Goal: Task Accomplishment & Management: Manage account settings

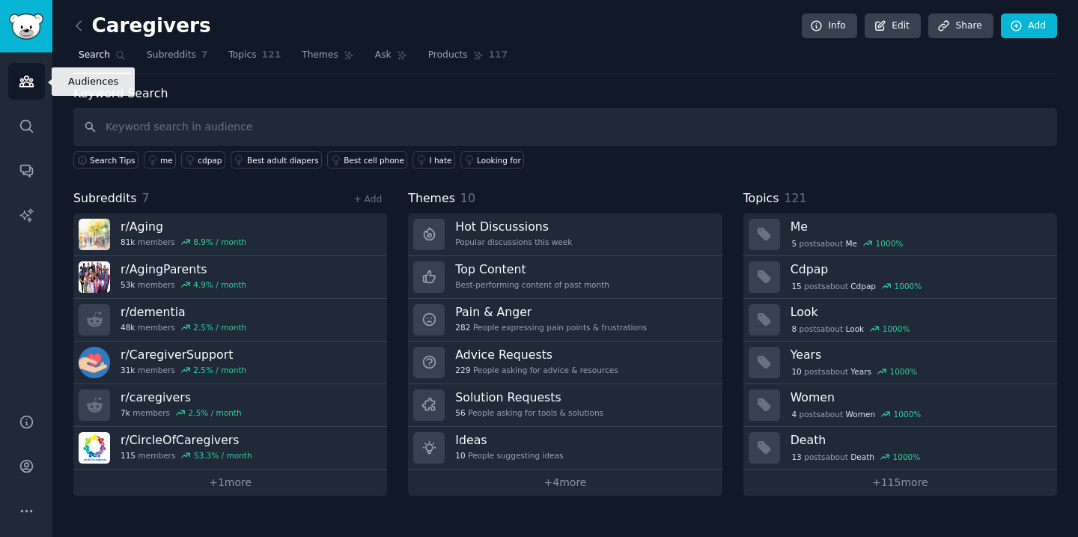
click at [29, 81] on icon "Sidebar" at bounding box center [25, 81] width 13 height 10
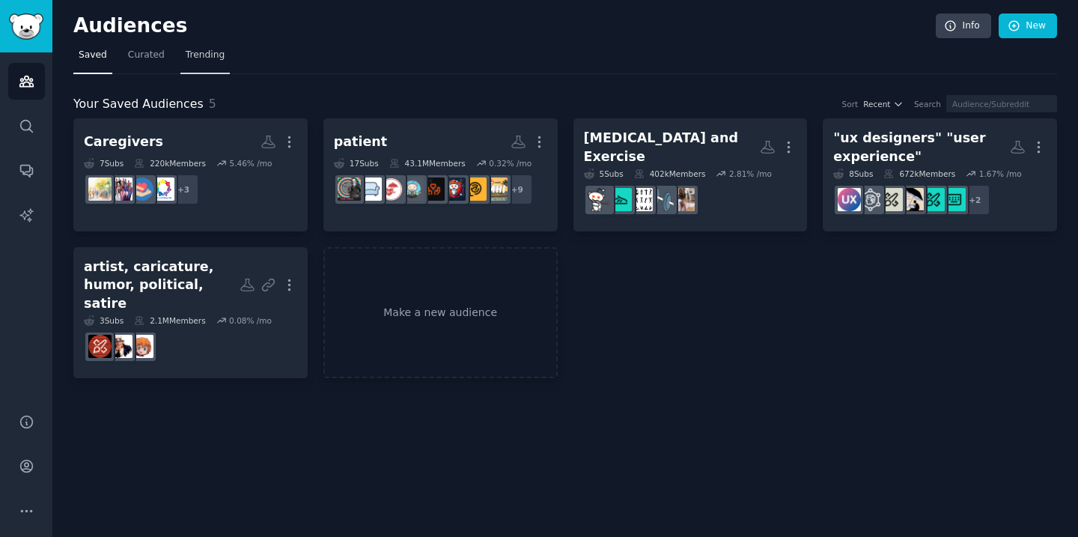
click at [202, 57] on span "Trending" at bounding box center [205, 55] width 39 height 13
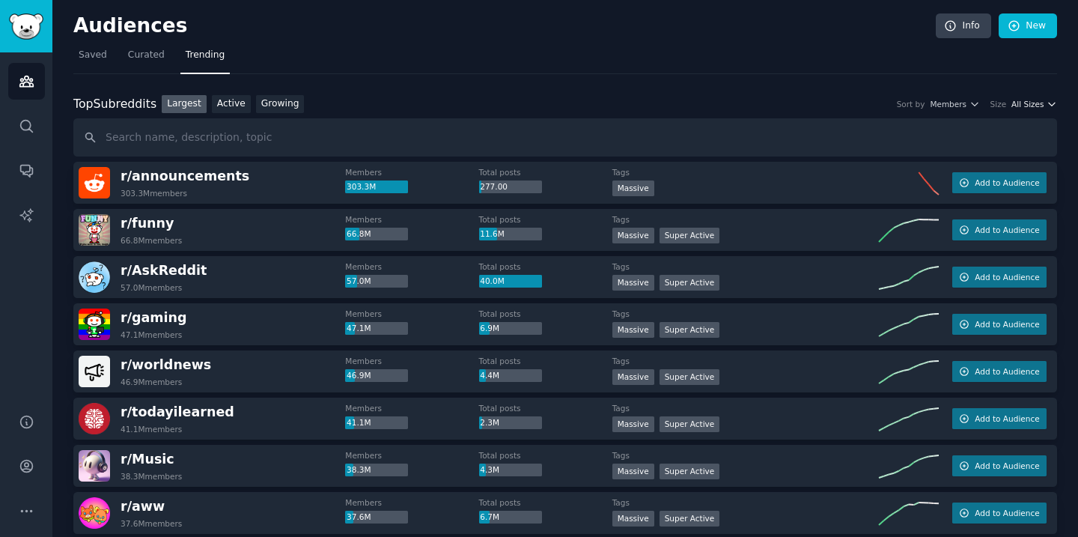
click at [1046, 108] on icon "button" at bounding box center [1051, 104] width 10 height 10
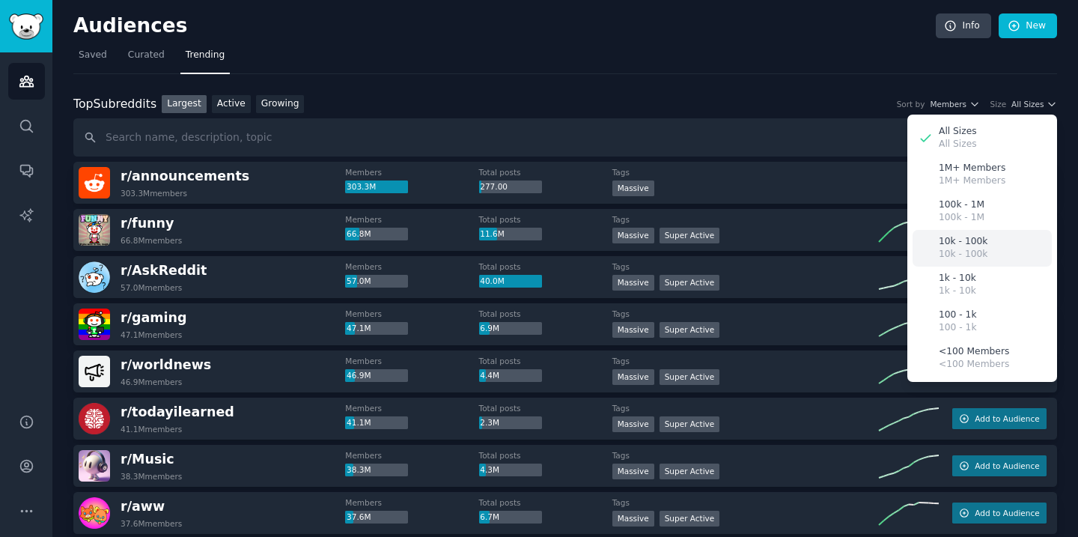
click at [997, 248] on div "10k - 100k 10k - 100k" at bounding box center [981, 248] width 139 height 37
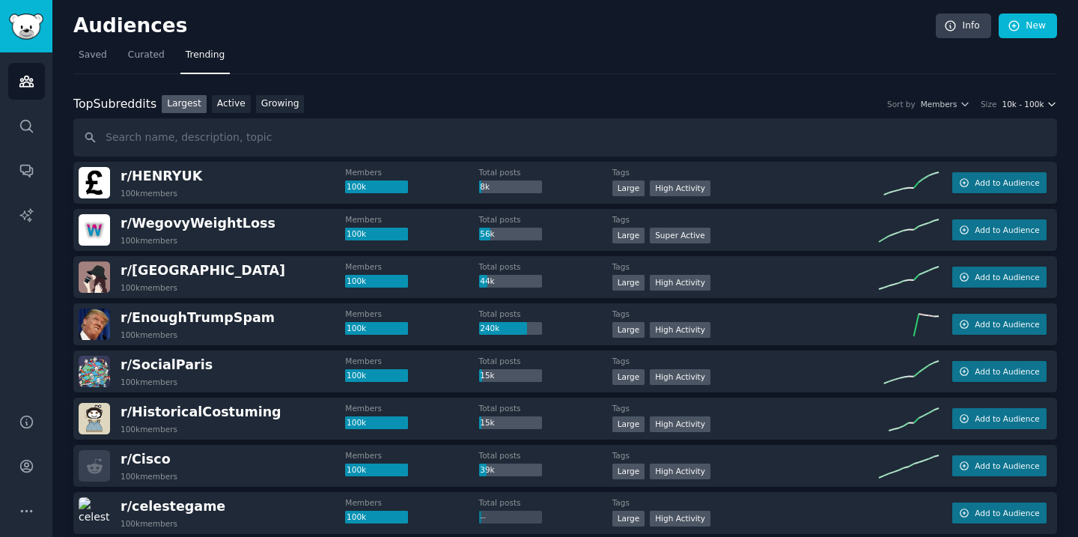
click at [1041, 105] on button "10k - 100k" at bounding box center [1028, 104] width 55 height 10
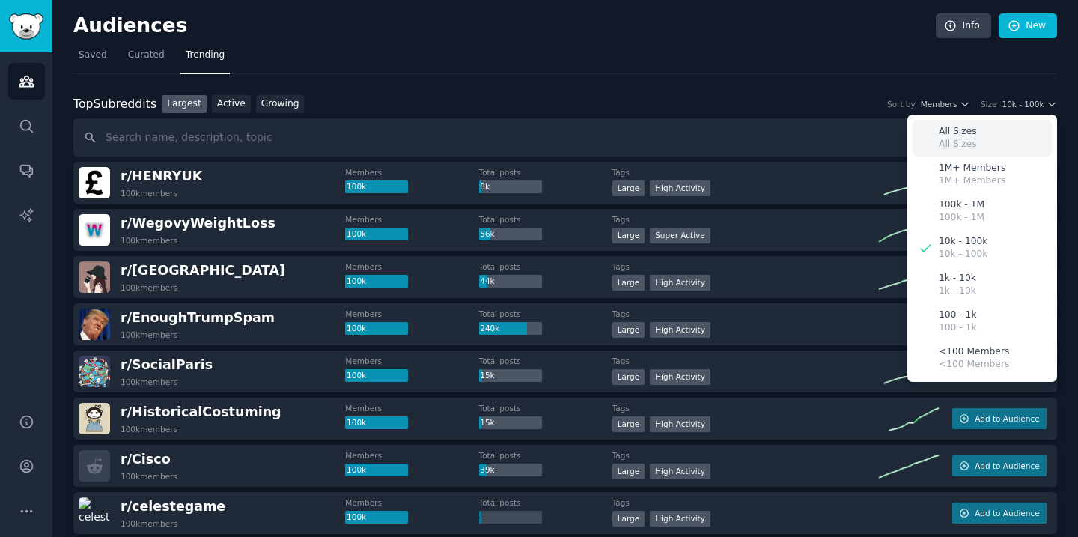
click at [998, 132] on div "All Sizes All Sizes" at bounding box center [981, 138] width 139 height 37
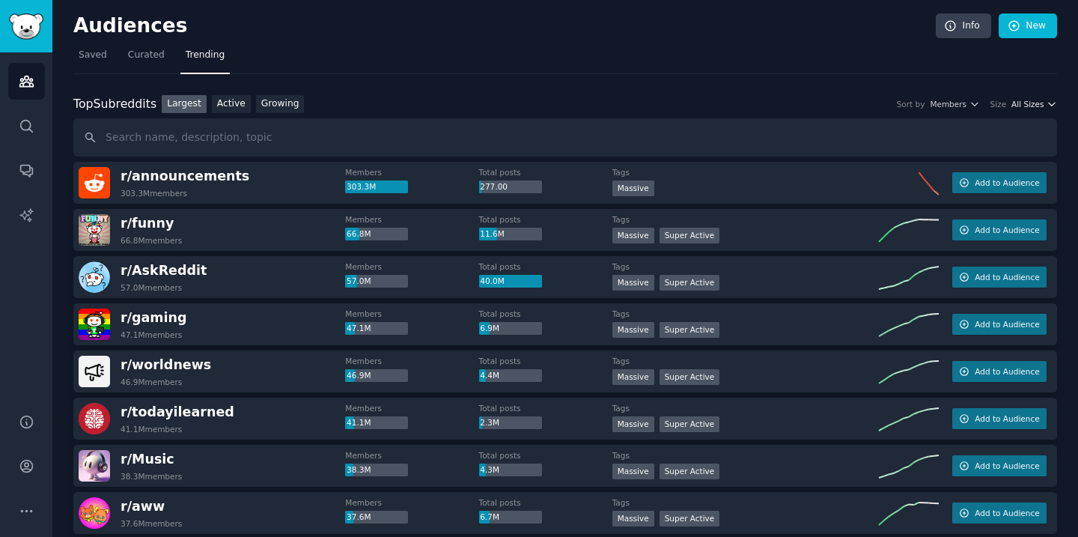
click at [1034, 106] on span "All Sizes" at bounding box center [1027, 104] width 32 height 10
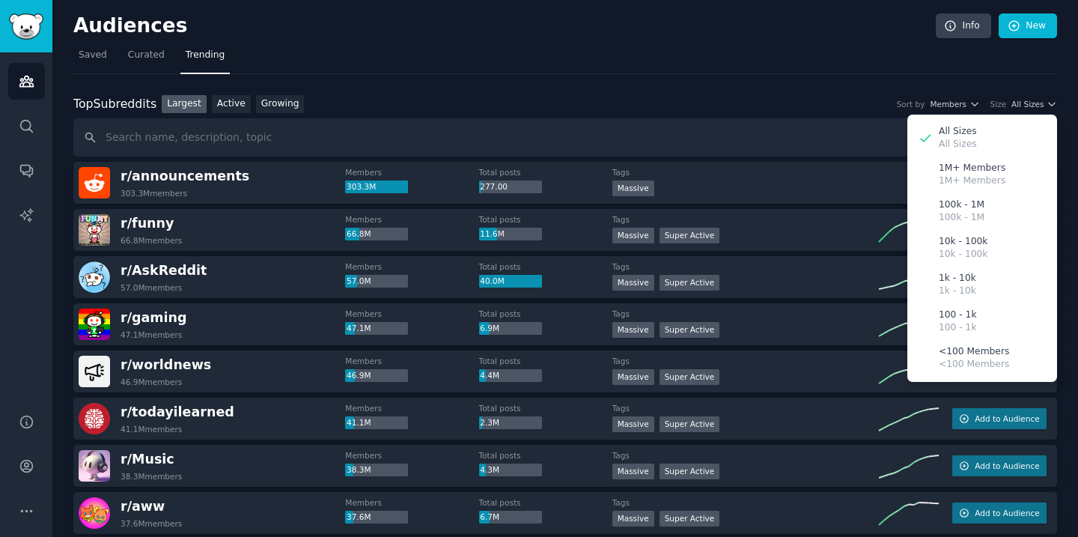
click at [783, 46] on nav "Saved Curated Trending" at bounding box center [564, 58] width 983 height 31
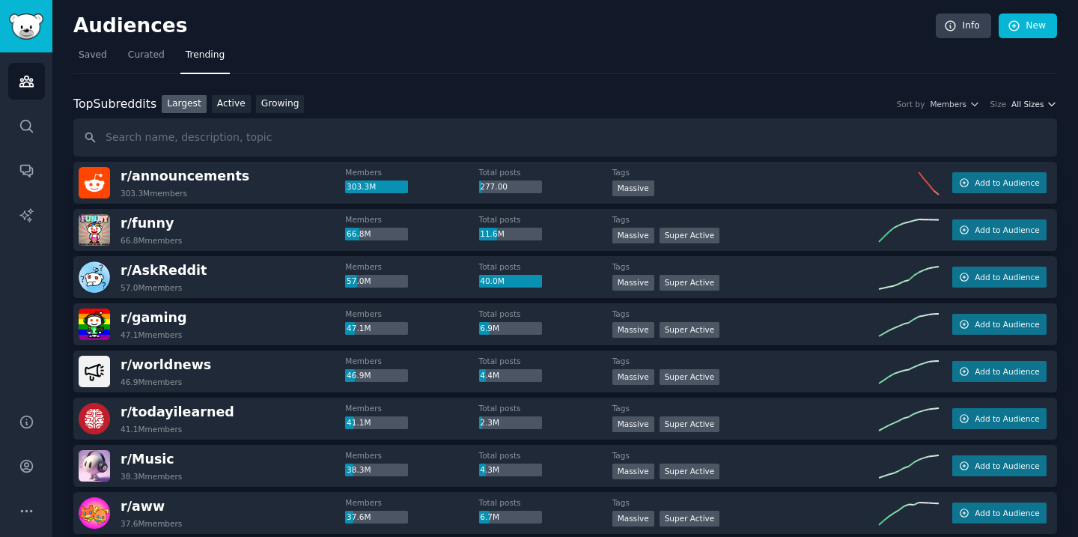
click at [1030, 106] on span "All Sizes" at bounding box center [1027, 104] width 32 height 10
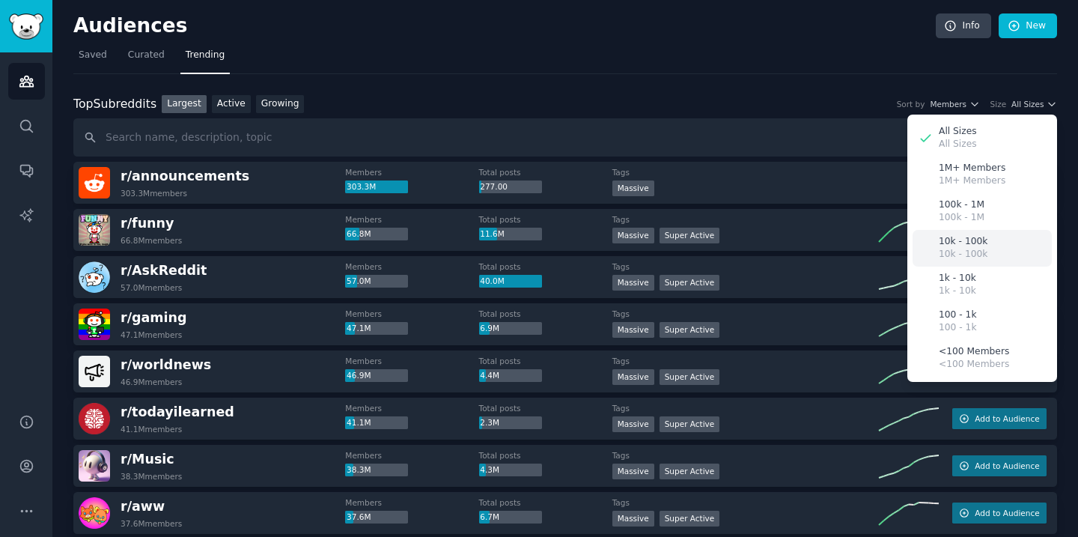
click at [993, 242] on div "10k - 100k 10k - 100k" at bounding box center [981, 248] width 139 height 37
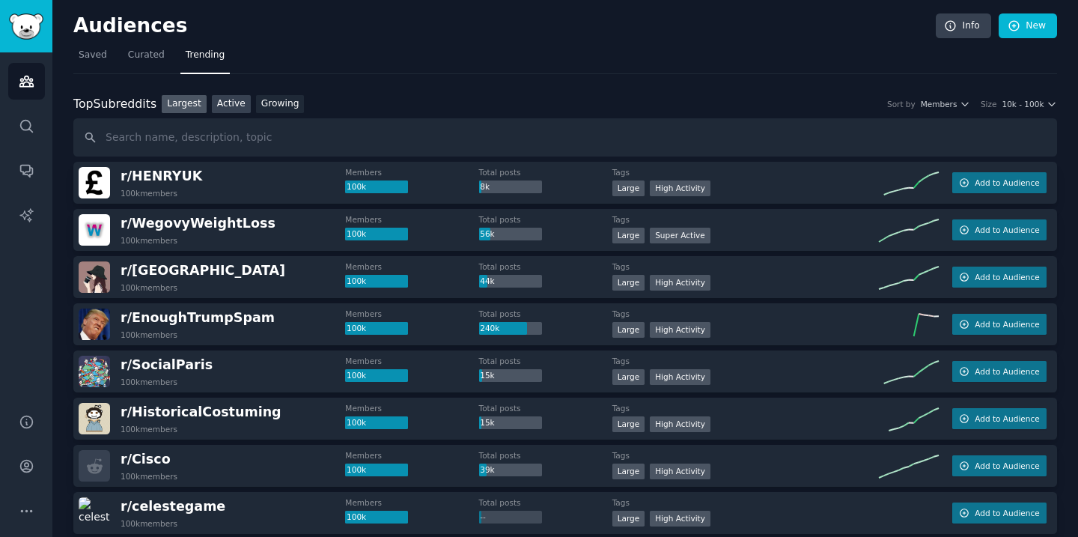
click at [241, 112] on link "Active" at bounding box center [231, 104] width 39 height 19
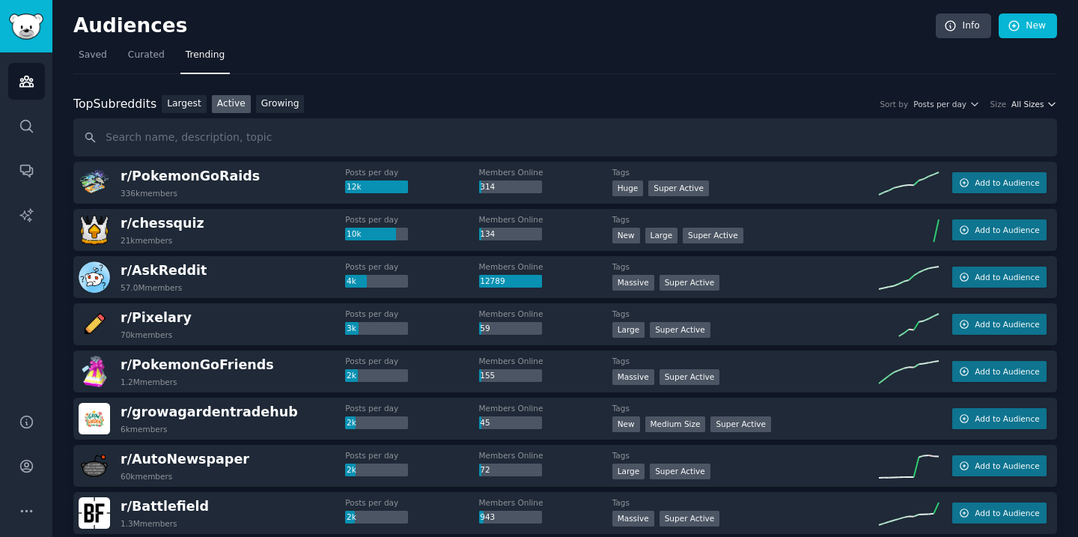
click at [1030, 105] on span "All Sizes" at bounding box center [1027, 104] width 32 height 10
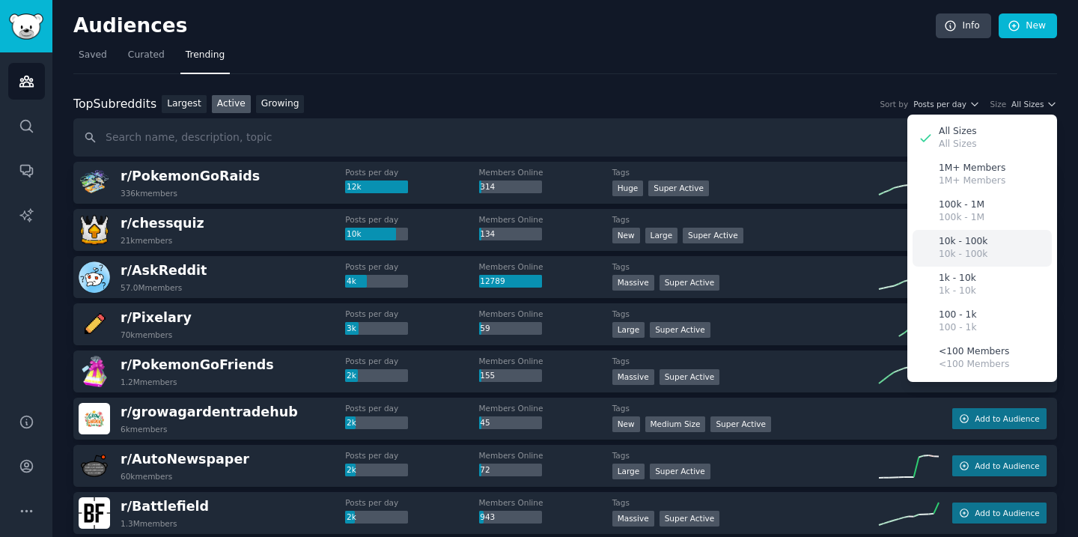
click at [1002, 250] on div "10k - 100k 10k - 100k" at bounding box center [981, 248] width 139 height 37
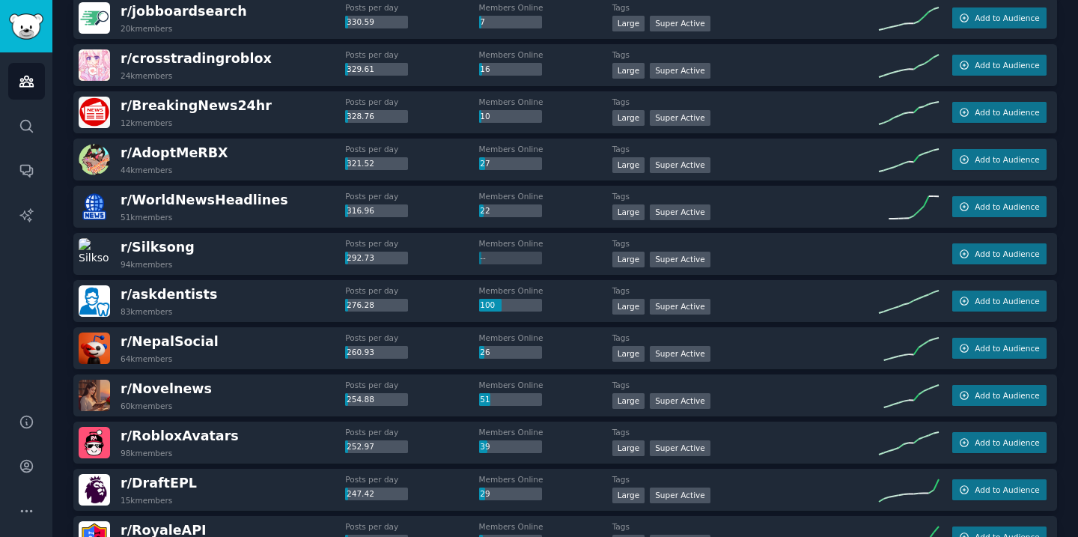
scroll to position [1069, 0]
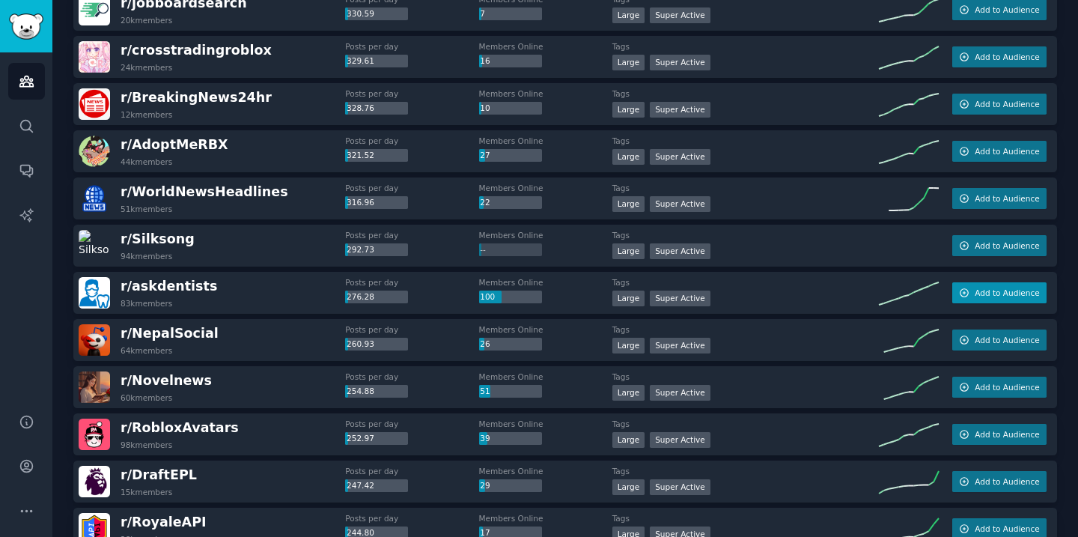
click at [971, 297] on button "Add to Audience" at bounding box center [999, 292] width 94 height 21
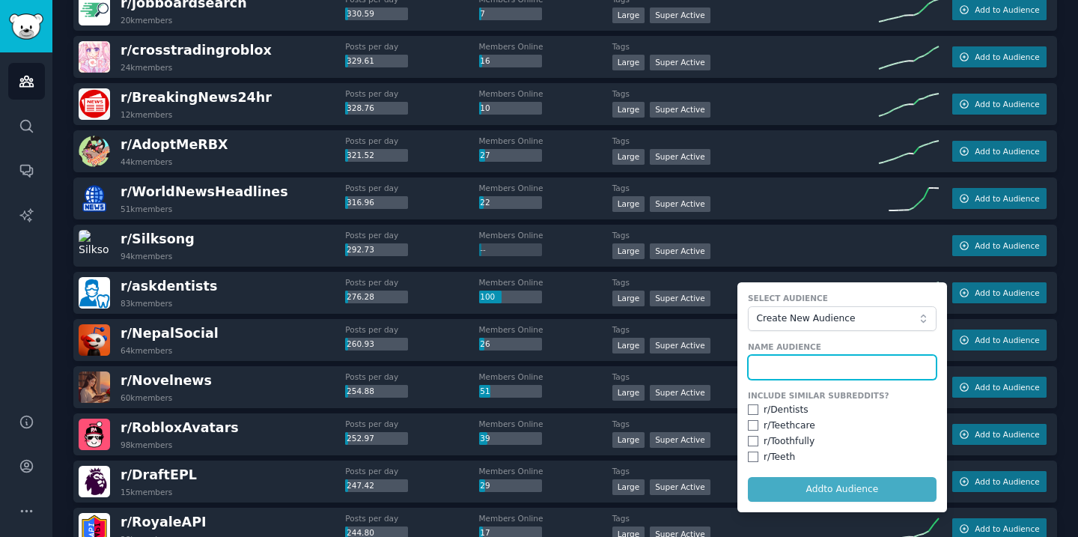
click at [868, 361] on input "text" at bounding box center [842, 367] width 189 height 25
type input "Dental Care"
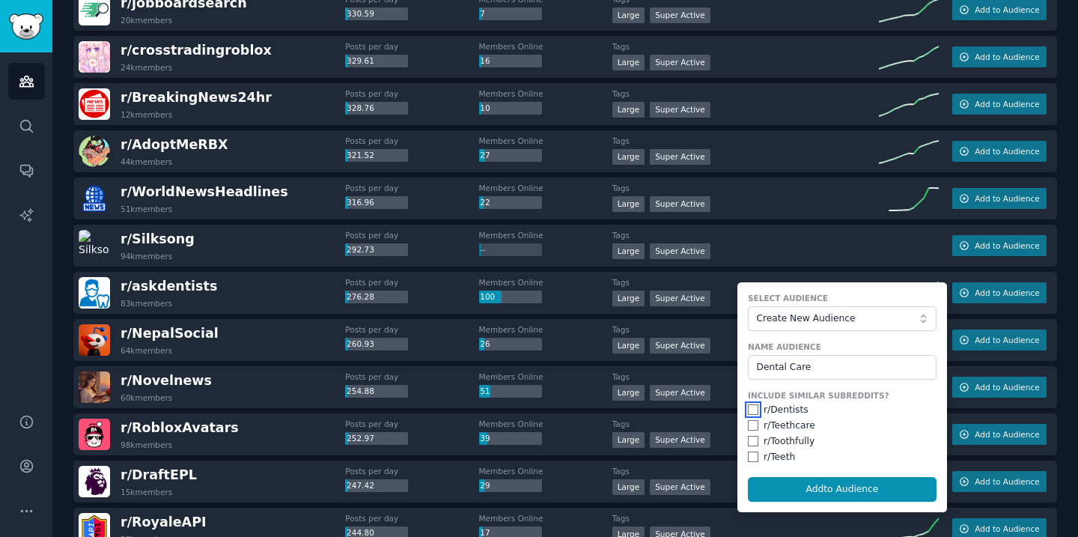
click at [749, 410] on input "checkbox" at bounding box center [753, 409] width 10 height 10
checkbox input "true"
click at [749, 427] on input "checkbox" at bounding box center [753, 425] width 10 height 10
checkbox input "true"
click at [748, 438] on input "checkbox" at bounding box center [753, 441] width 10 height 10
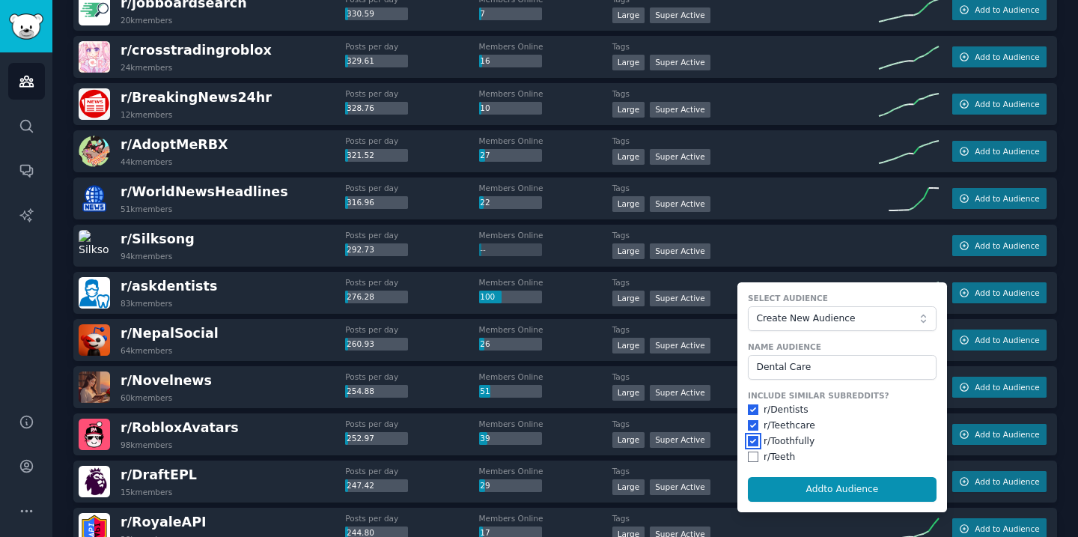
checkbox input "true"
click at [751, 454] on input "checkbox" at bounding box center [753, 456] width 10 height 10
checkbox input "true"
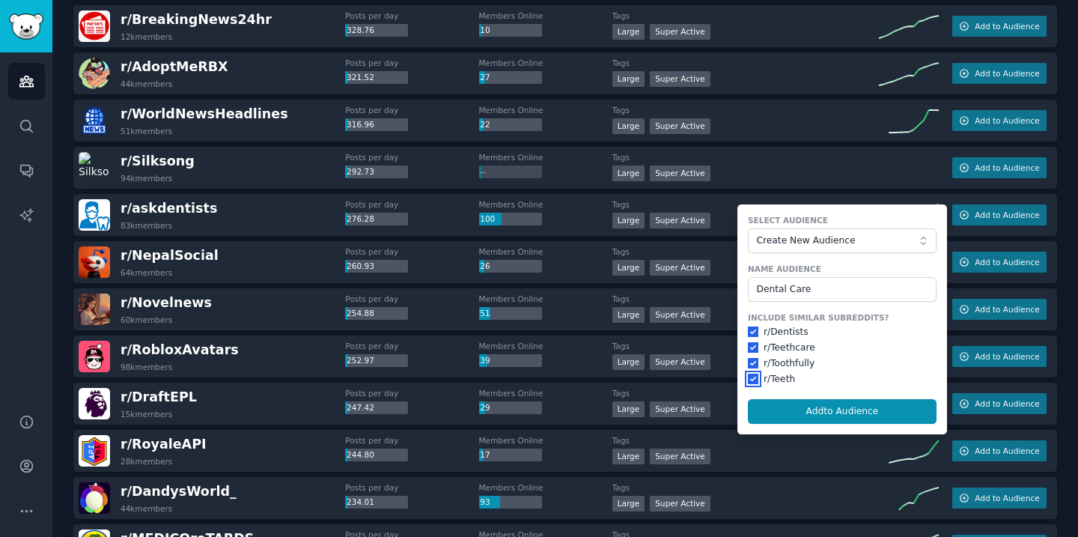
scroll to position [1151, 0]
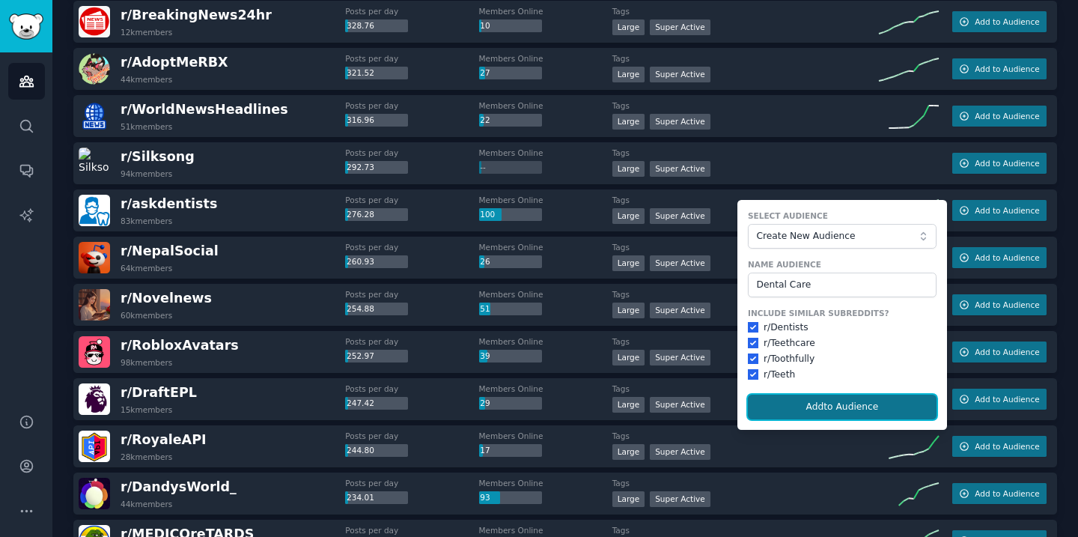
click at [843, 406] on button "Add to Audience" at bounding box center [842, 406] width 189 height 25
checkbox input "false"
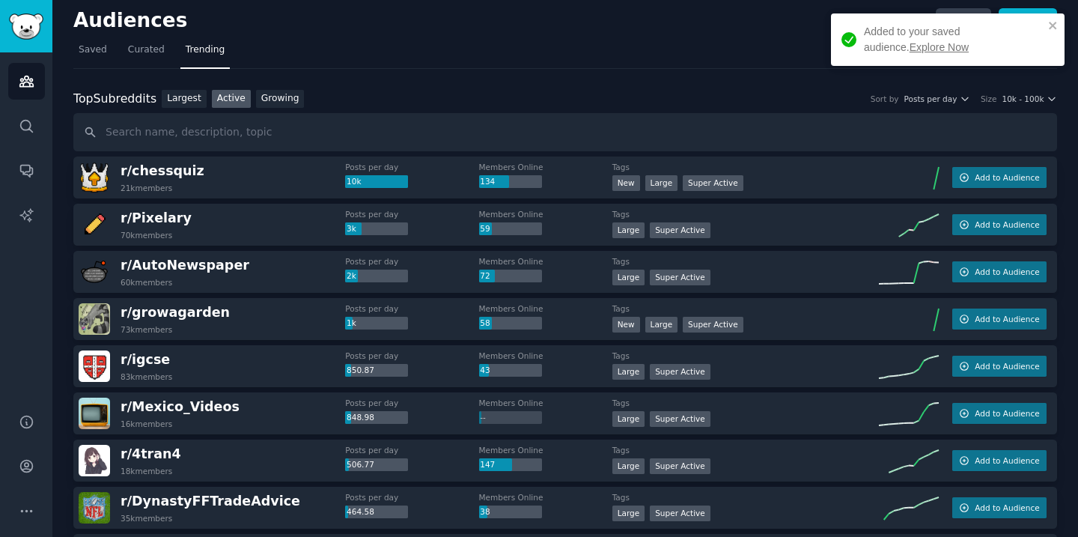
scroll to position [0, 0]
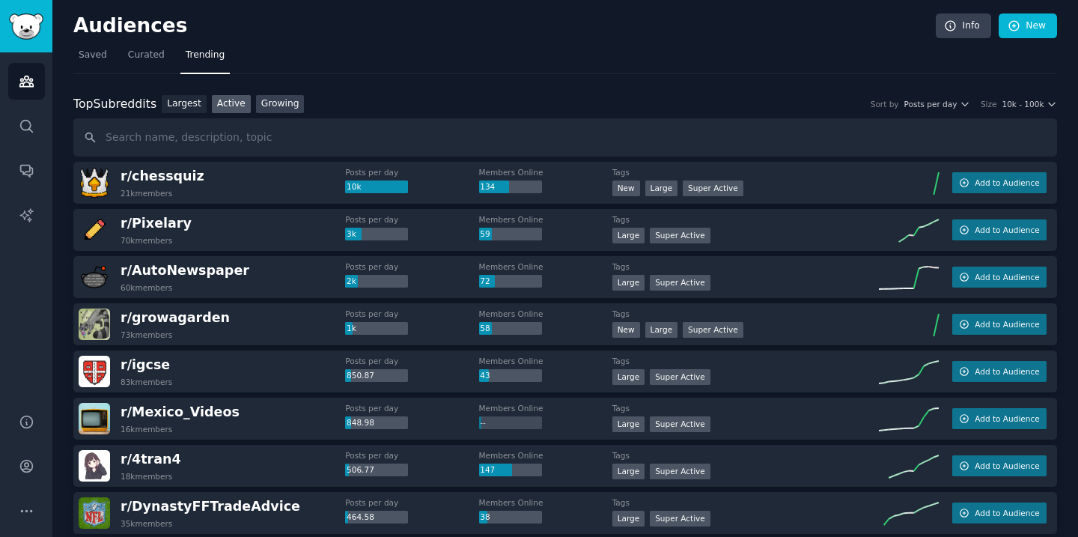
click at [284, 109] on link "Growing" at bounding box center [280, 104] width 49 height 19
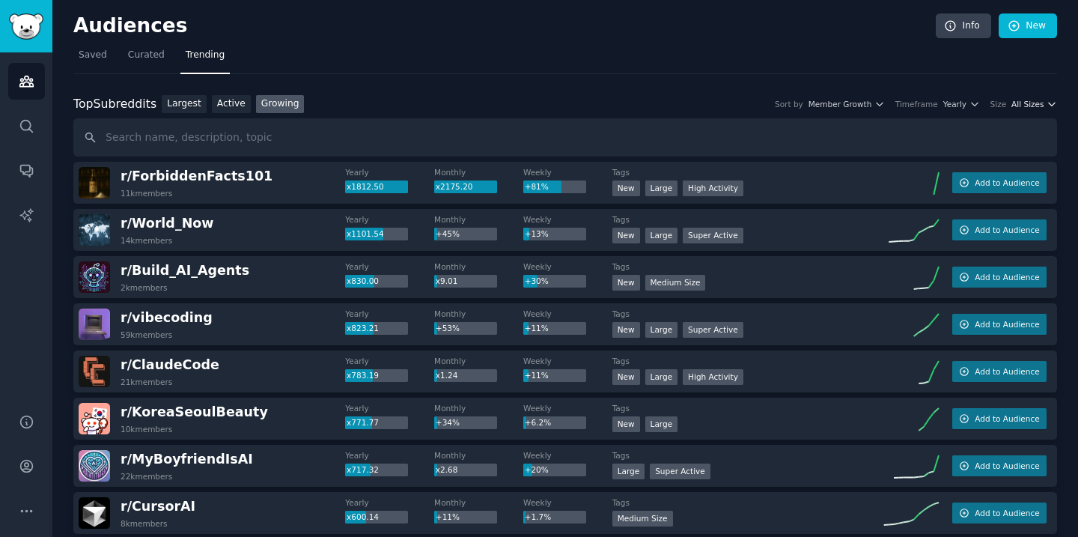
click at [1032, 107] on span "All Sizes" at bounding box center [1027, 104] width 32 height 10
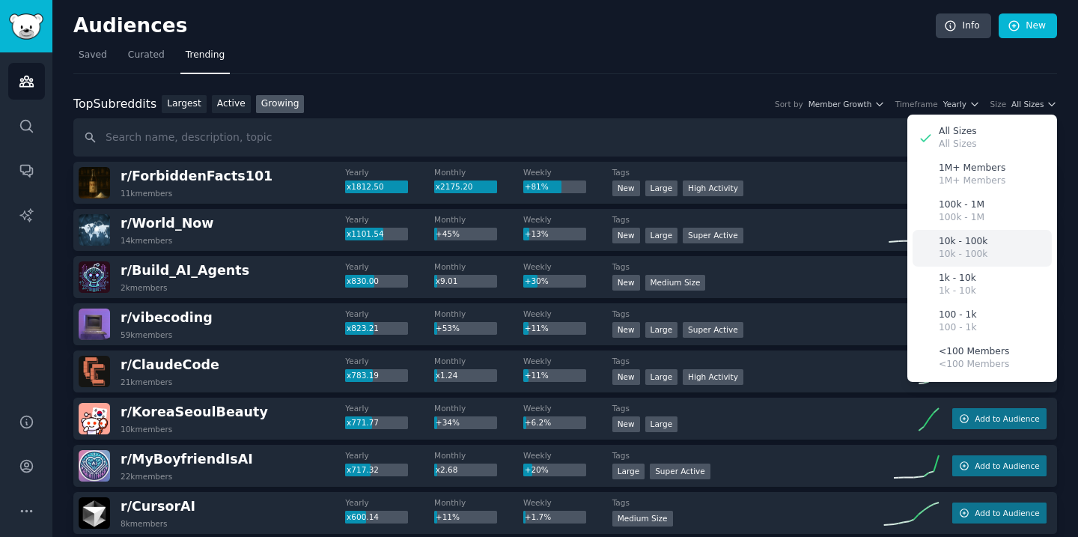
click at [1003, 245] on div "10k - 100k 10k - 100k" at bounding box center [981, 248] width 139 height 37
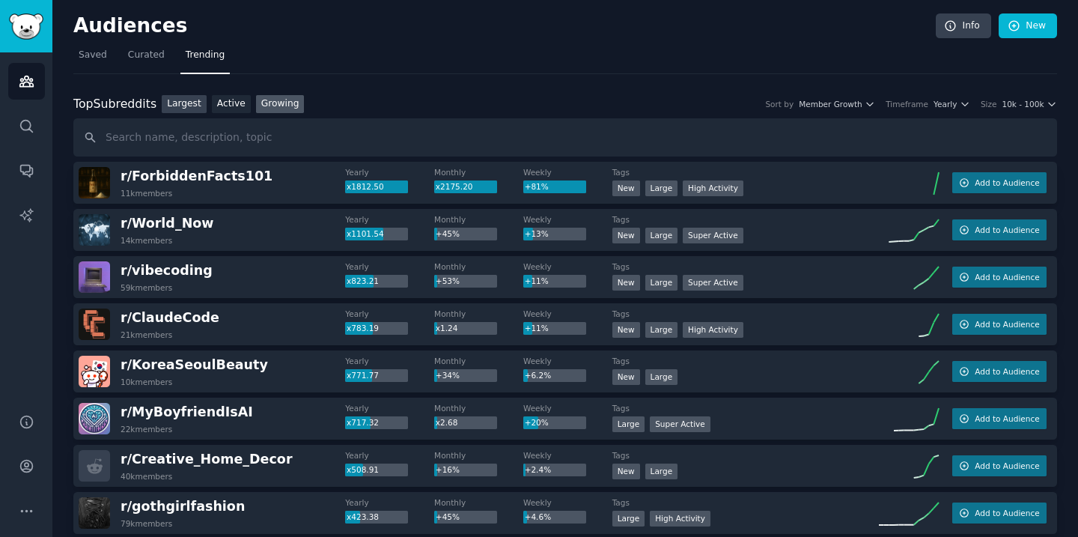
click at [190, 108] on link "Largest" at bounding box center [184, 104] width 45 height 19
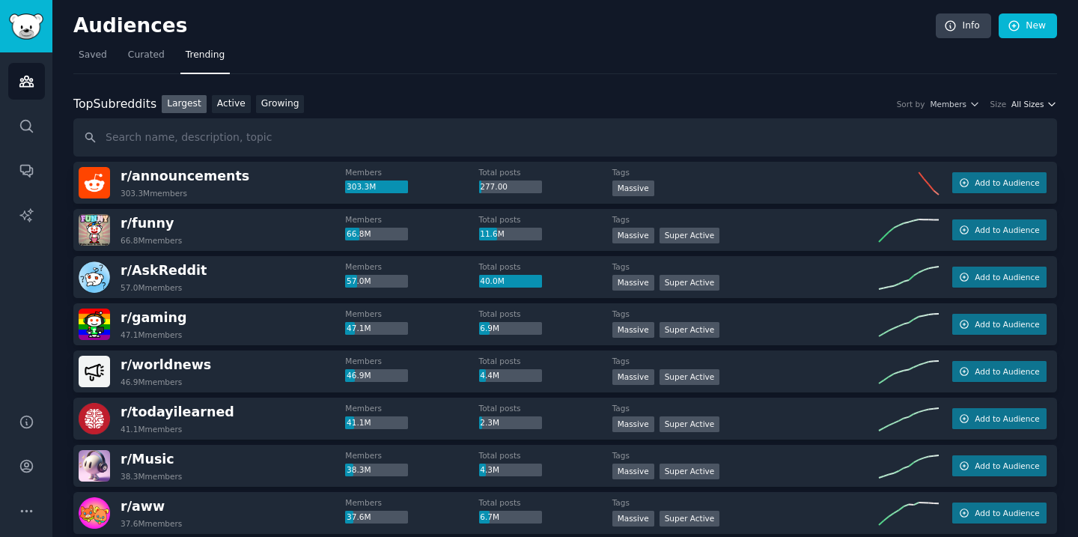
click at [1029, 106] on span "All Sizes" at bounding box center [1027, 104] width 32 height 10
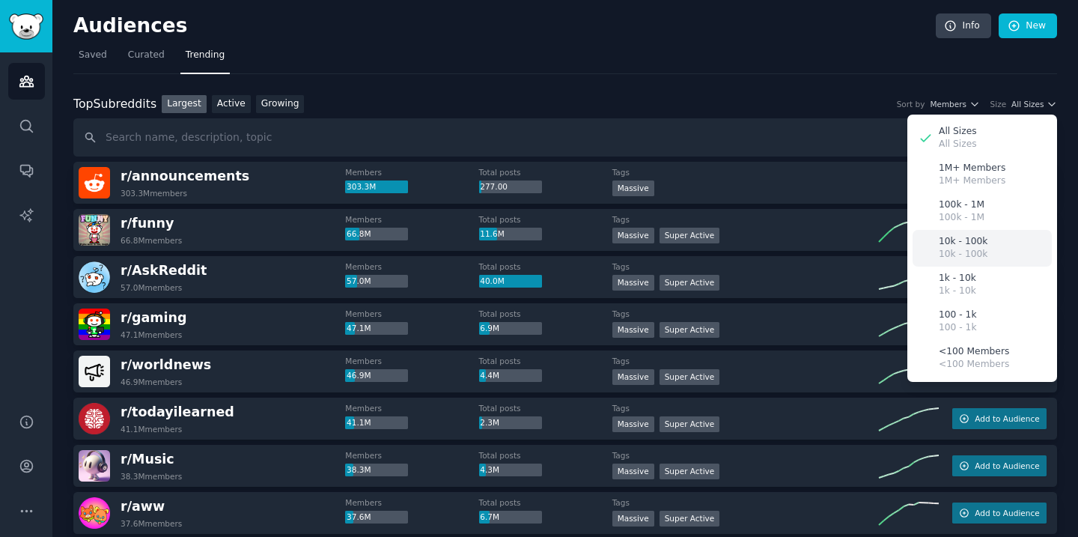
click at [984, 248] on div "10k - 100k 10k - 100k" at bounding box center [981, 248] width 139 height 37
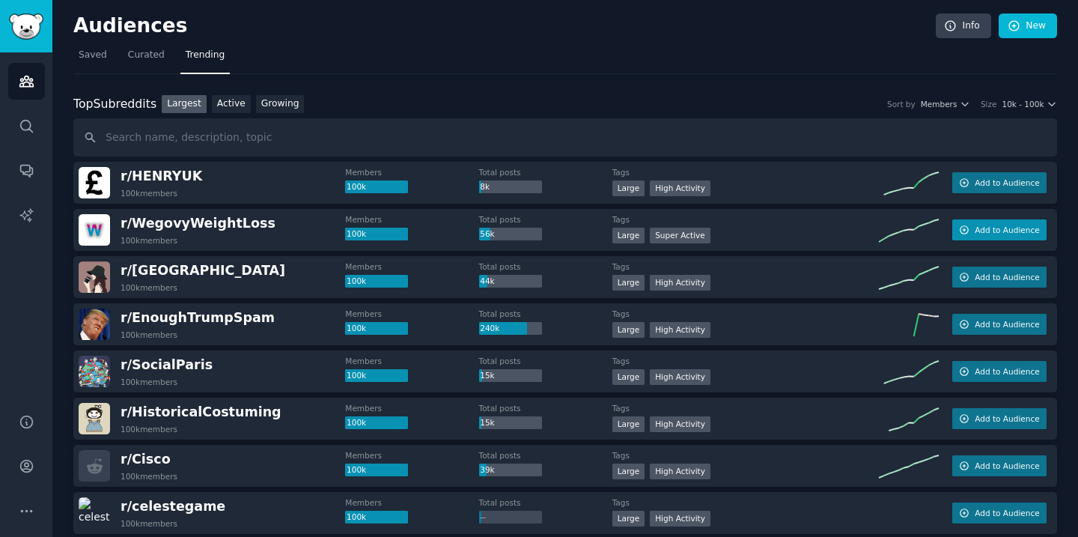
click at [968, 236] on button "Add to Audience" at bounding box center [999, 229] width 94 height 21
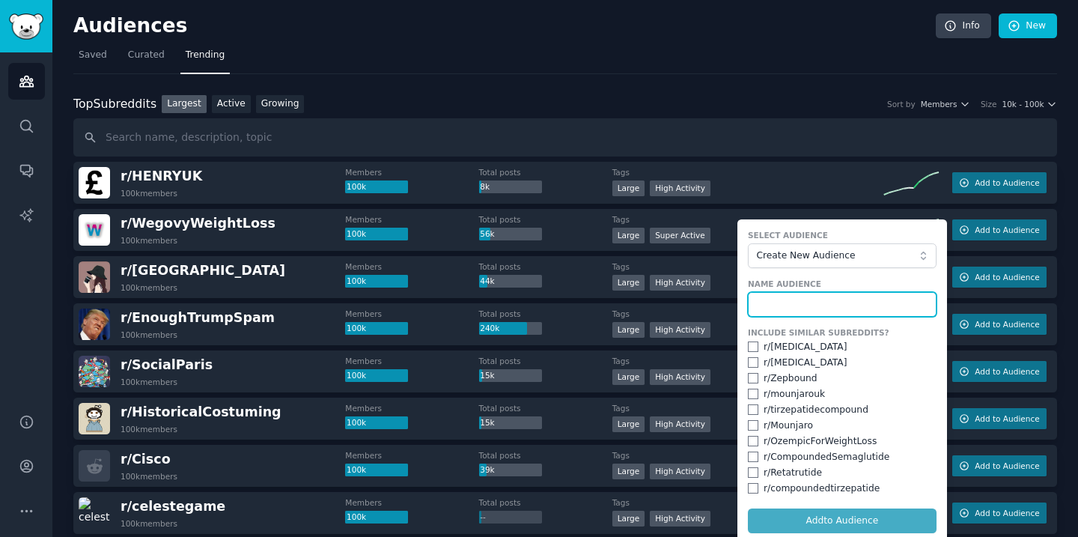
click at [868, 293] on input "text" at bounding box center [842, 304] width 189 height 25
type input "W"
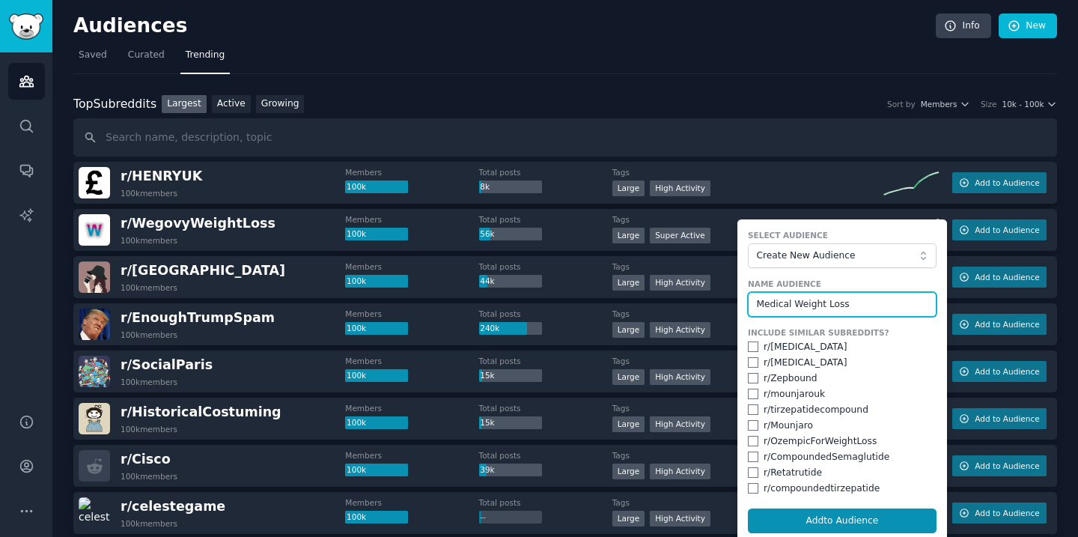
click at [792, 305] on input "Medical Weight Loss" at bounding box center [842, 304] width 189 height 25
click at [789, 302] on input "Medical Weight Loss" at bounding box center [842, 304] width 189 height 25
type input "Weight Loss"
click at [748, 347] on input "checkbox" at bounding box center [753, 346] width 10 height 10
checkbox input "true"
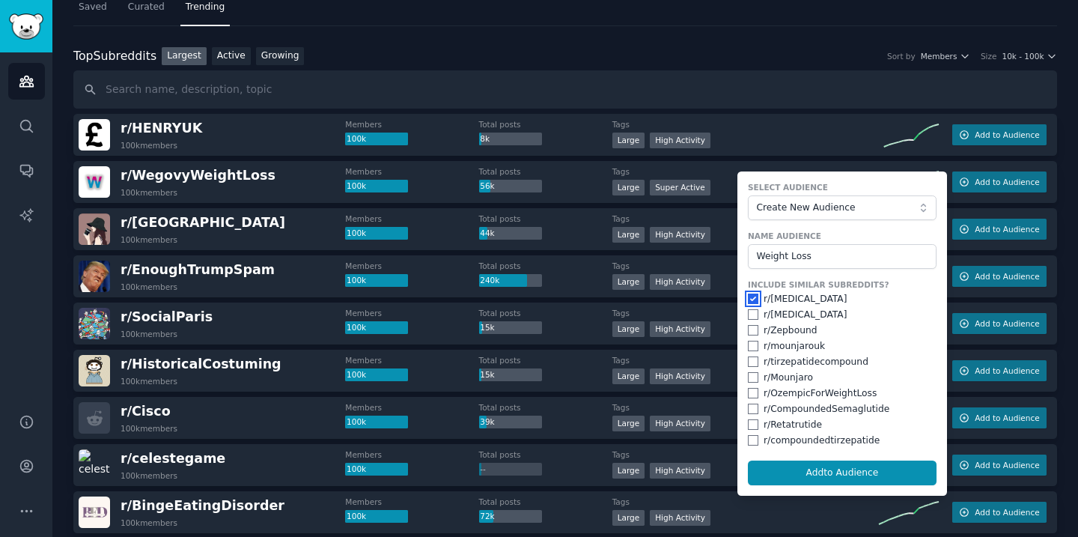
scroll to position [59, 0]
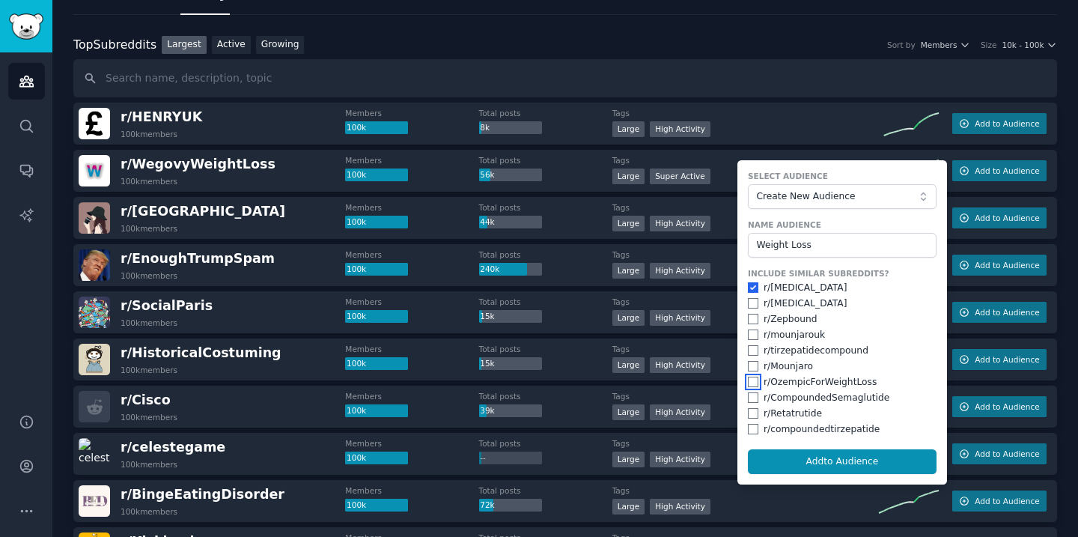
click at [748, 382] on input "checkbox" at bounding box center [753, 381] width 10 height 10
checkbox input "true"
click at [748, 288] on input "checkbox" at bounding box center [753, 287] width 10 height 10
checkbox input "false"
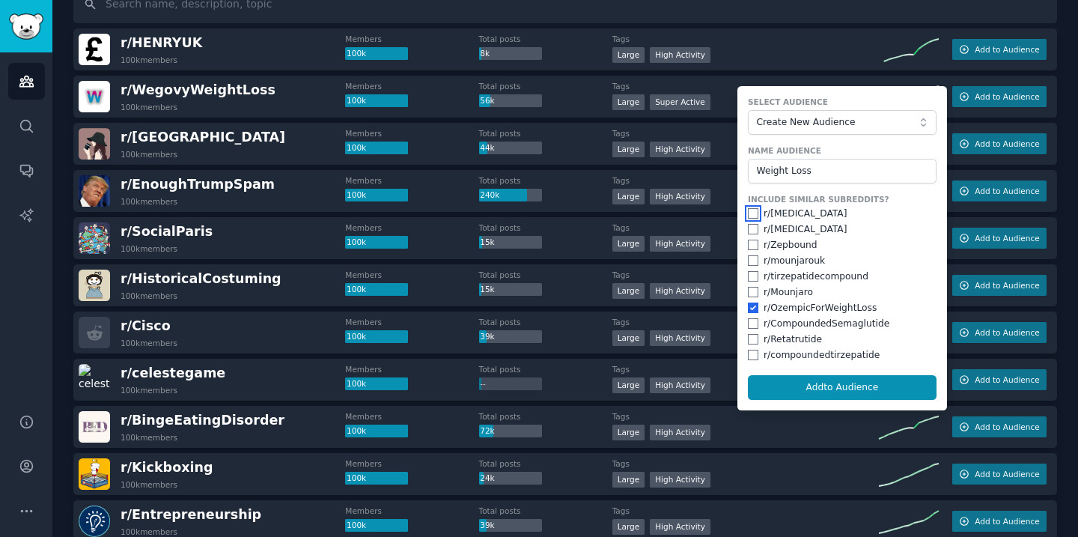
scroll to position [168, 0]
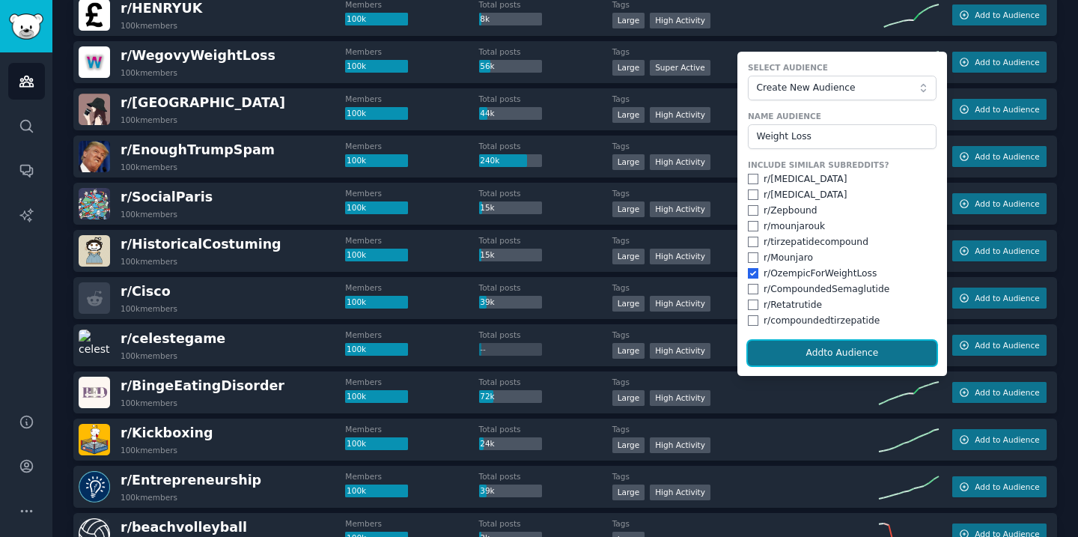
click at [846, 355] on button "Add to Audience" at bounding box center [842, 352] width 189 height 25
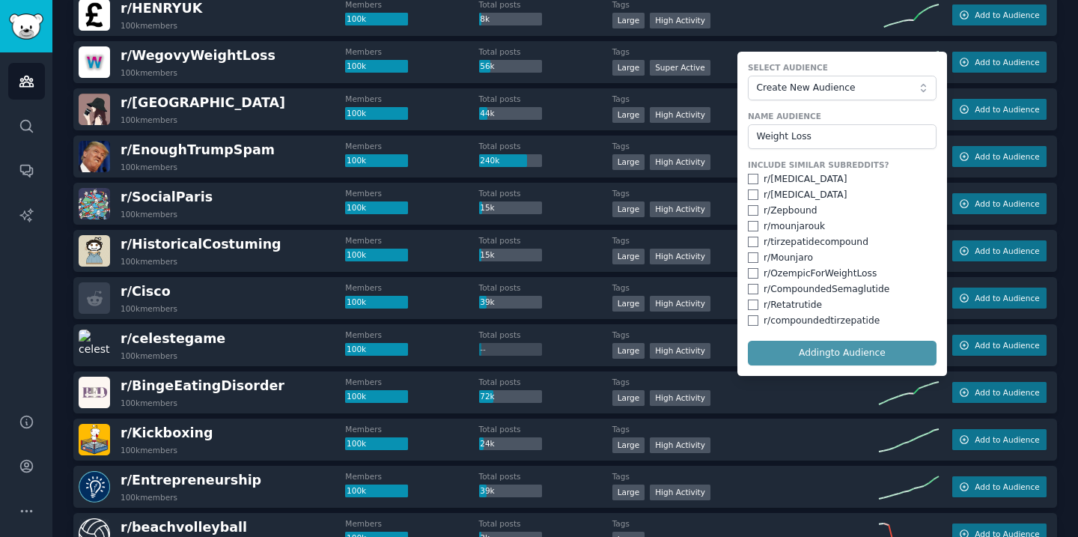
checkbox input "false"
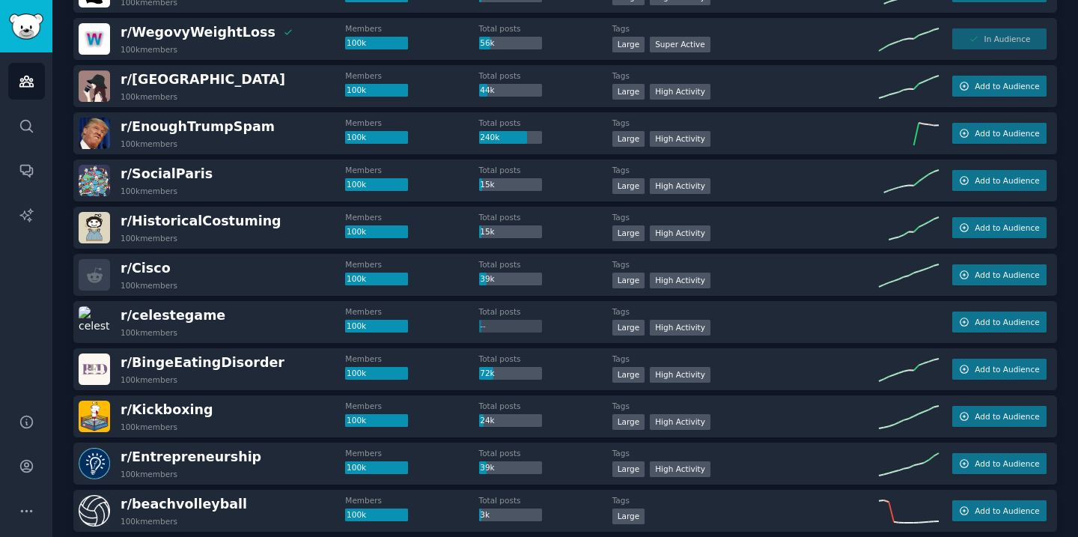
scroll to position [0, 0]
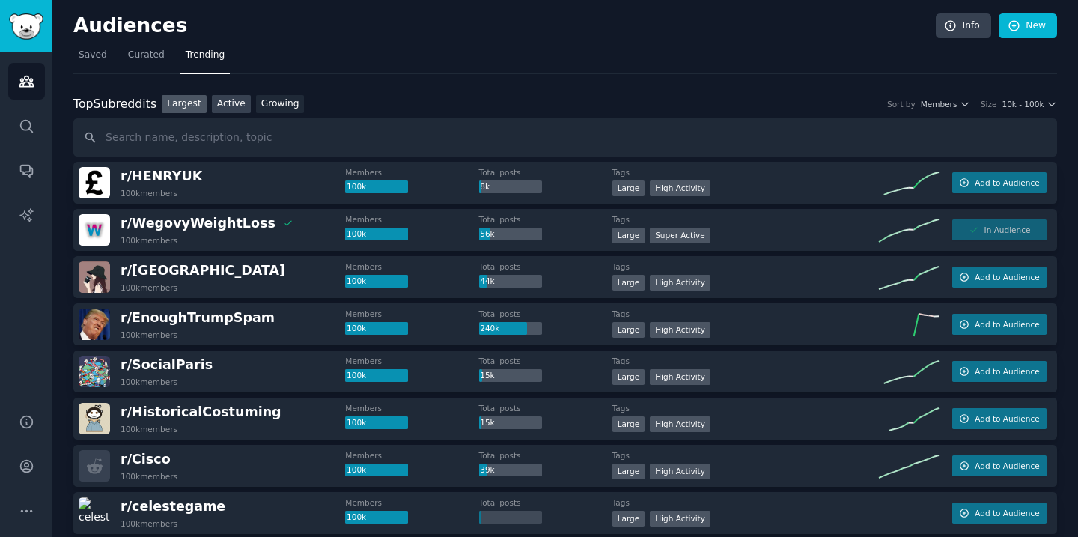
click at [217, 109] on link "Active" at bounding box center [231, 104] width 39 height 19
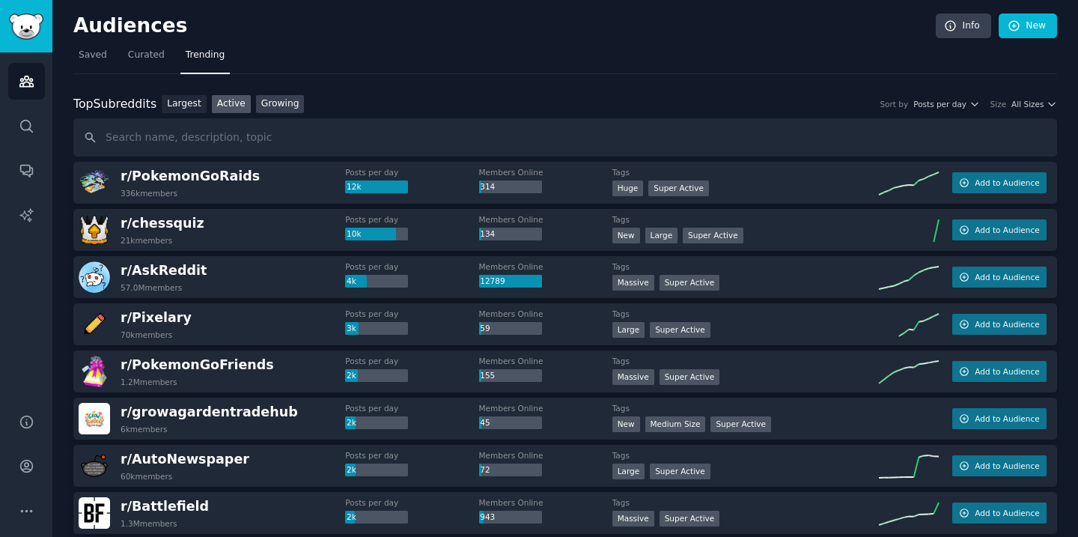
click at [266, 103] on link "Growing" at bounding box center [280, 104] width 49 height 19
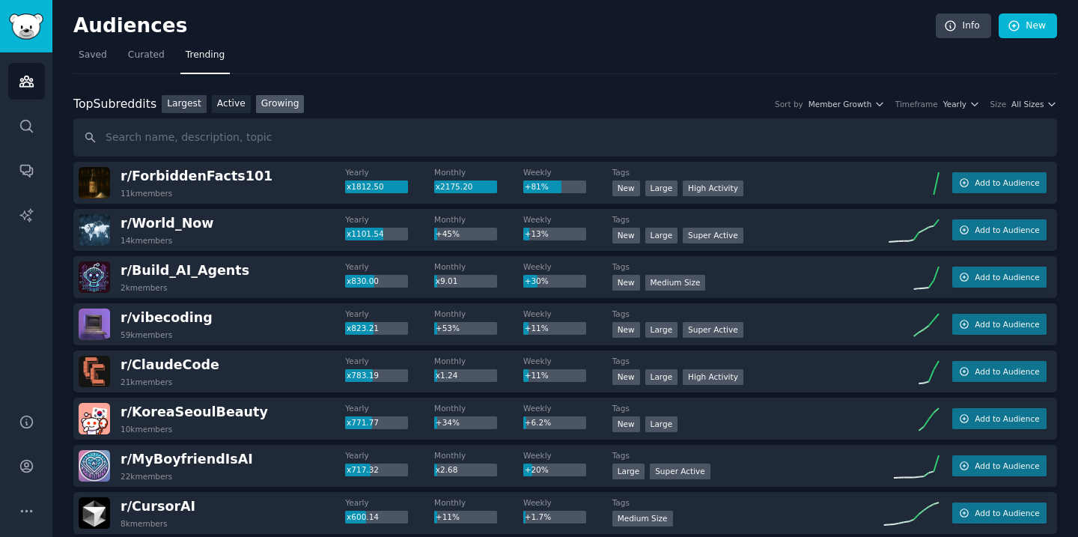
click at [197, 106] on link "Largest" at bounding box center [184, 104] width 45 height 19
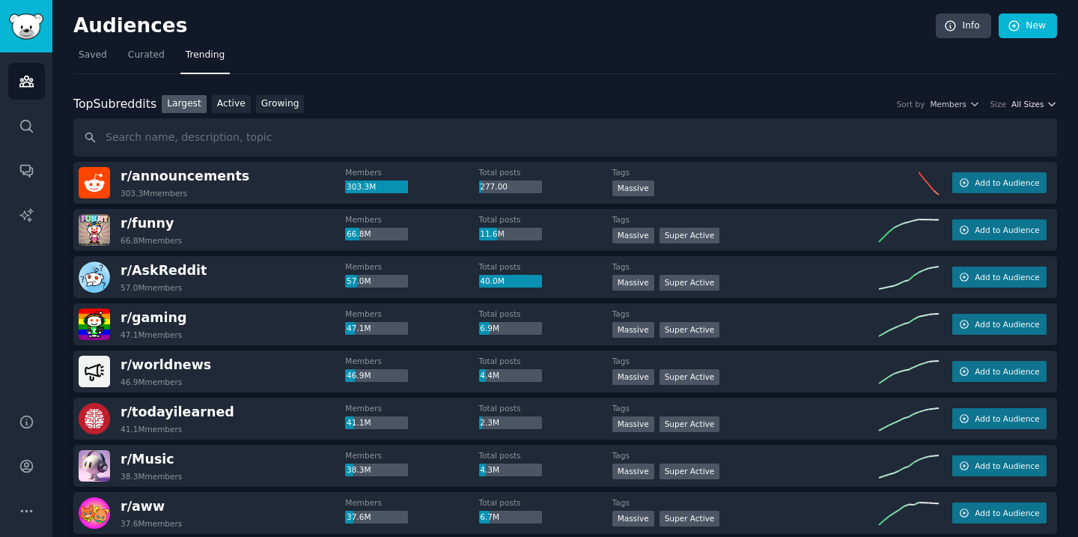
click at [1037, 105] on span "All Sizes" at bounding box center [1027, 104] width 32 height 10
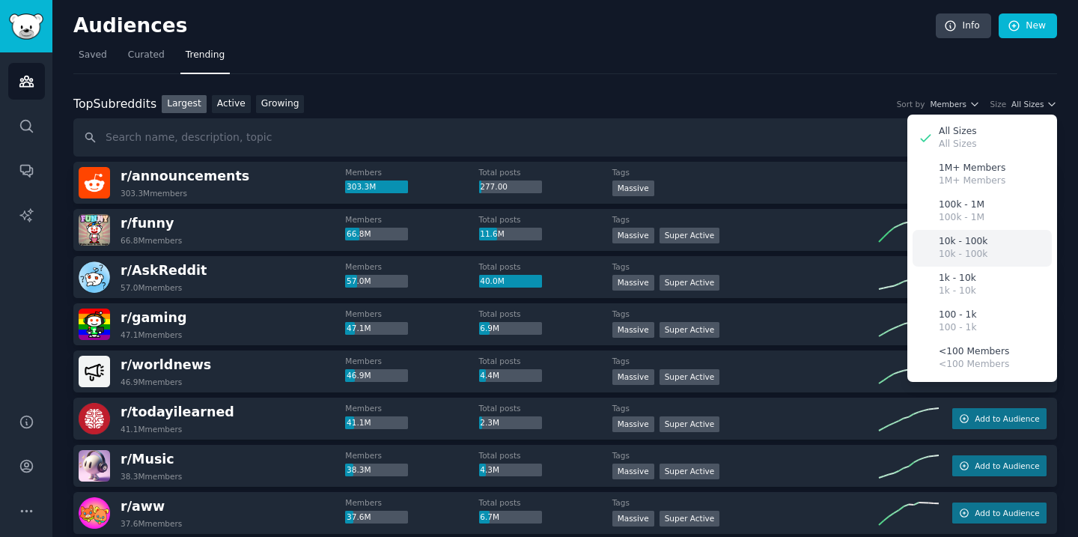
click at [1005, 241] on div "10k - 100k 10k - 100k" at bounding box center [981, 248] width 139 height 37
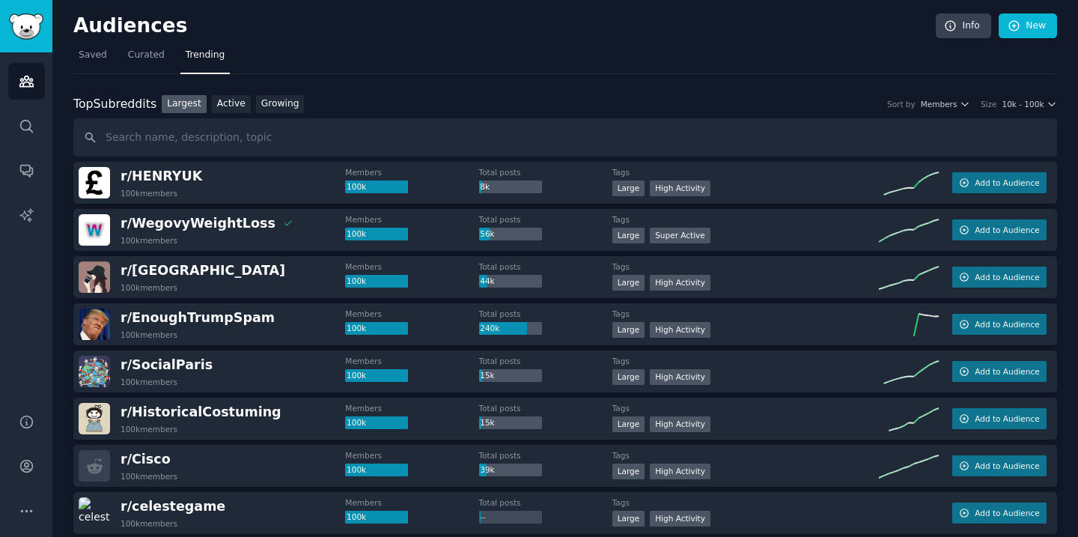
click at [269, 225] on div "r/ WegovyWeightLoss 100k members" at bounding box center [212, 229] width 266 height 31
click at [210, 225] on span "r/ WegovyWeightLoss" at bounding box center [197, 223] width 155 height 15
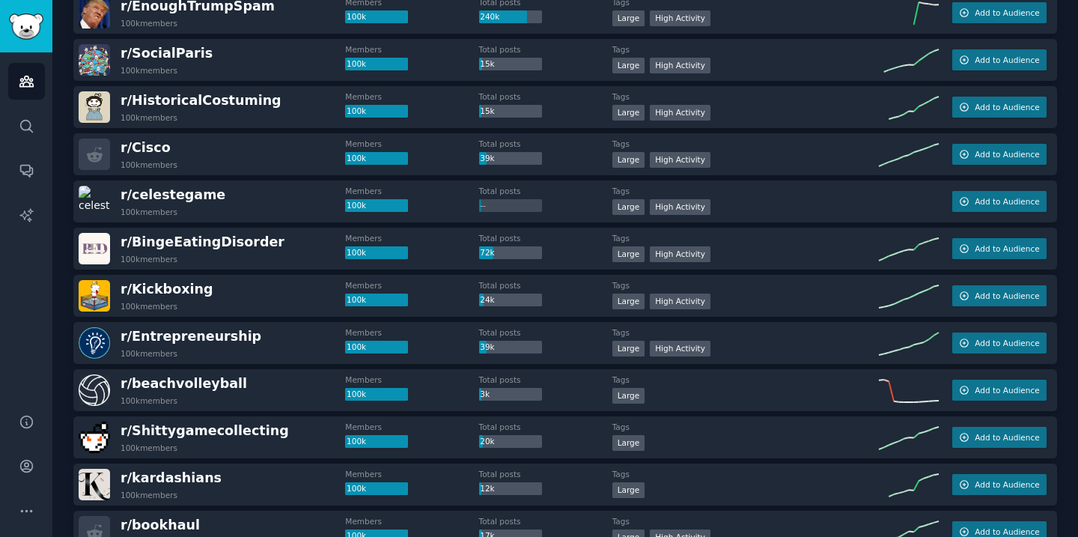
scroll to position [312, 0]
click at [1007, 242] on span "Add to Audience" at bounding box center [1006, 247] width 64 height 10
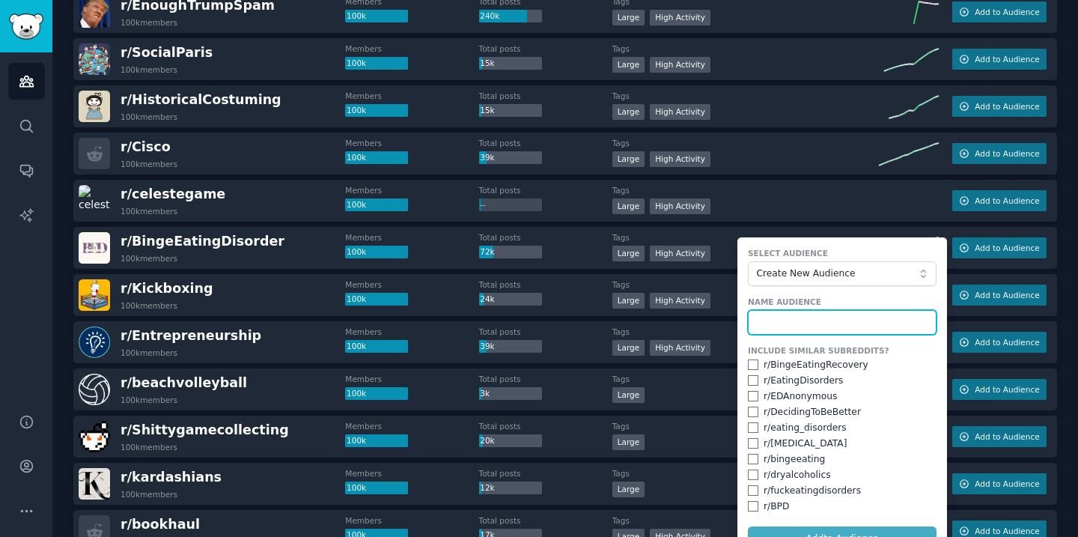
click at [868, 319] on input "text" at bounding box center [842, 322] width 189 height 25
type input "/"
type input "Binge Eaters"
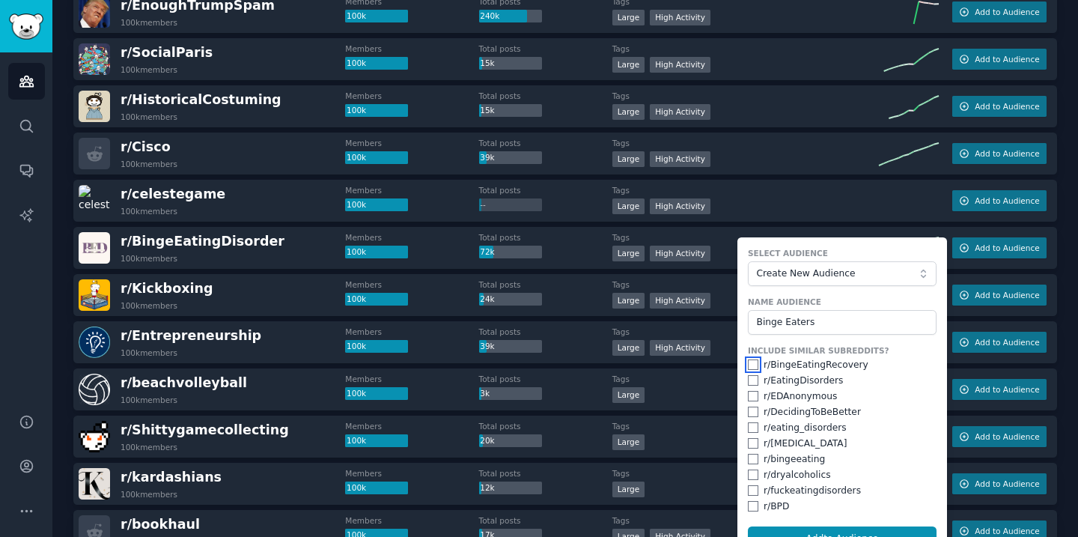
click at [749, 364] on input "checkbox" at bounding box center [753, 364] width 10 height 10
checkbox input "true"
click at [750, 382] on input "checkbox" at bounding box center [753, 380] width 10 height 10
checkbox input "true"
click at [748, 397] on input "checkbox" at bounding box center [753, 396] width 10 height 10
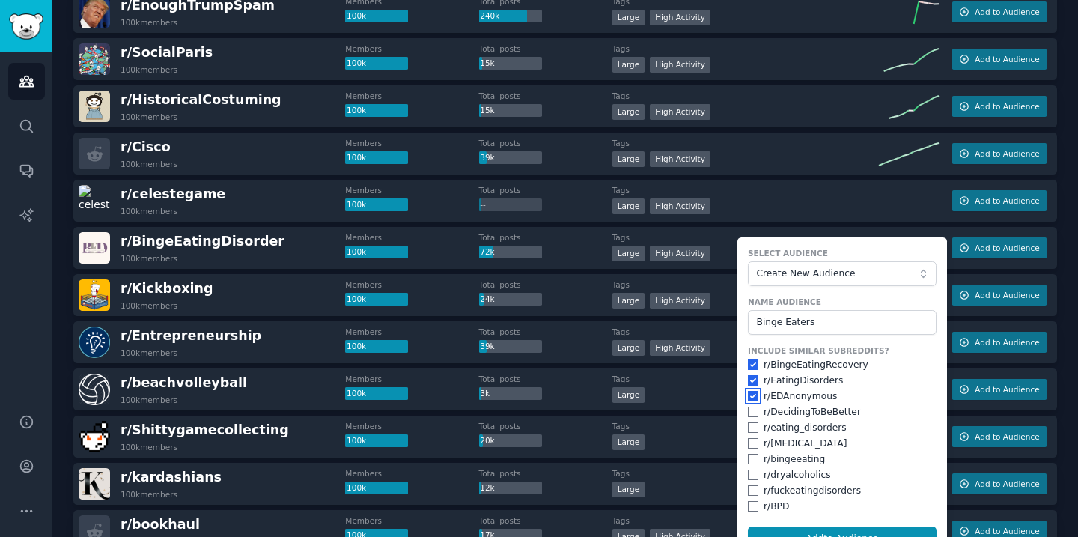
checkbox input "true"
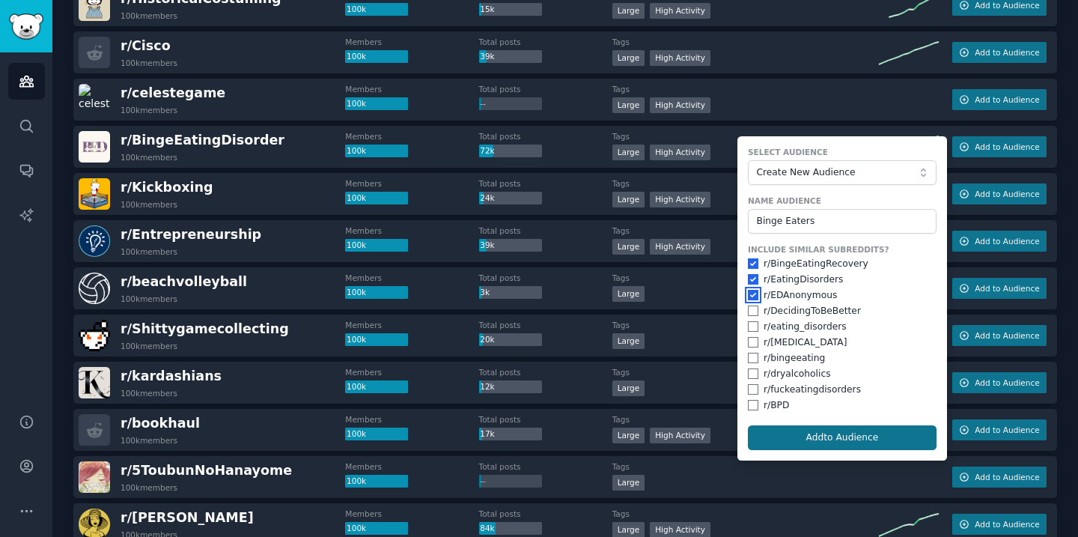
scroll to position [416, 0]
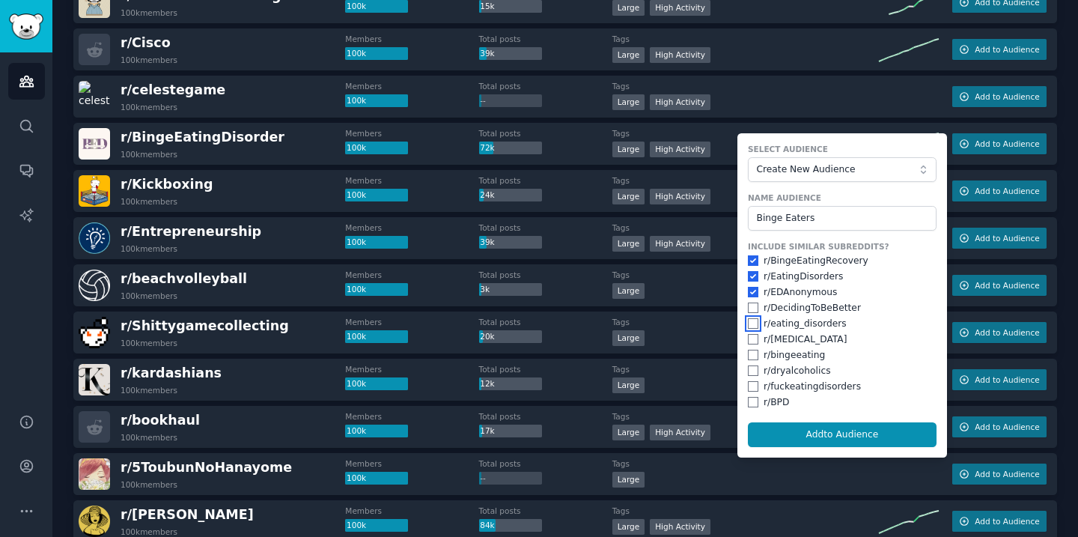
drag, startPoint x: 746, startPoint y: 322, endPoint x: 747, endPoint y: 329, distance: 7.5
click at [748, 322] on input "checkbox" at bounding box center [753, 323] width 10 height 10
checkbox input "true"
click at [748, 340] on input "checkbox" at bounding box center [753, 339] width 10 height 10
checkbox input "true"
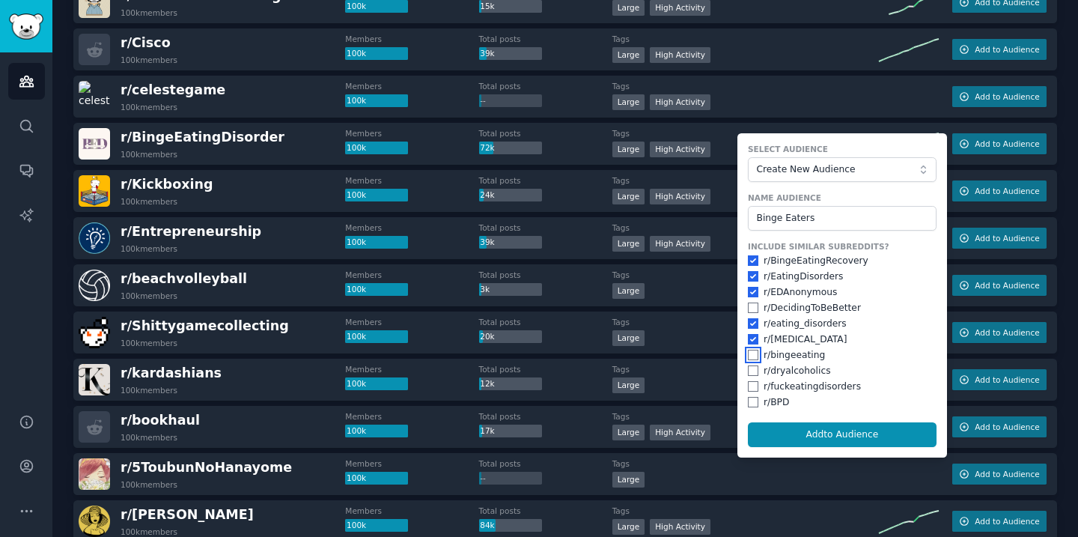
click at [748, 355] on input "checkbox" at bounding box center [753, 354] width 10 height 10
checkbox input "true"
click at [749, 388] on input "checkbox" at bounding box center [753, 386] width 10 height 10
checkbox input "true"
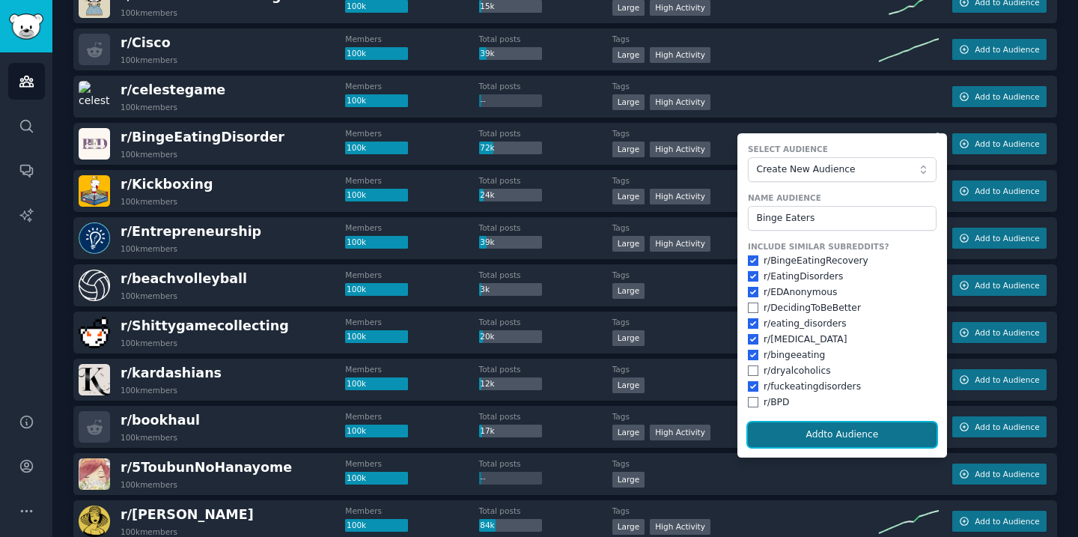
click at [797, 427] on button "Add to Audience" at bounding box center [842, 434] width 189 height 25
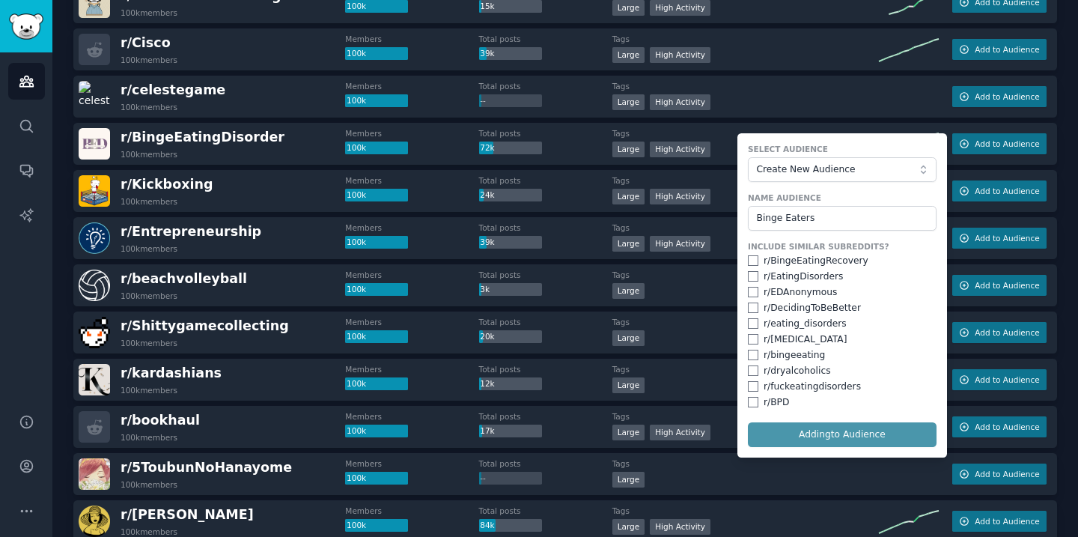
checkbox input "false"
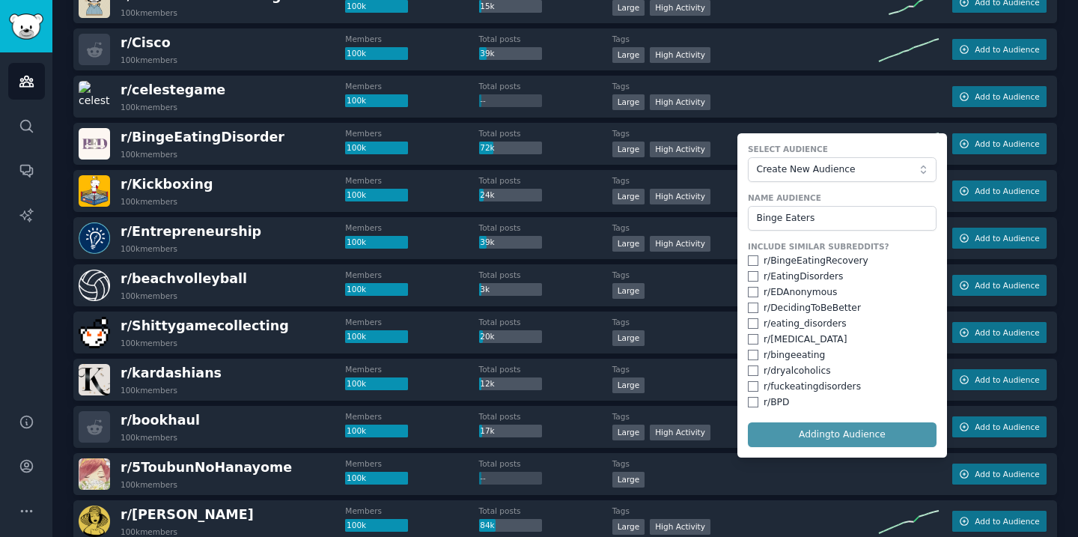
checkbox input "false"
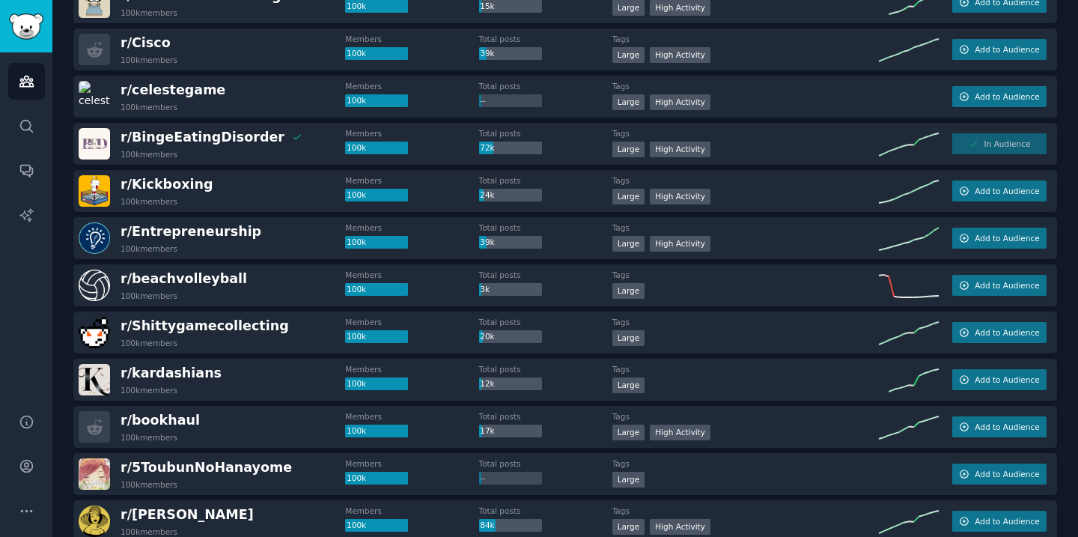
click at [1001, 146] on div "In Audience" at bounding box center [999, 143] width 94 height 21
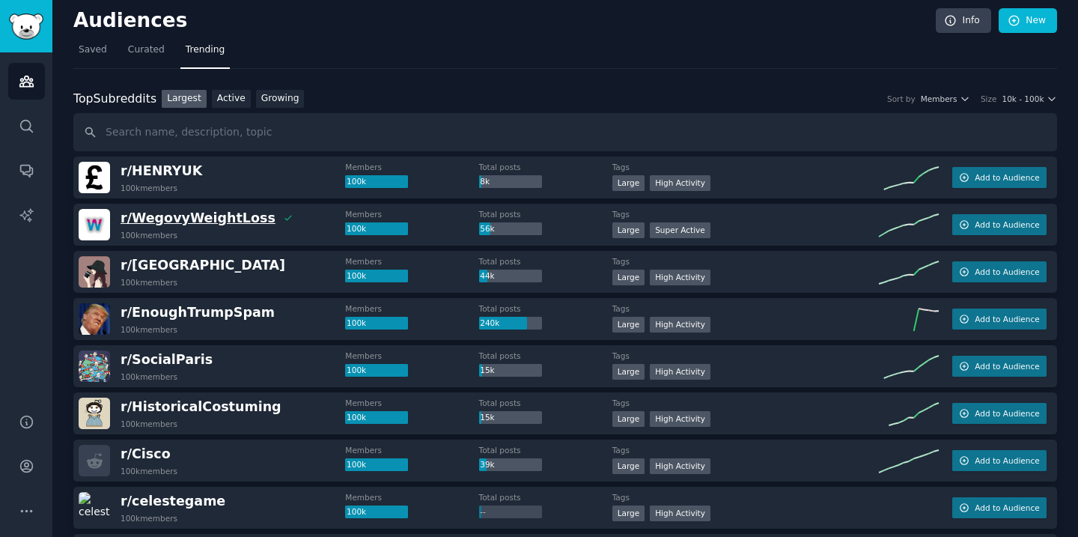
scroll to position [7, 0]
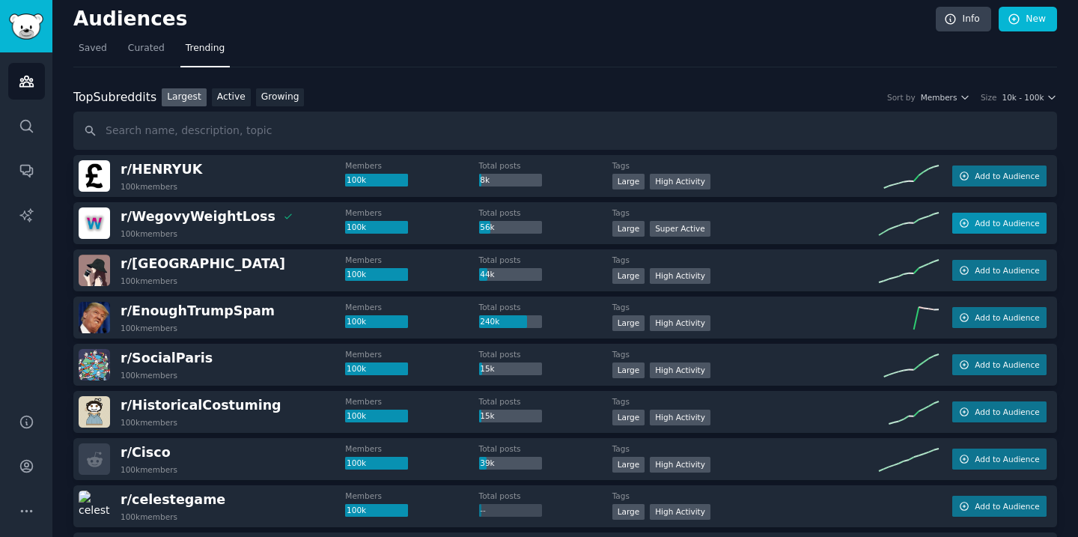
click at [1015, 218] on span "Add to Audience" at bounding box center [1006, 223] width 64 height 10
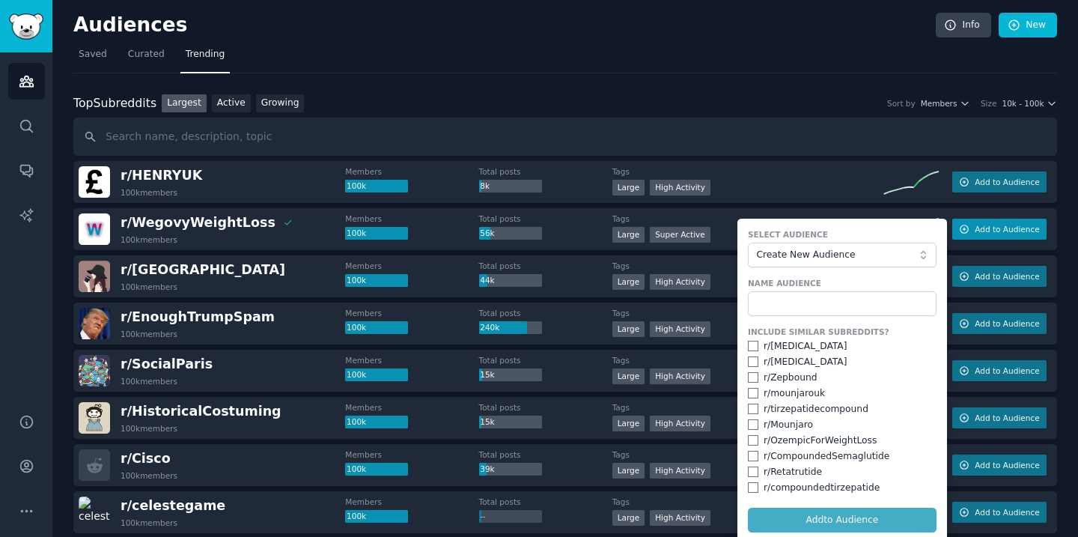
scroll to position [0, 0]
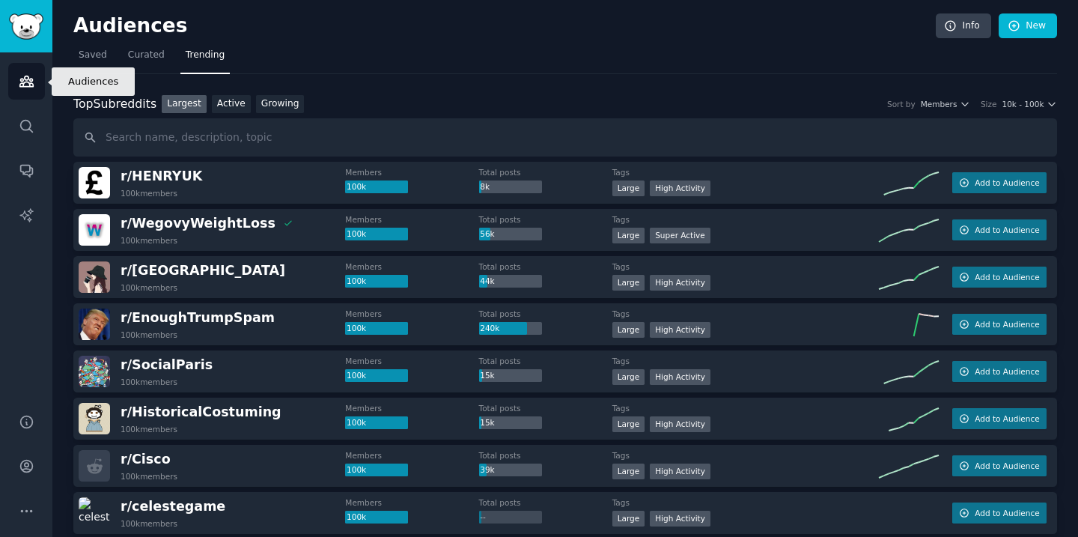
click at [24, 77] on icon "Sidebar" at bounding box center [25, 81] width 13 height 10
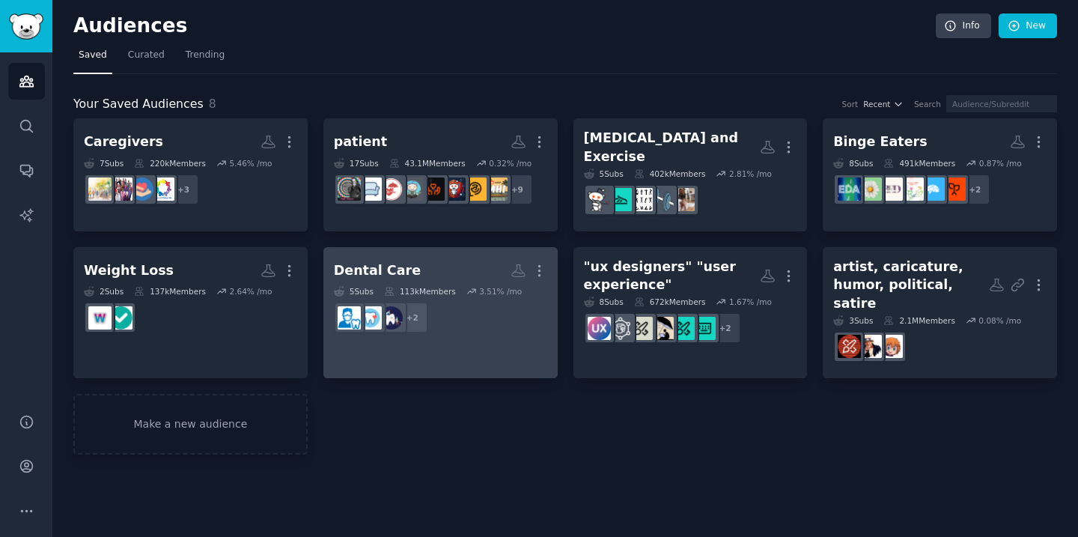
click at [474, 247] on link "Dental Care More 5 Sub s 113k Members 3.51 % /mo + 2" at bounding box center [440, 312] width 234 height 131
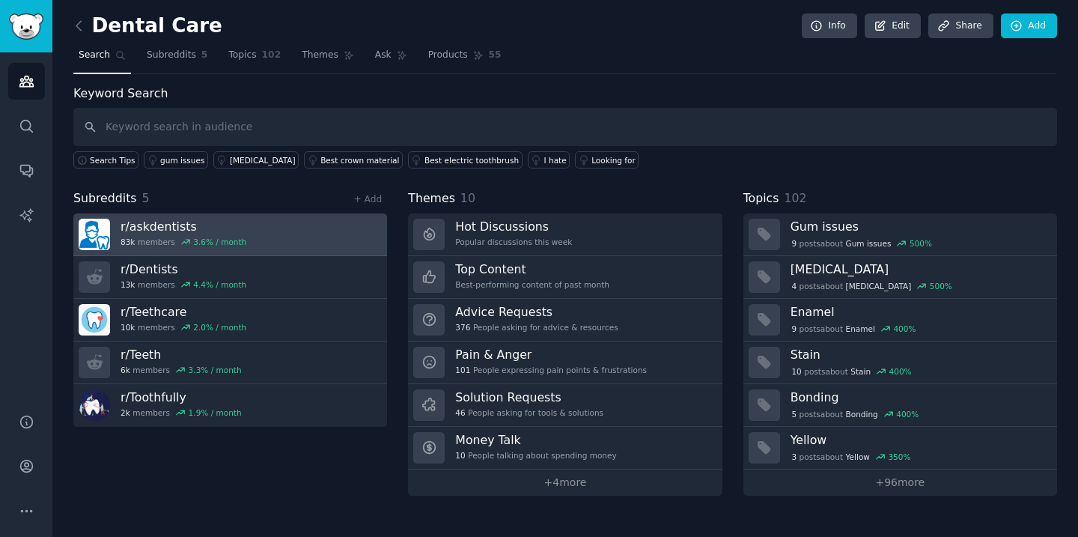
click at [140, 227] on h3 "r/ askdentists" at bounding box center [183, 227] width 126 height 16
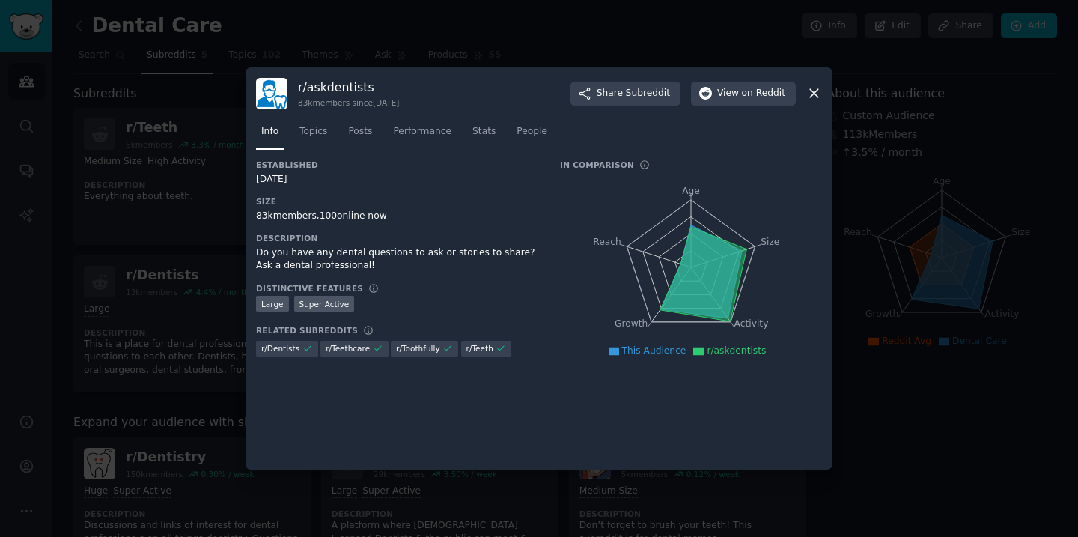
click at [811, 91] on icon at bounding box center [814, 94] width 8 height 8
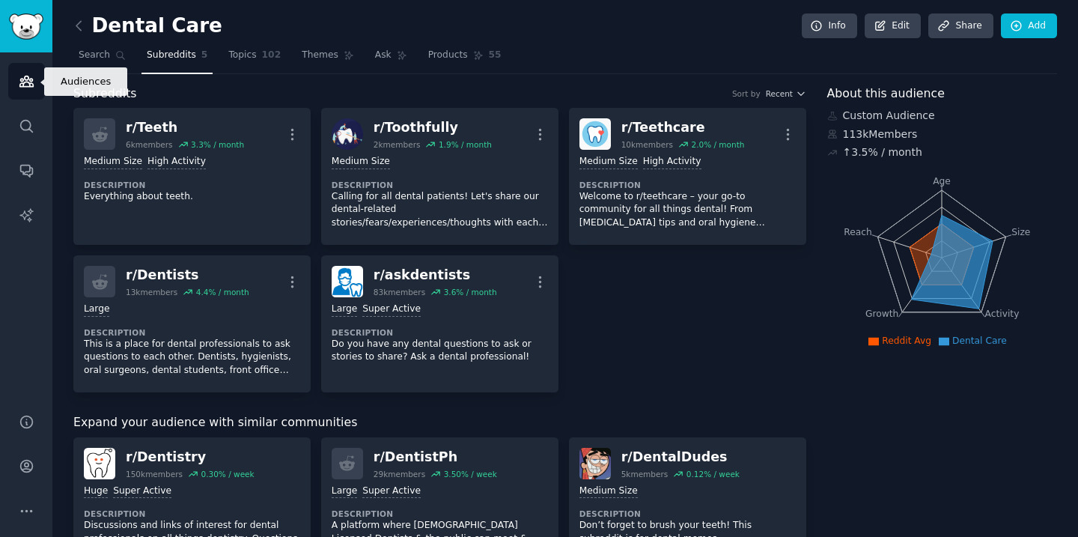
click at [25, 84] on icon "Sidebar" at bounding box center [27, 81] width 16 height 16
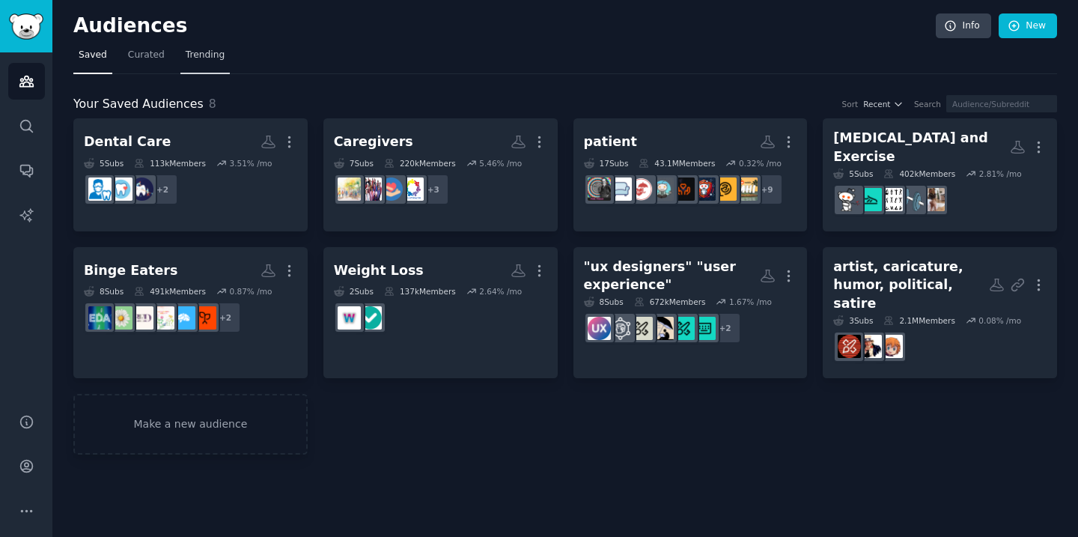
click at [217, 54] on span "Trending" at bounding box center [205, 55] width 39 height 13
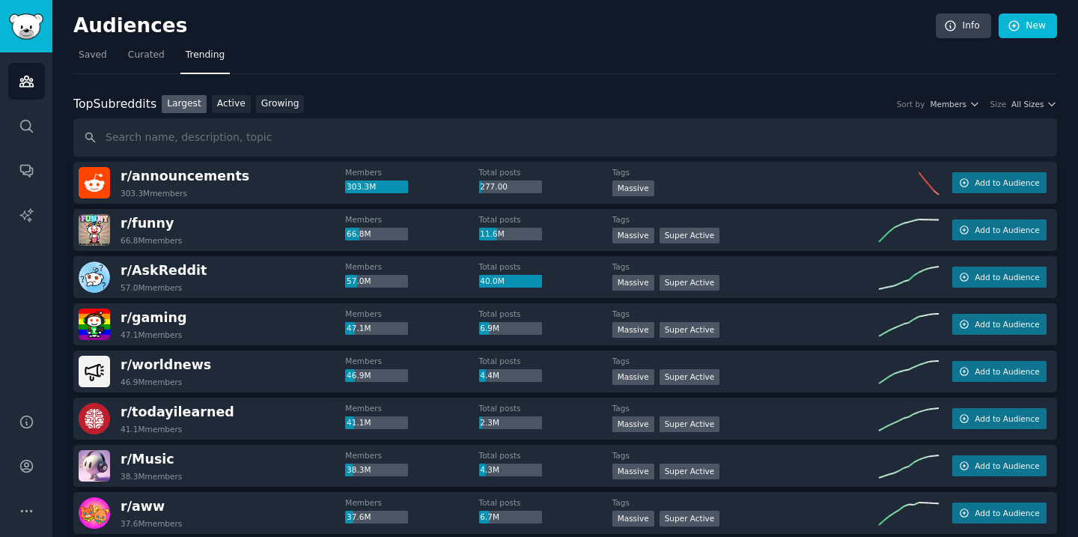
click at [1033, 97] on div "Top Subreddits Top Subreddits Largest Active Growing Sort by Members Size All S…" at bounding box center [564, 104] width 983 height 19
click at [1033, 104] on span "All Sizes" at bounding box center [1027, 104] width 32 height 10
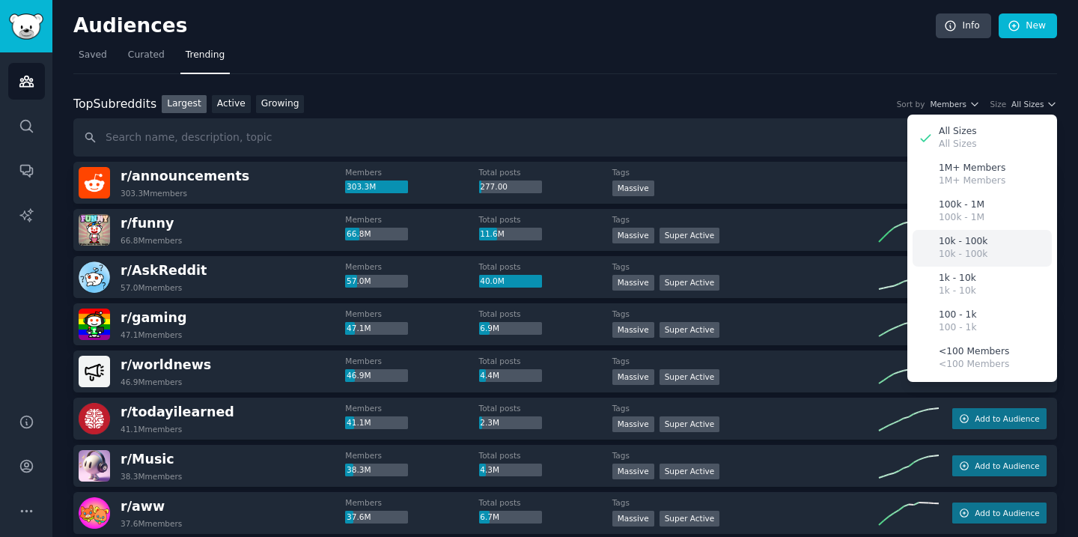
click at [1003, 248] on div "10k - 100k 10k - 100k" at bounding box center [981, 248] width 139 height 37
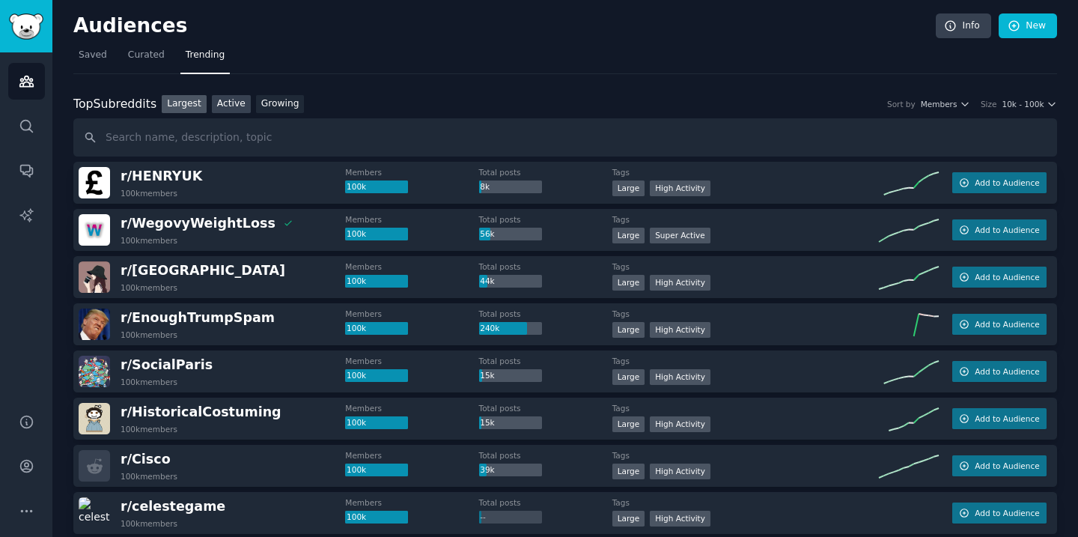
click at [236, 110] on link "Active" at bounding box center [231, 104] width 39 height 19
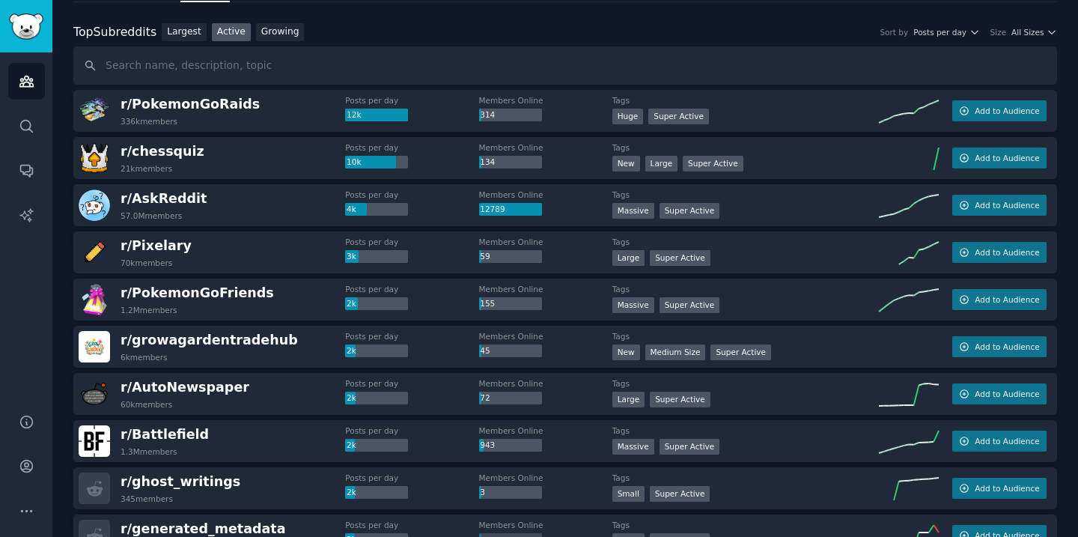
scroll to position [70, 0]
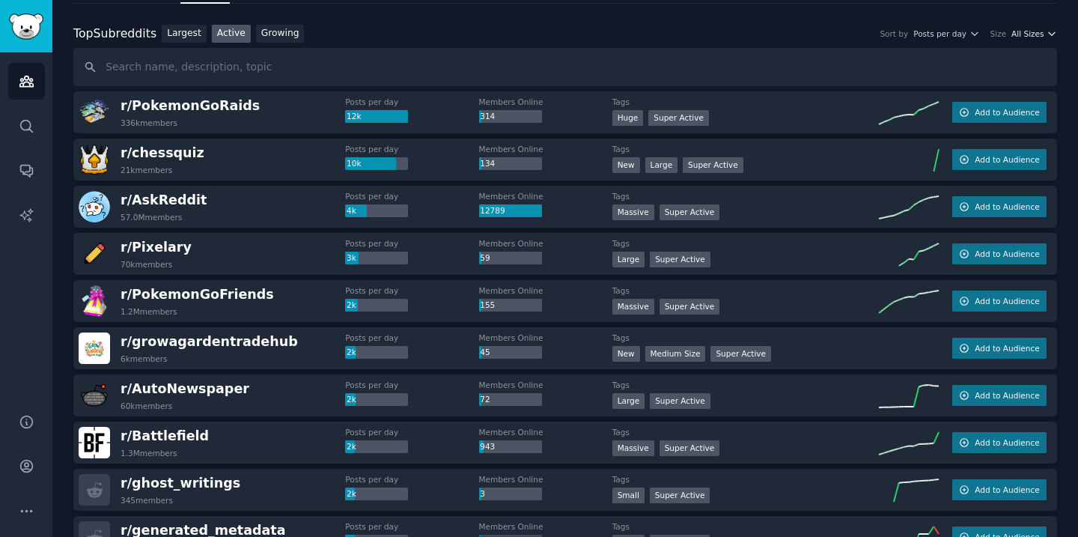
click at [1021, 36] on span "All Sizes" at bounding box center [1027, 33] width 32 height 10
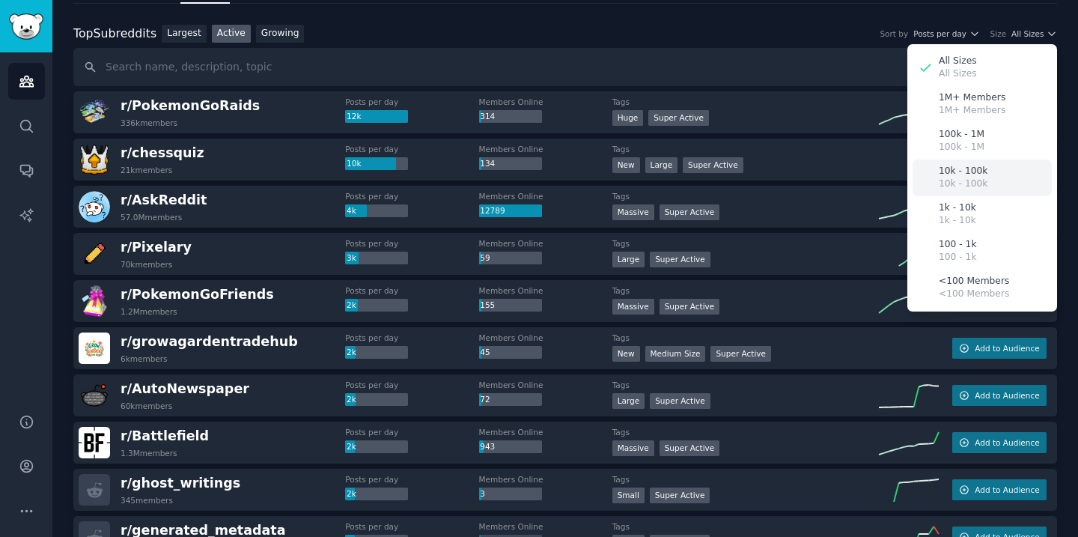
click at [988, 176] on div "10k - 100k 10k - 100k" at bounding box center [981, 177] width 139 height 37
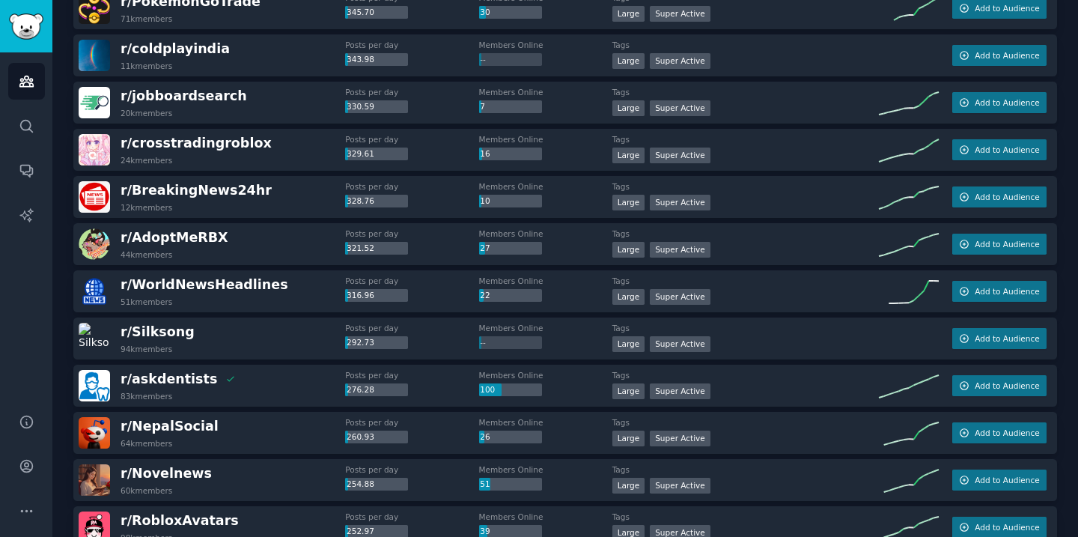
scroll to position [980, 0]
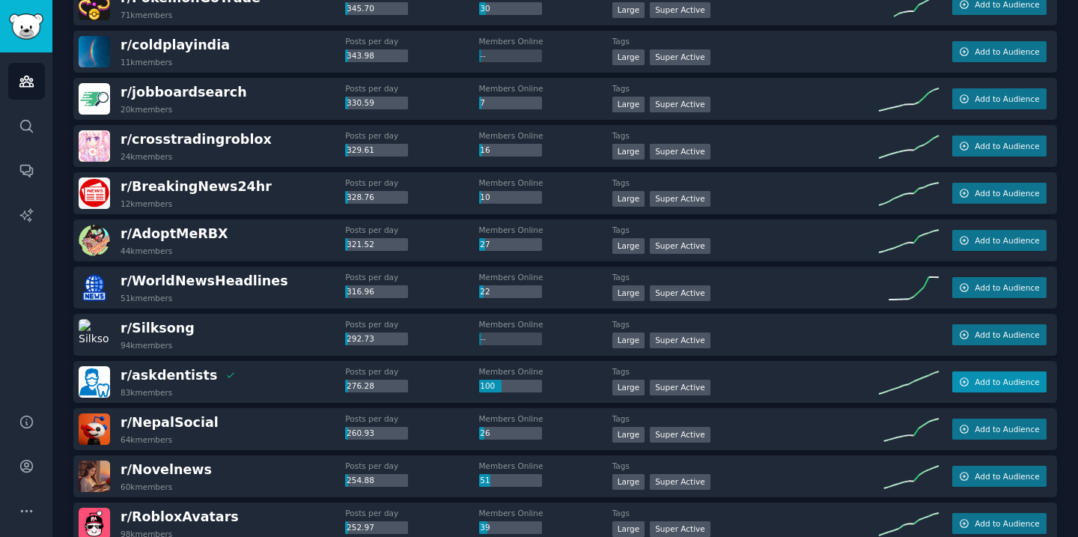
click at [980, 385] on span "Add to Audience" at bounding box center [1006, 381] width 64 height 10
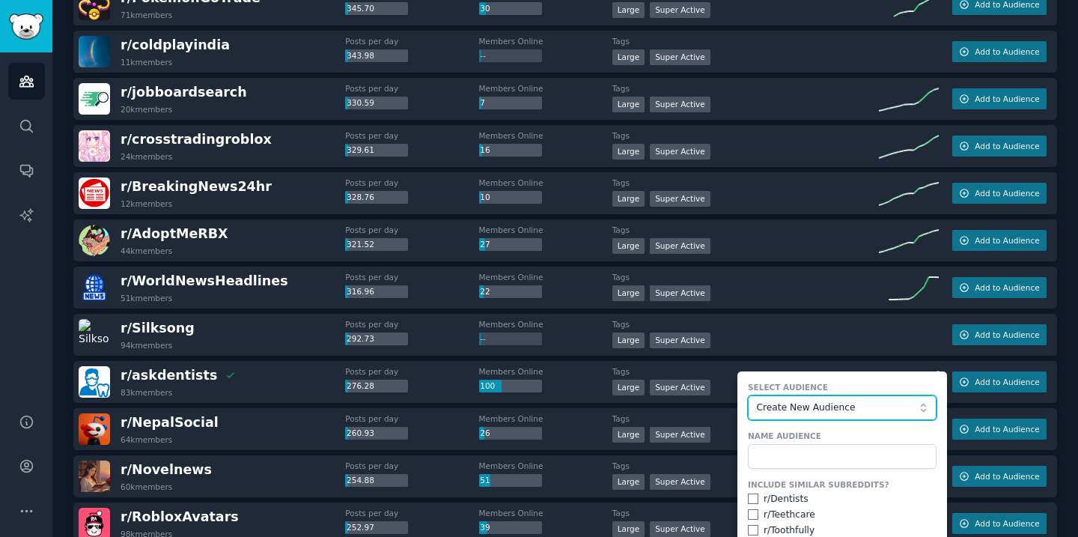
click at [921, 403] on button "Create New Audience" at bounding box center [842, 407] width 189 height 25
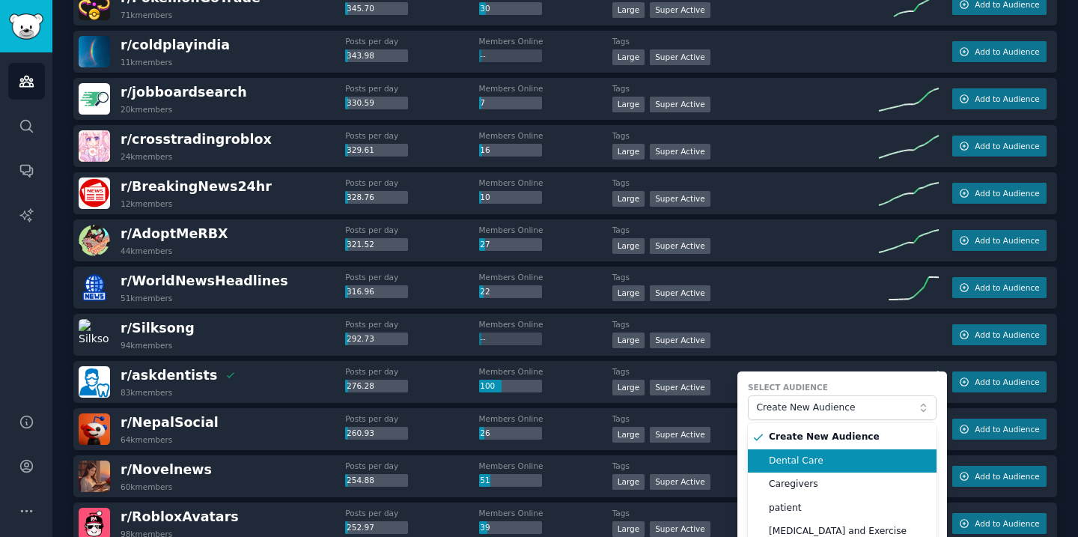
click at [894, 459] on span "Dental Care" at bounding box center [847, 460] width 157 height 13
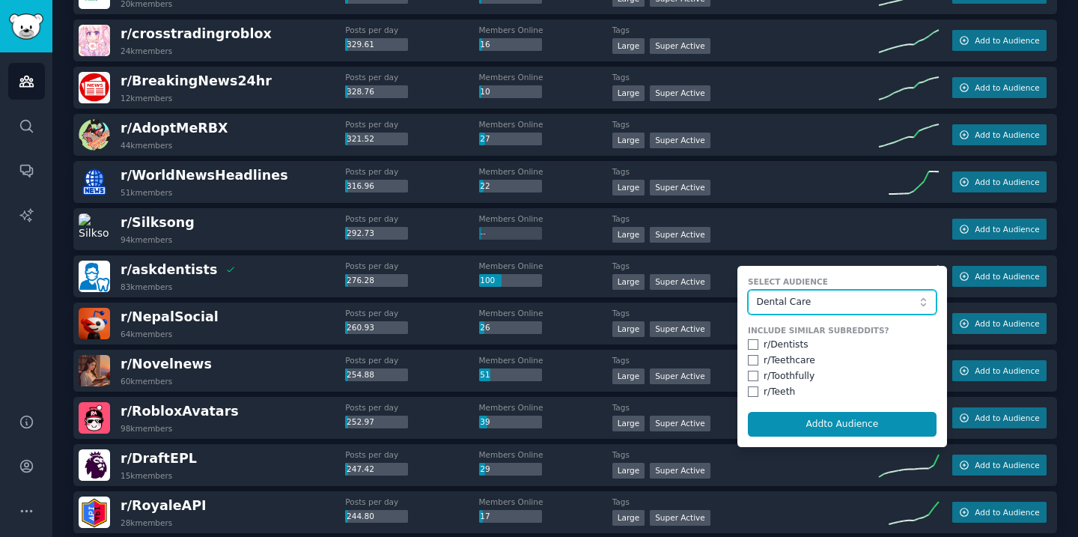
scroll to position [1096, 0]
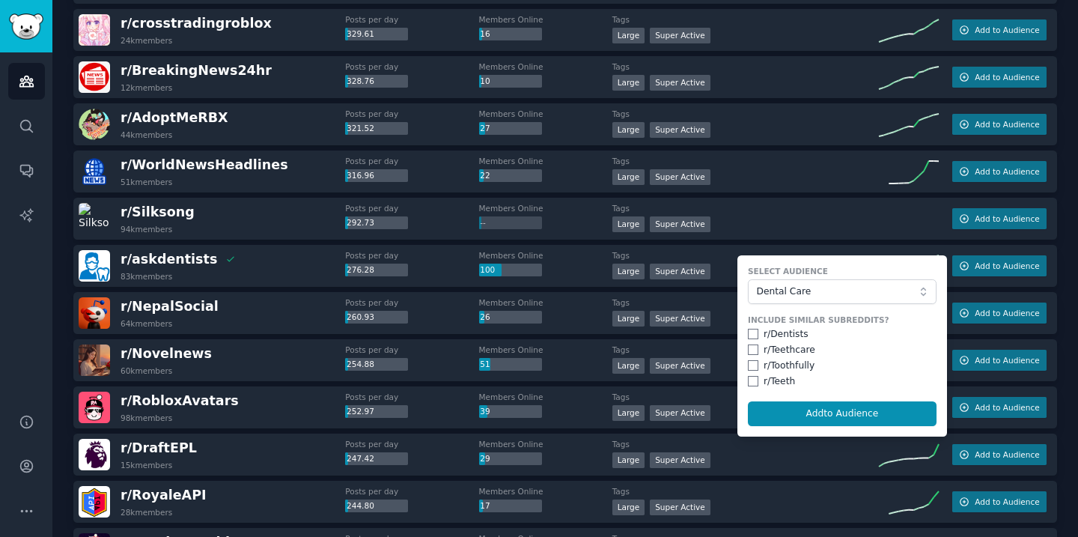
click at [879, 229] on div at bounding box center [910, 221] width 63 height 26
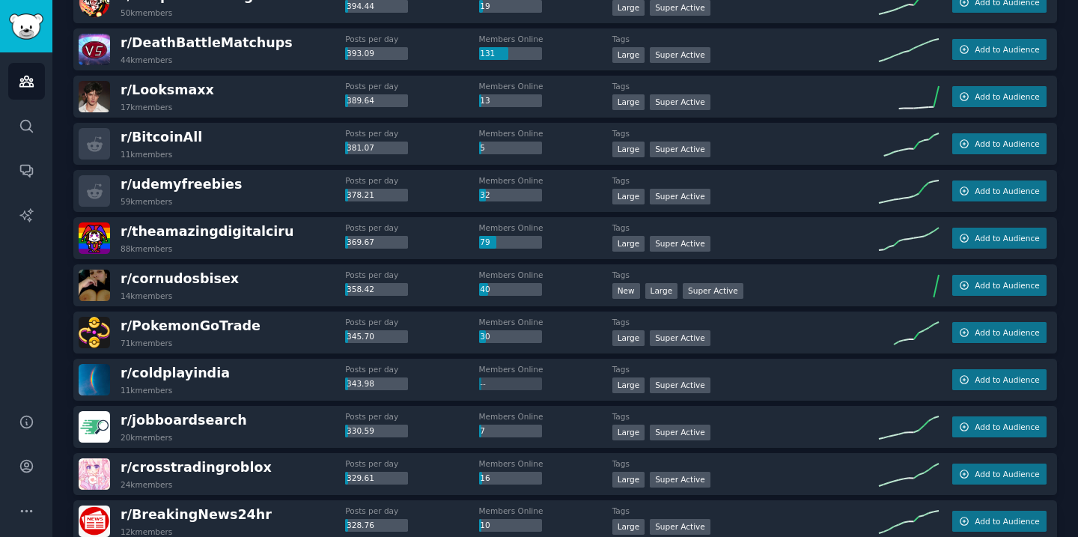
scroll to position [0, 0]
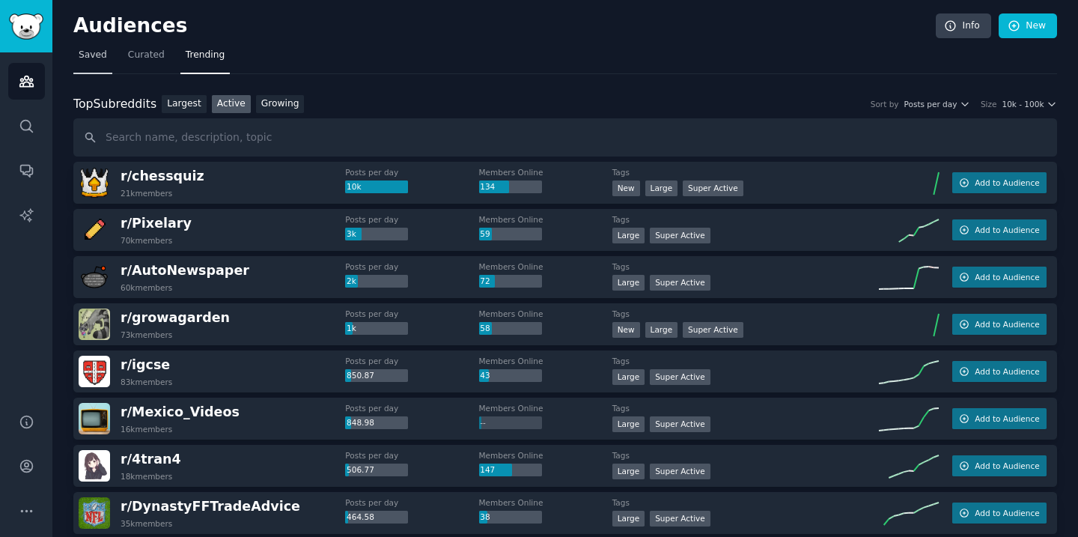
click at [86, 55] on span "Saved" at bounding box center [93, 55] width 28 height 13
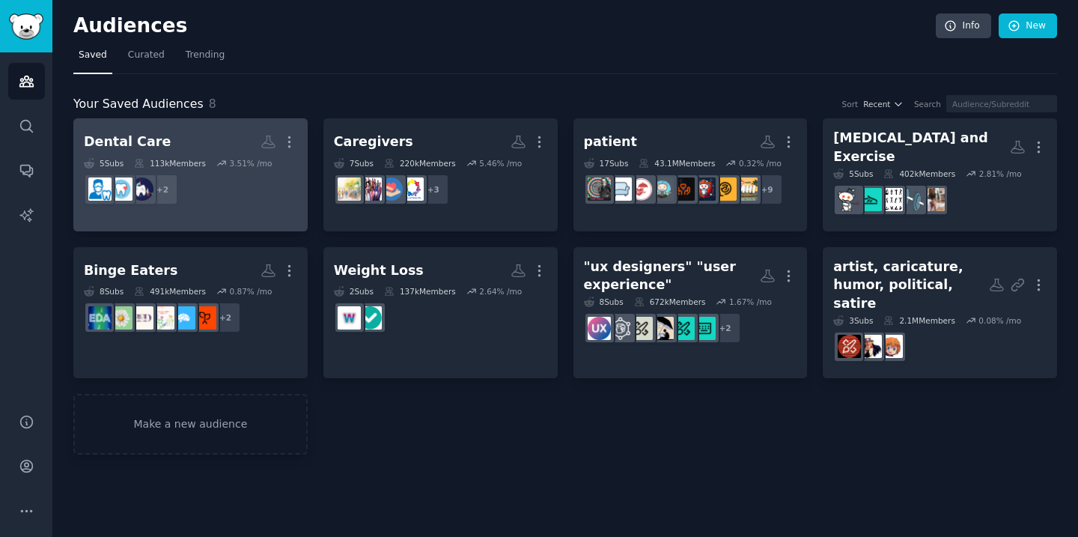
click at [298, 146] on link "Dental Care Custom Audience More 5 Sub s 113k Members 3.51 % /mo + 2" at bounding box center [190, 174] width 234 height 113
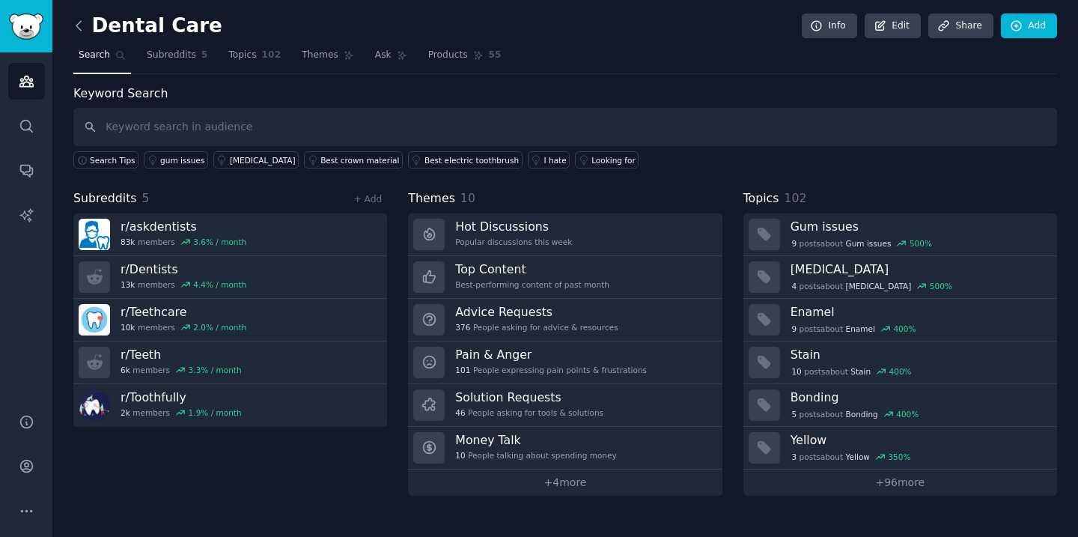
click at [77, 29] on icon at bounding box center [79, 26] width 16 height 16
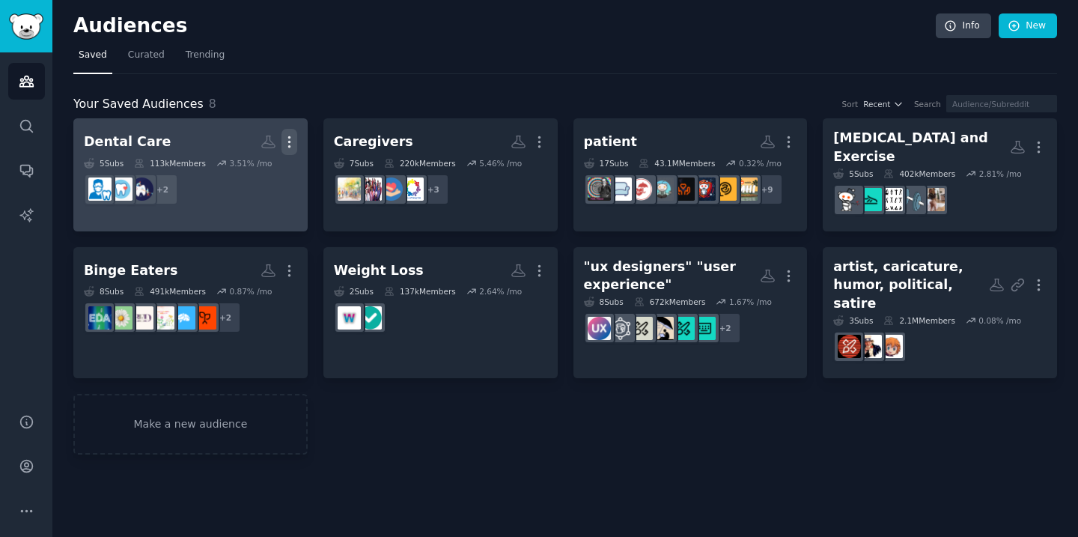
click at [290, 139] on icon "button" at bounding box center [289, 142] width 16 height 16
click at [262, 175] on p "Delete" at bounding box center [248, 173] width 34 height 16
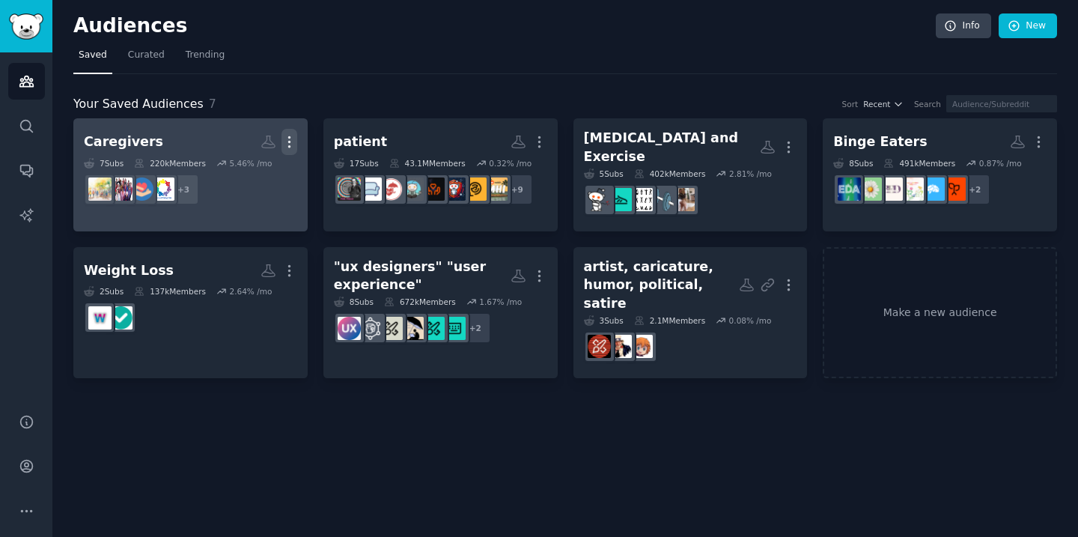
click at [290, 138] on icon "button" at bounding box center [289, 142] width 16 height 16
click at [258, 173] on p "Delete" at bounding box center [248, 173] width 34 height 16
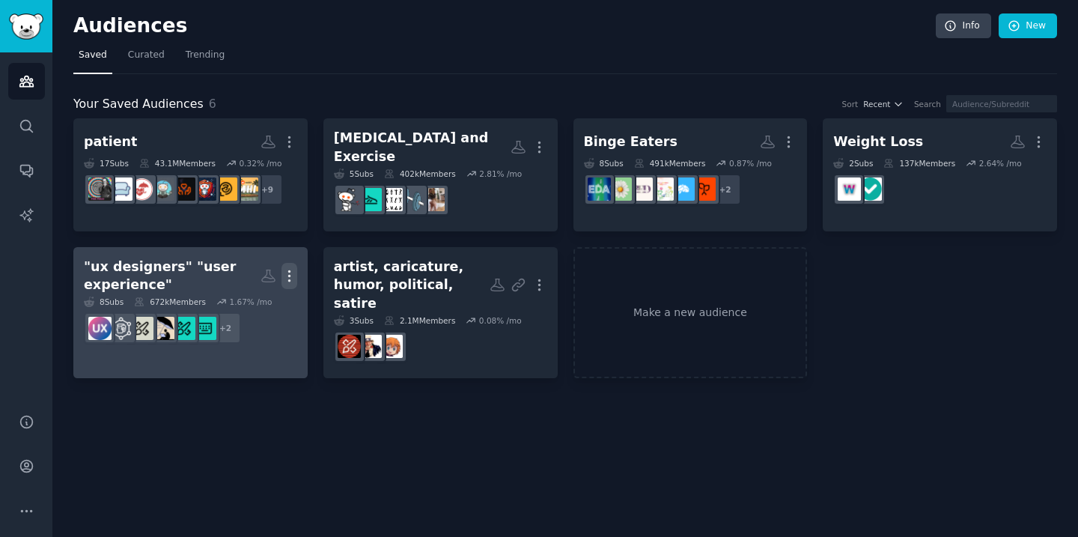
click at [292, 268] on icon "button" at bounding box center [289, 276] width 16 height 16
click at [250, 299] on p "Delete" at bounding box center [248, 307] width 34 height 16
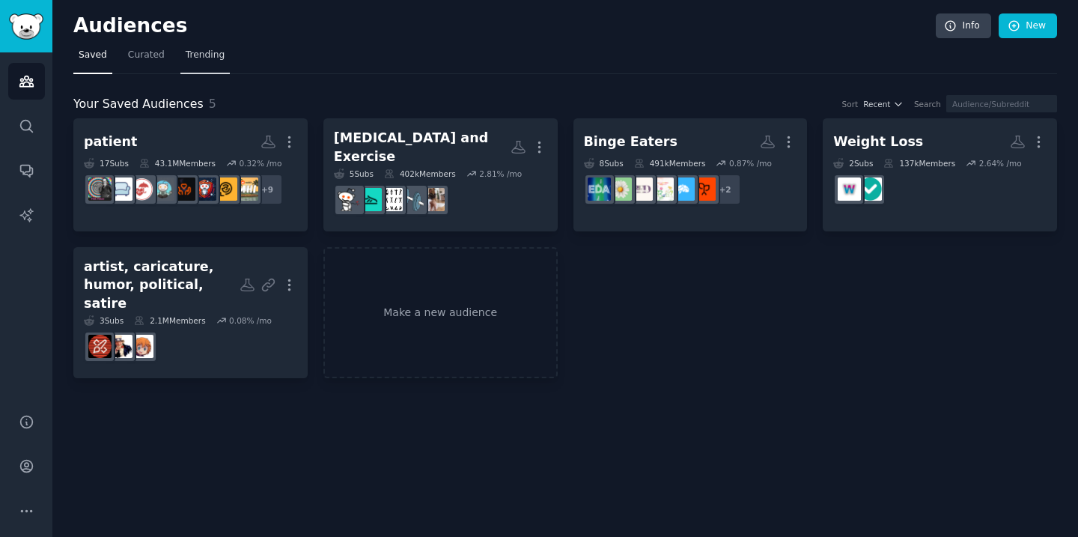
click at [212, 58] on span "Trending" at bounding box center [205, 55] width 39 height 13
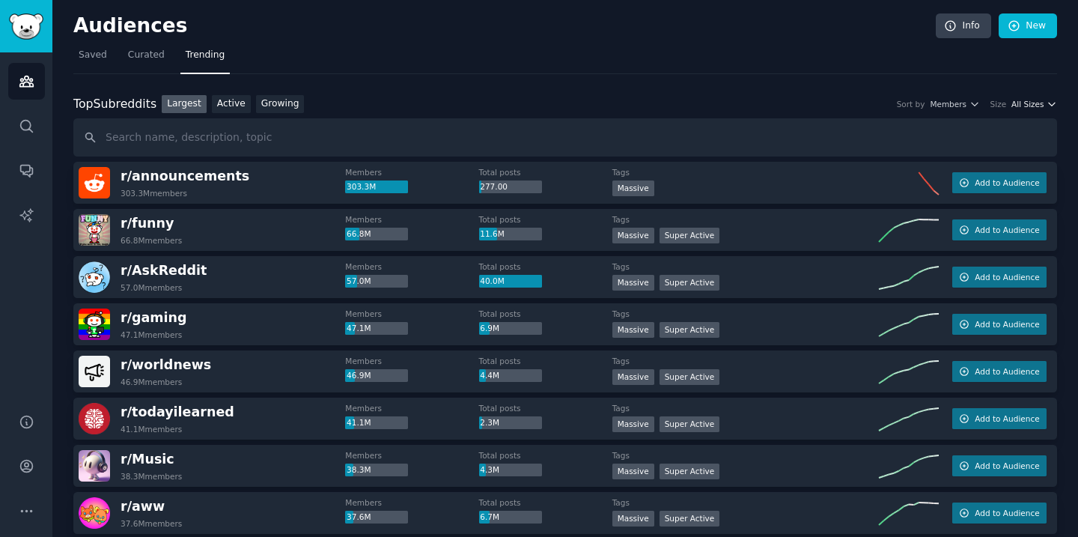
click at [1024, 100] on span "All Sizes" at bounding box center [1027, 104] width 32 height 10
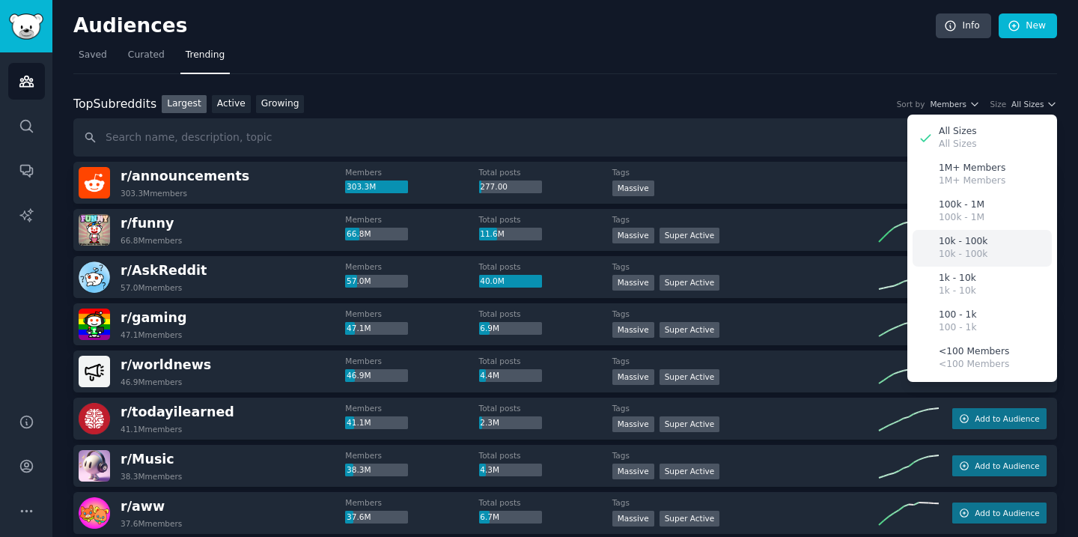
click at [986, 251] on div "10k - 100k 10k - 100k" at bounding box center [981, 248] width 139 height 37
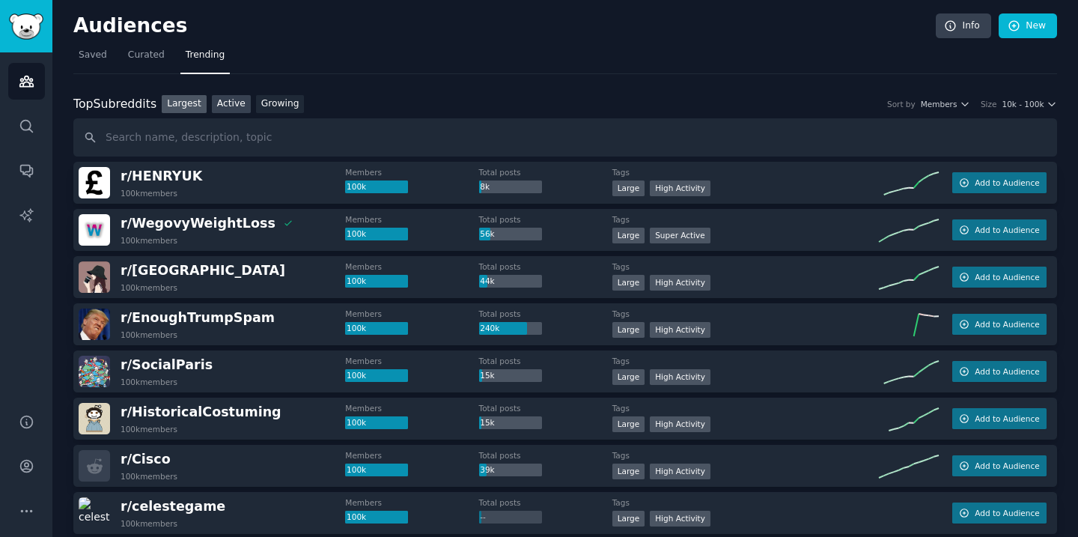
click at [230, 108] on link "Active" at bounding box center [231, 104] width 39 height 19
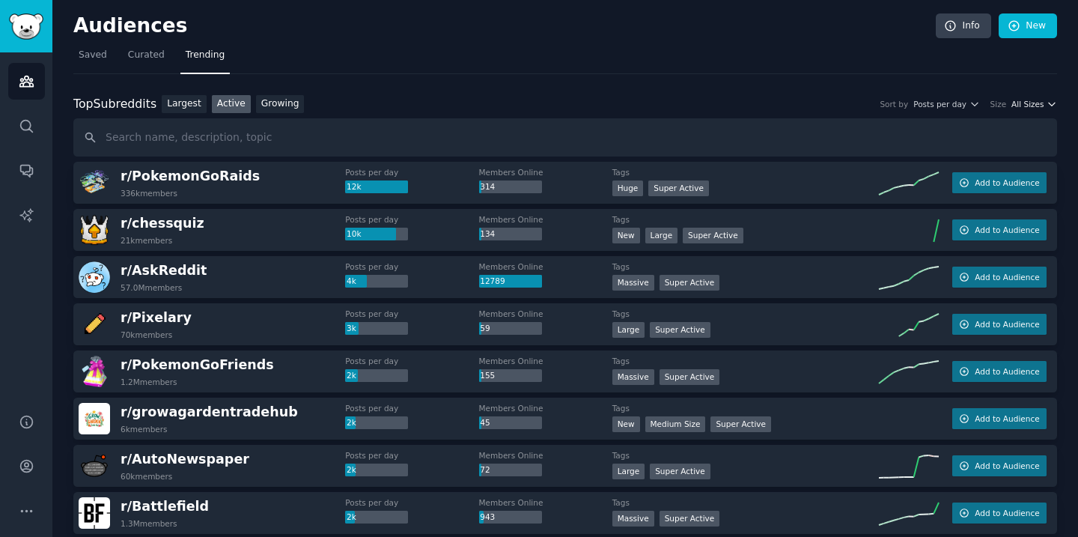
click at [1021, 109] on span "All Sizes" at bounding box center [1027, 104] width 32 height 10
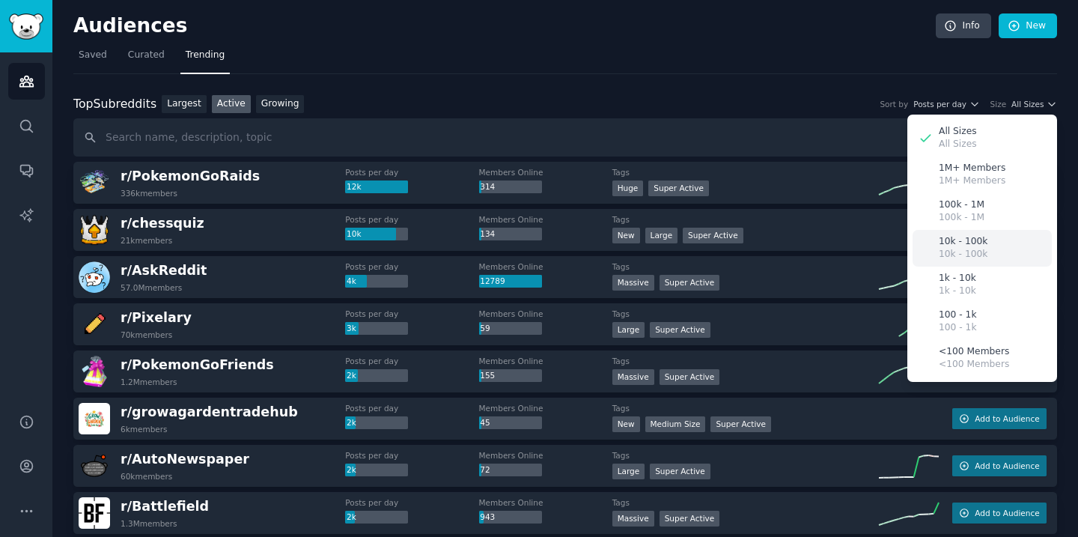
click at [1003, 246] on div "10k - 100k 10k - 100k" at bounding box center [981, 248] width 139 height 37
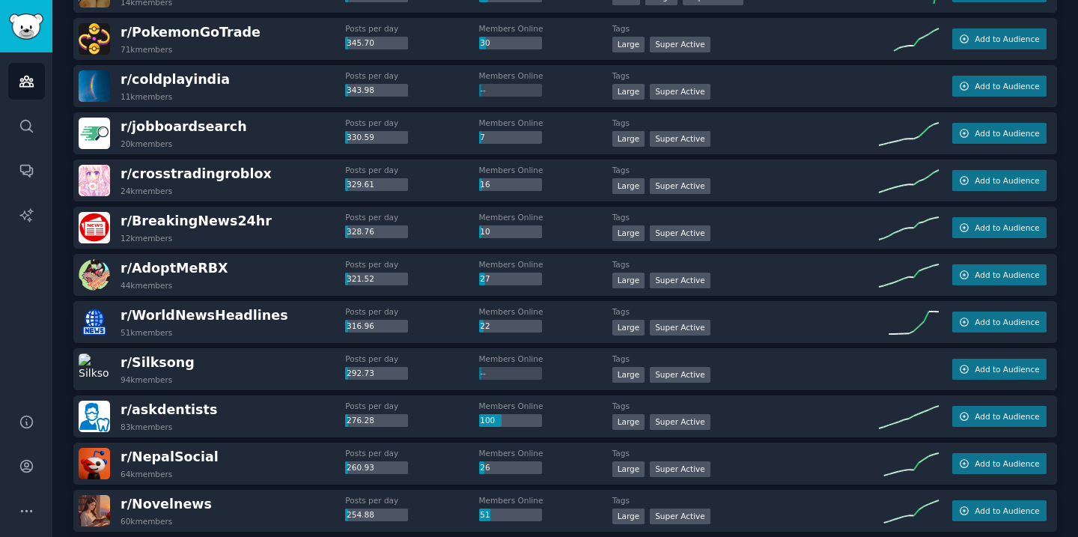
scroll to position [947, 0]
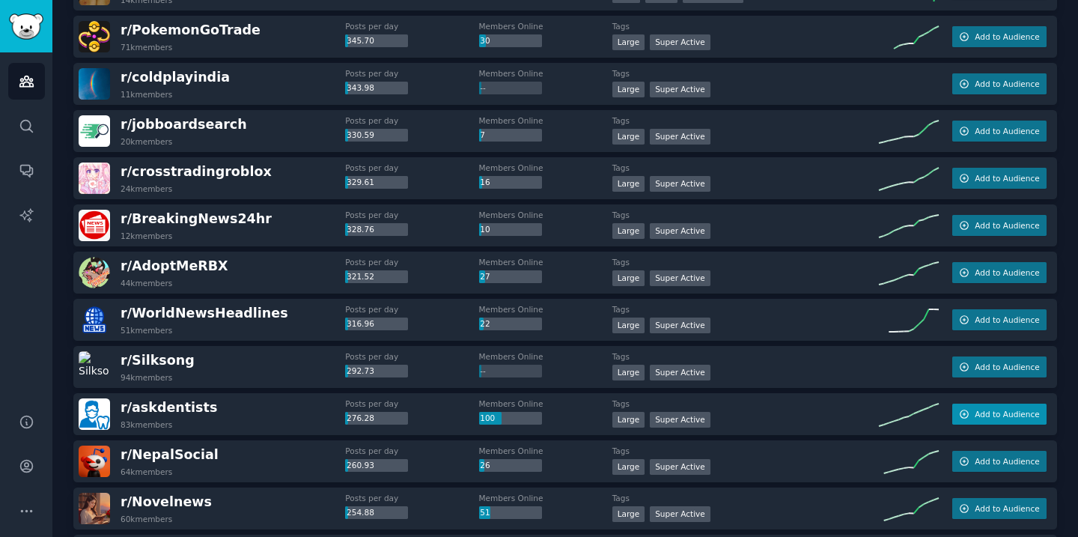
click at [995, 418] on span "Add to Audience" at bounding box center [1006, 414] width 64 height 10
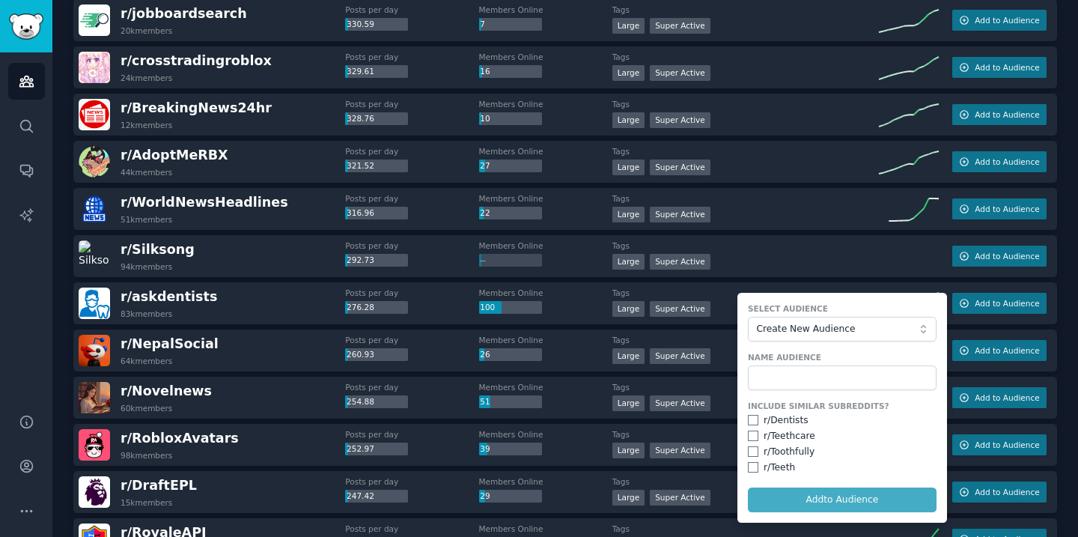
scroll to position [1069, 0]
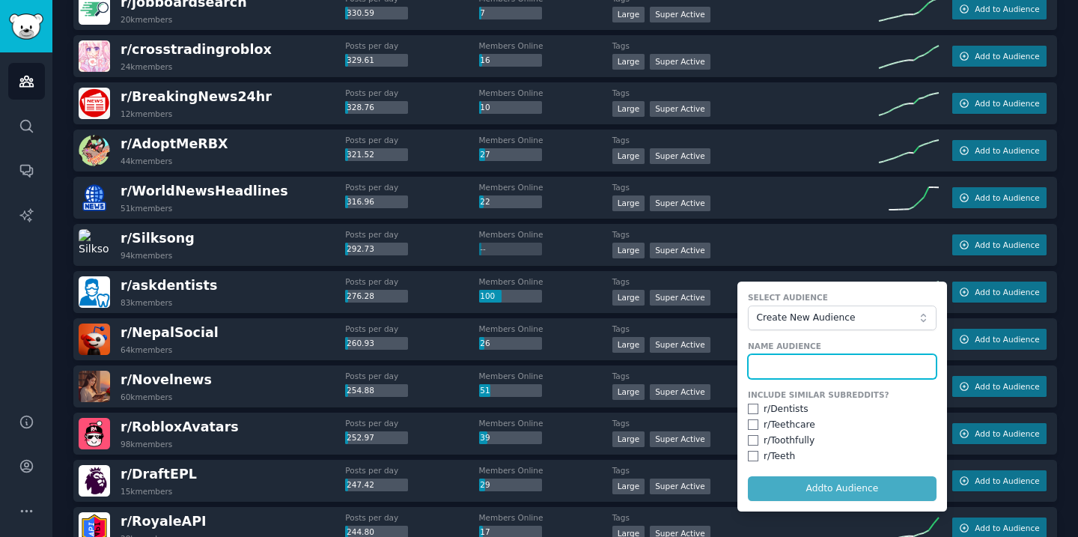
click at [864, 367] on input "text" at bounding box center [842, 366] width 189 height 25
type input "D"
type input "T"
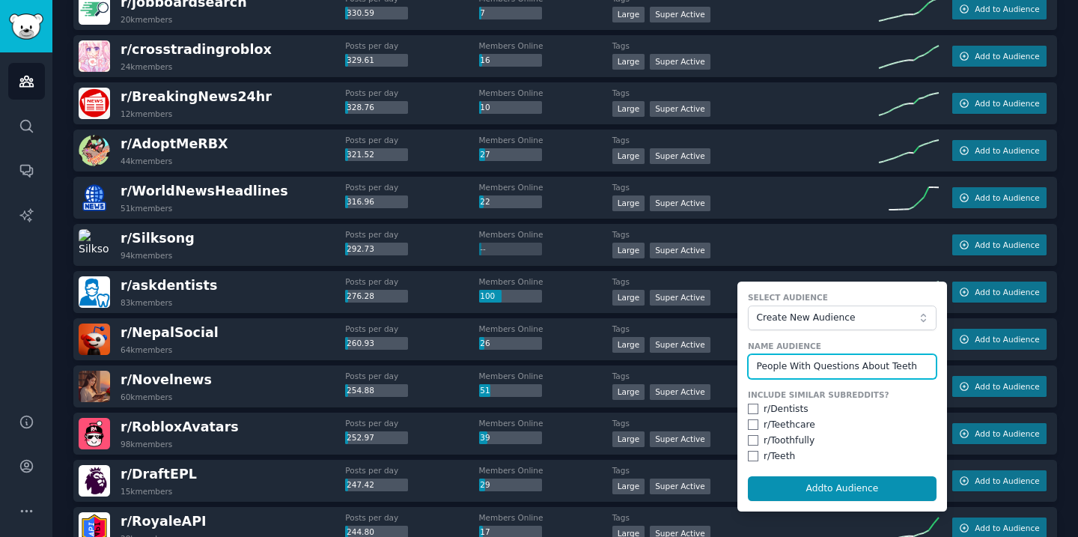
type input "People With Questions About Teeth"
click at [748, 409] on input "checkbox" at bounding box center [753, 408] width 10 height 10
checkbox input "true"
click at [749, 424] on input "checkbox" at bounding box center [753, 424] width 10 height 10
checkbox input "true"
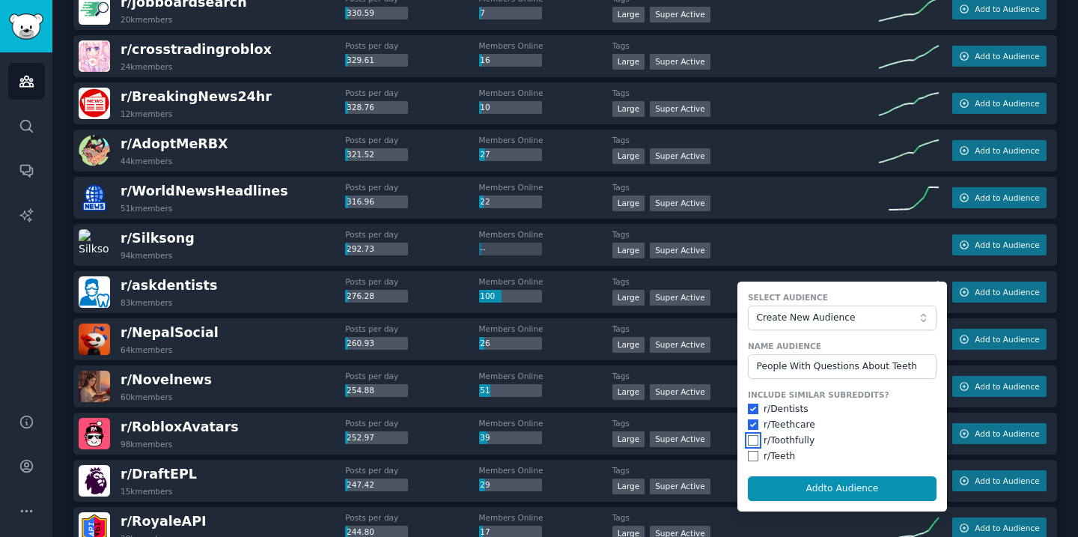
click at [748, 439] on input "checkbox" at bounding box center [753, 440] width 10 height 10
checkbox input "true"
click at [750, 454] on input "checkbox" at bounding box center [753, 456] width 10 height 10
checkbox input "true"
click at [748, 409] on input "checkbox" at bounding box center [753, 408] width 10 height 10
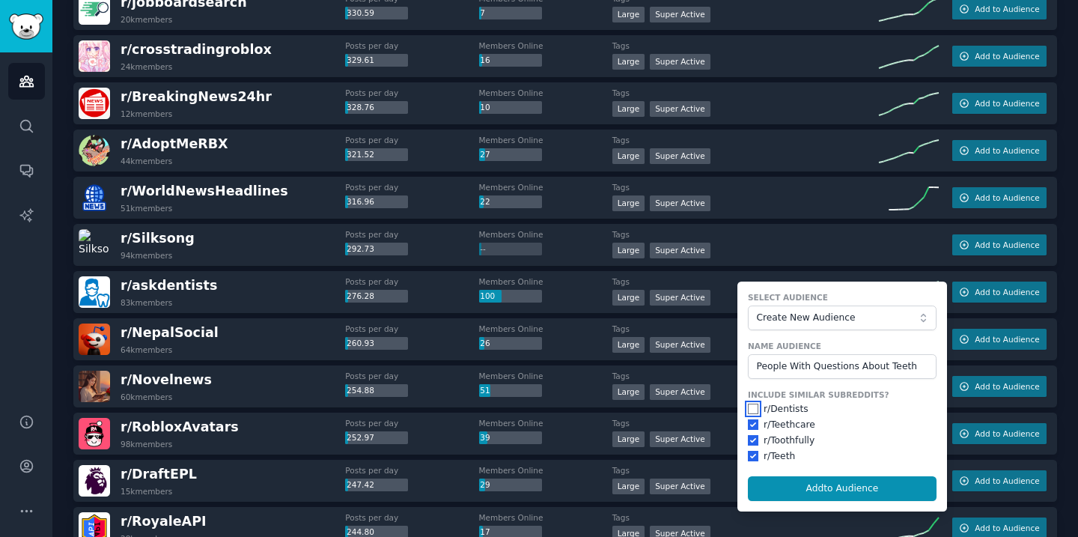
checkbox input "false"
click at [877, 486] on button "Add to Audience" at bounding box center [842, 488] width 189 height 25
checkbox input "false"
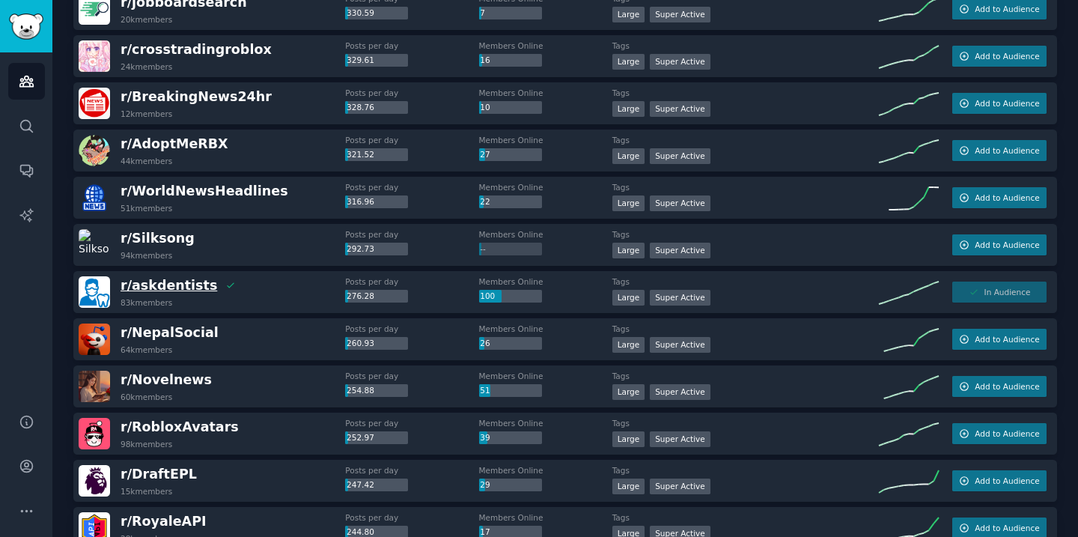
click at [168, 287] on span "r/ askdentists" at bounding box center [168, 285] width 97 height 15
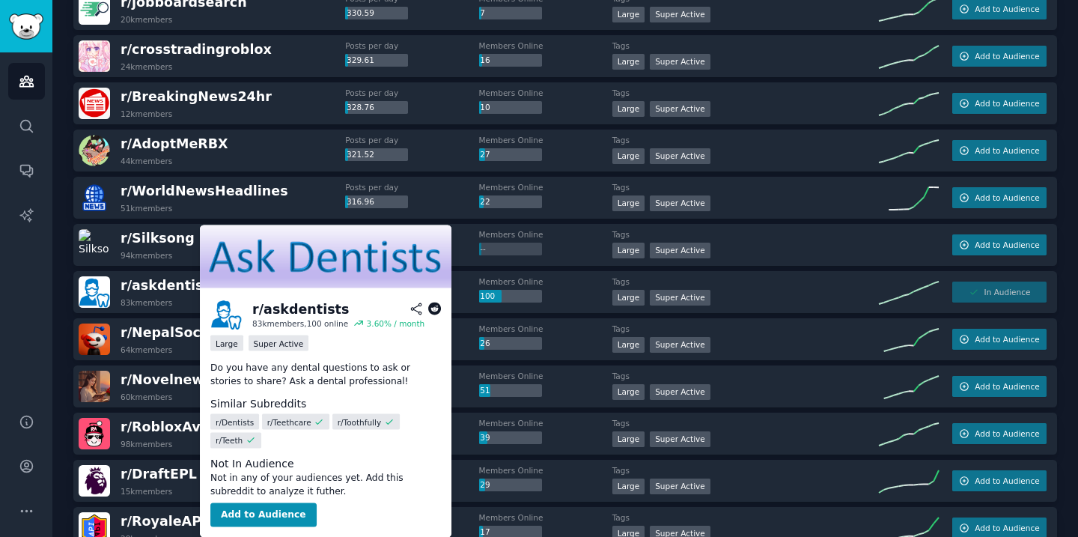
click at [436, 307] on icon at bounding box center [434, 308] width 13 height 13
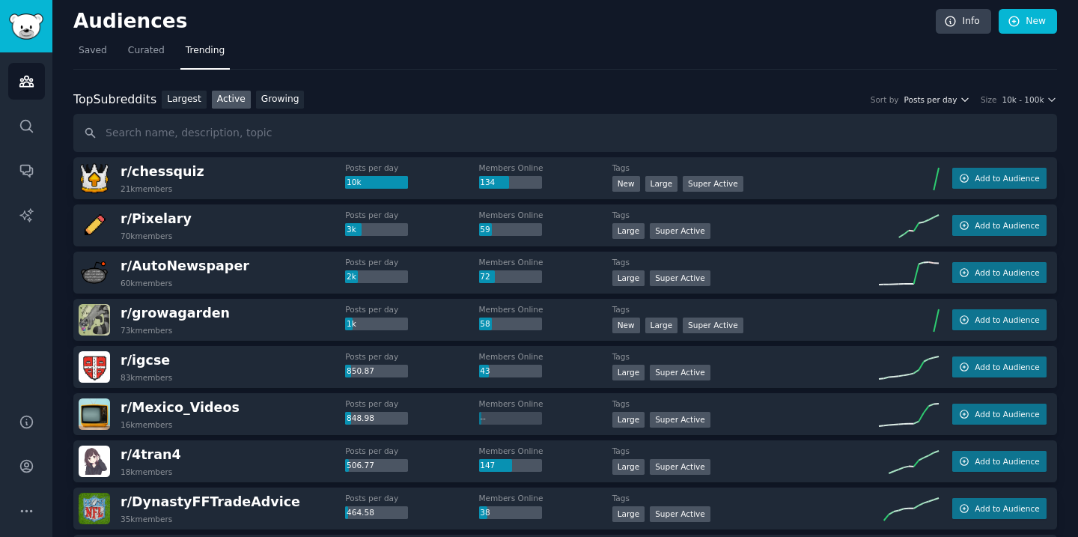
scroll to position [6, 0]
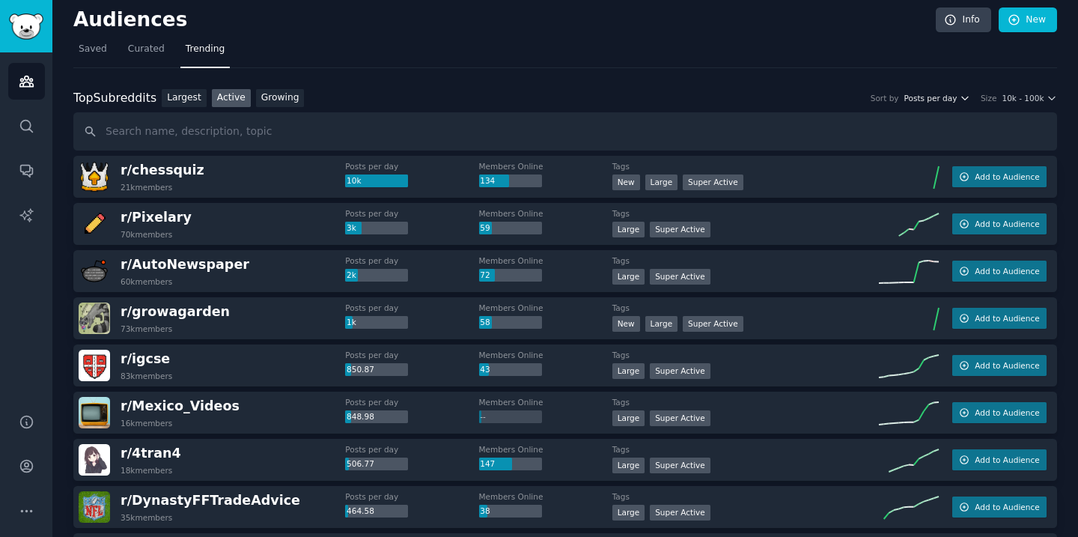
click at [965, 100] on icon "button" at bounding box center [964, 98] width 10 height 10
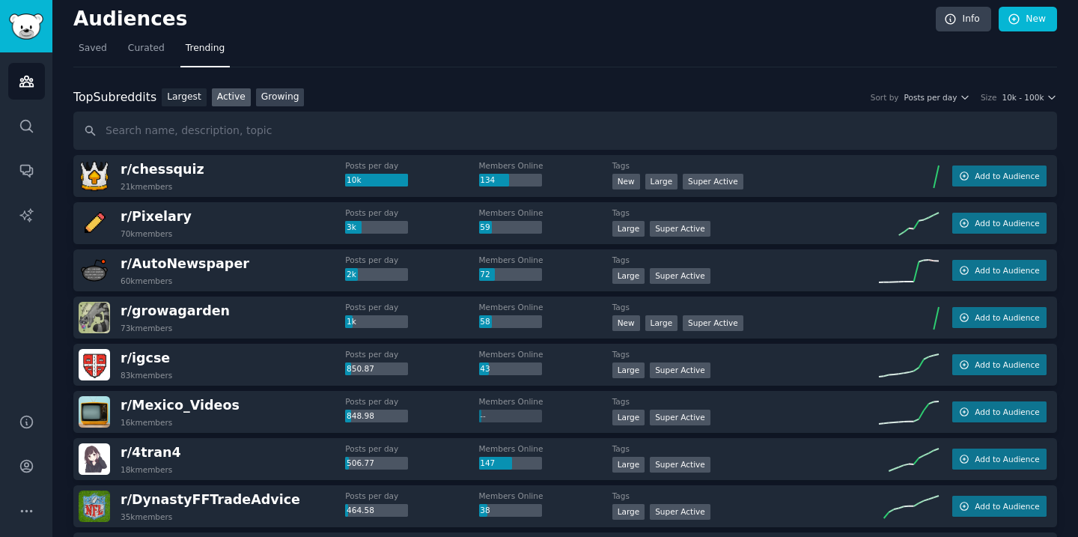
scroll to position [7, 0]
click at [271, 98] on link "Growing" at bounding box center [280, 97] width 49 height 19
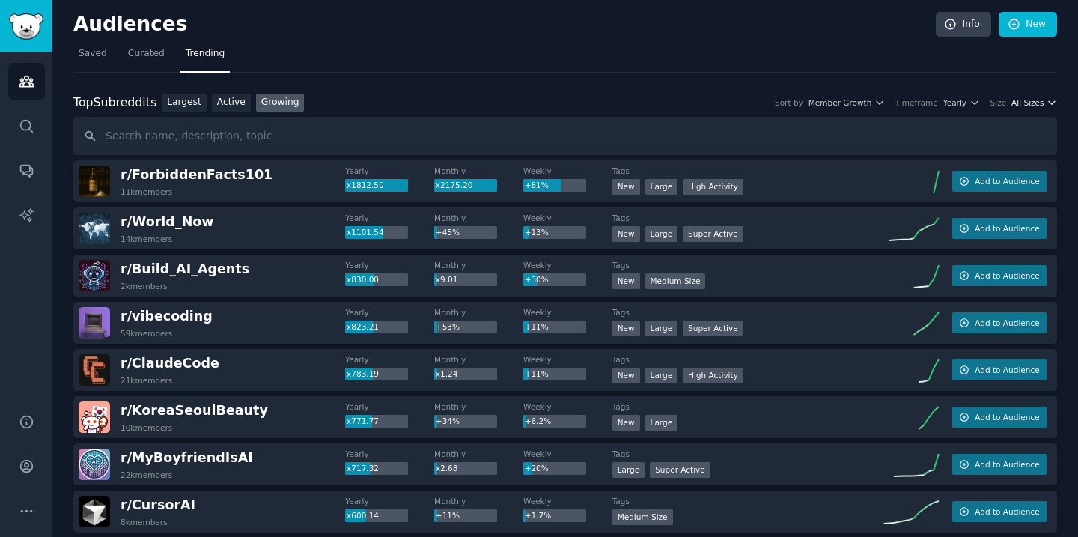
click at [1039, 100] on span "All Sizes" at bounding box center [1027, 102] width 32 height 10
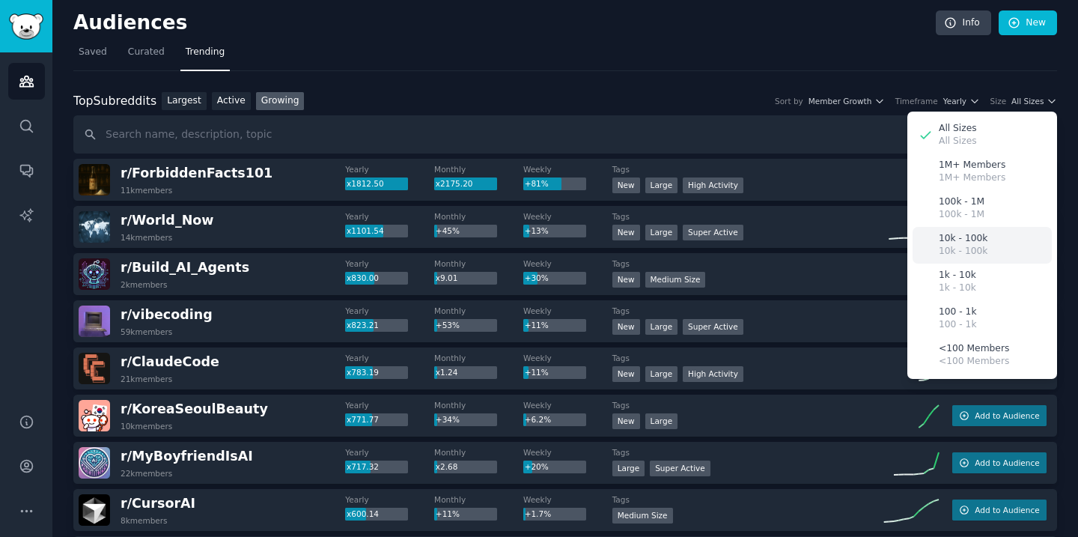
click at [989, 246] on div "10k - 100k 10k - 100k" at bounding box center [981, 245] width 139 height 37
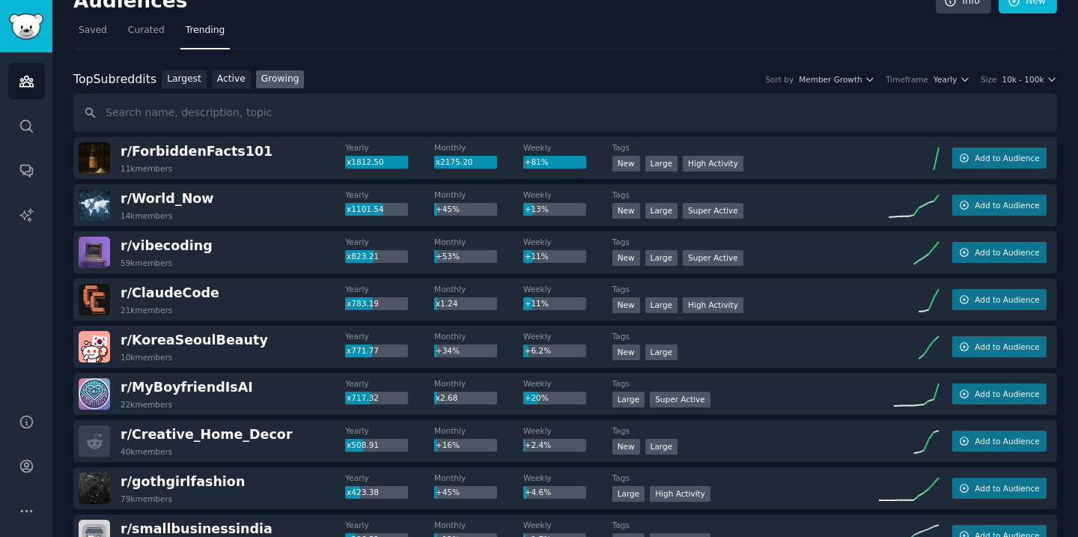
scroll to position [0, 0]
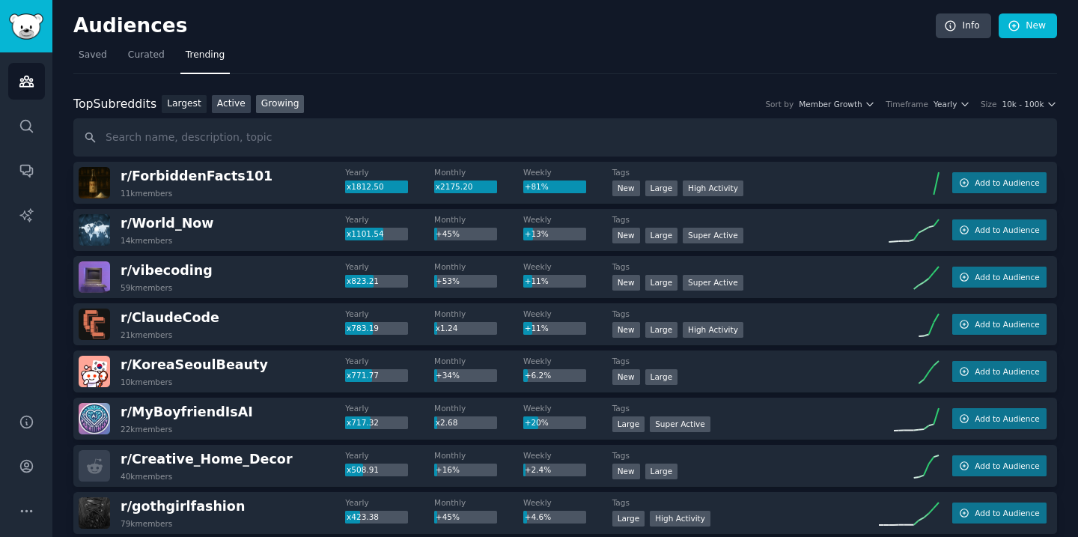
click at [227, 111] on link "Active" at bounding box center [231, 104] width 39 height 19
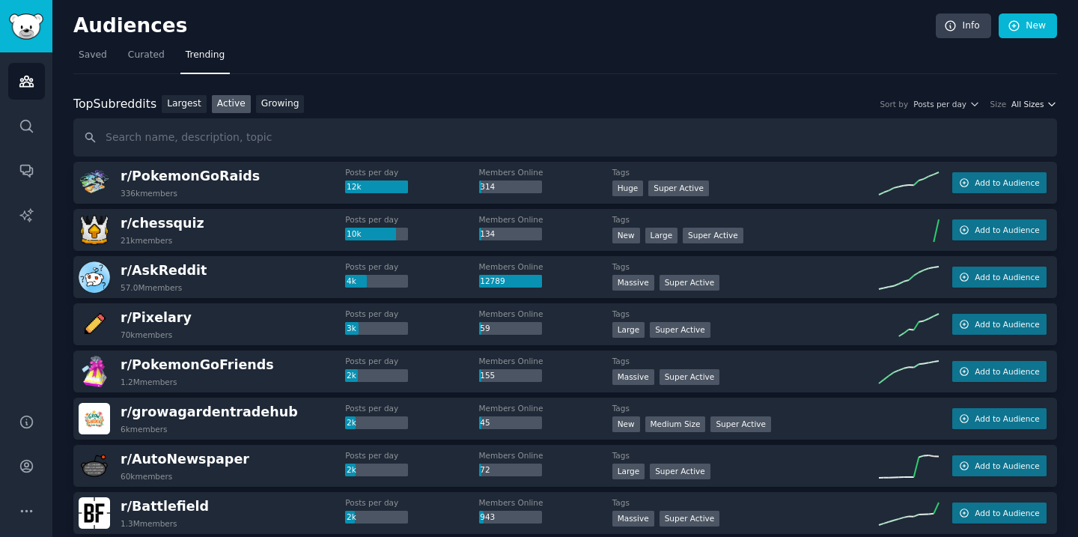
click at [1037, 103] on span "All Sizes" at bounding box center [1027, 104] width 32 height 10
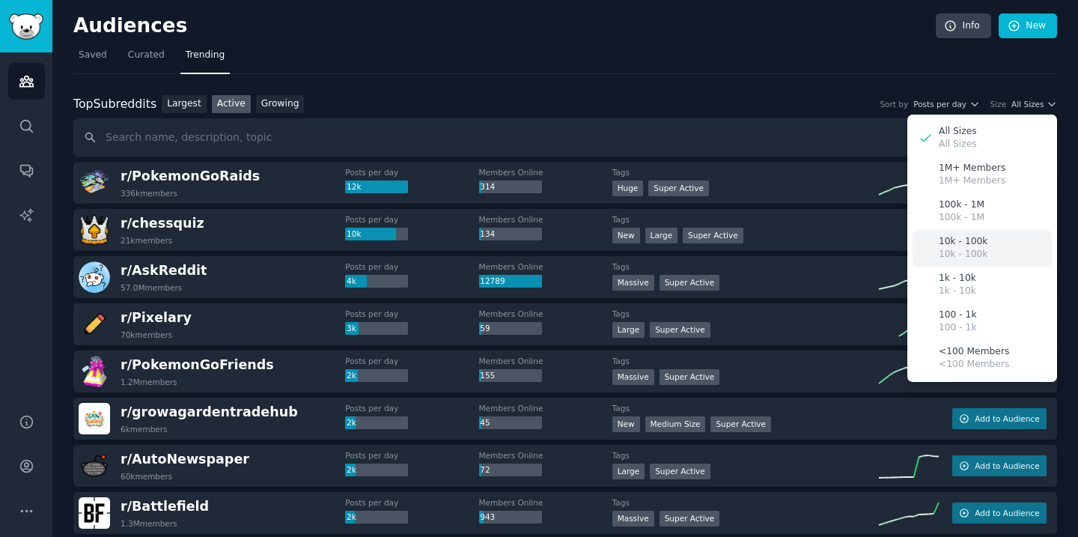
click at [1005, 248] on div "10k - 100k 10k - 100k" at bounding box center [981, 248] width 139 height 37
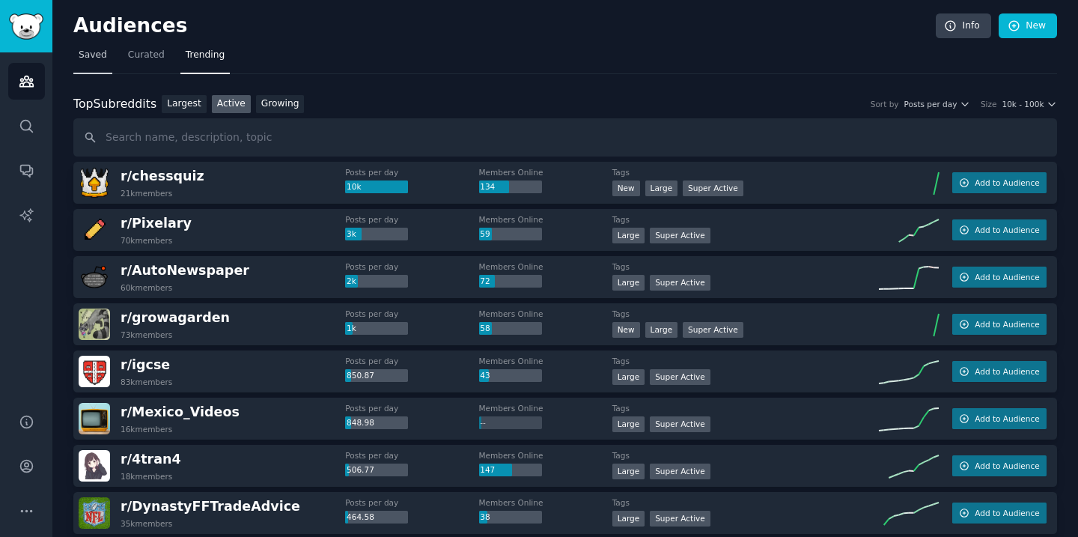
click at [91, 61] on span "Saved" at bounding box center [93, 55] width 28 height 13
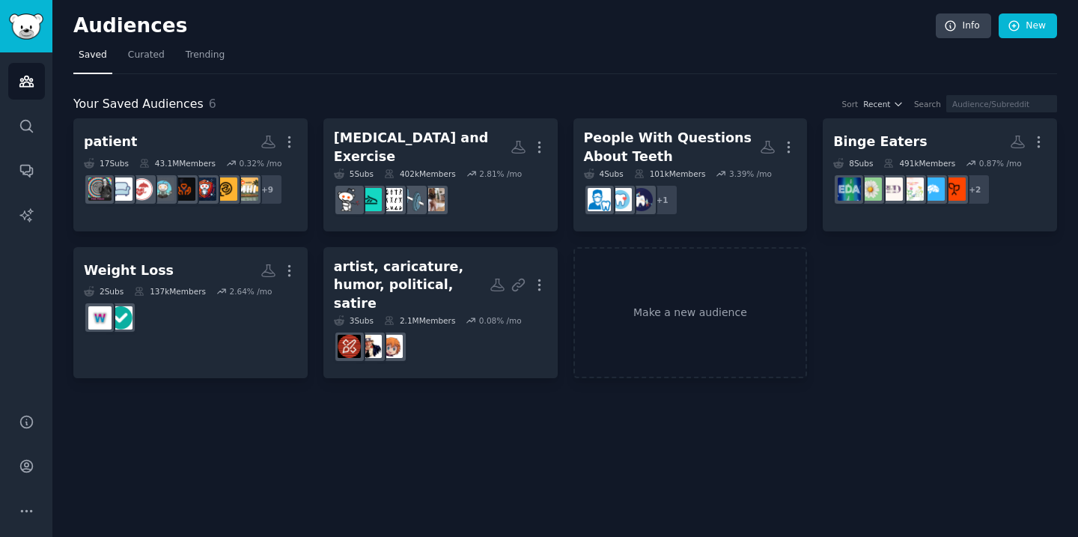
click at [751, 64] on nav "Saved Curated Trending" at bounding box center [564, 58] width 983 height 31
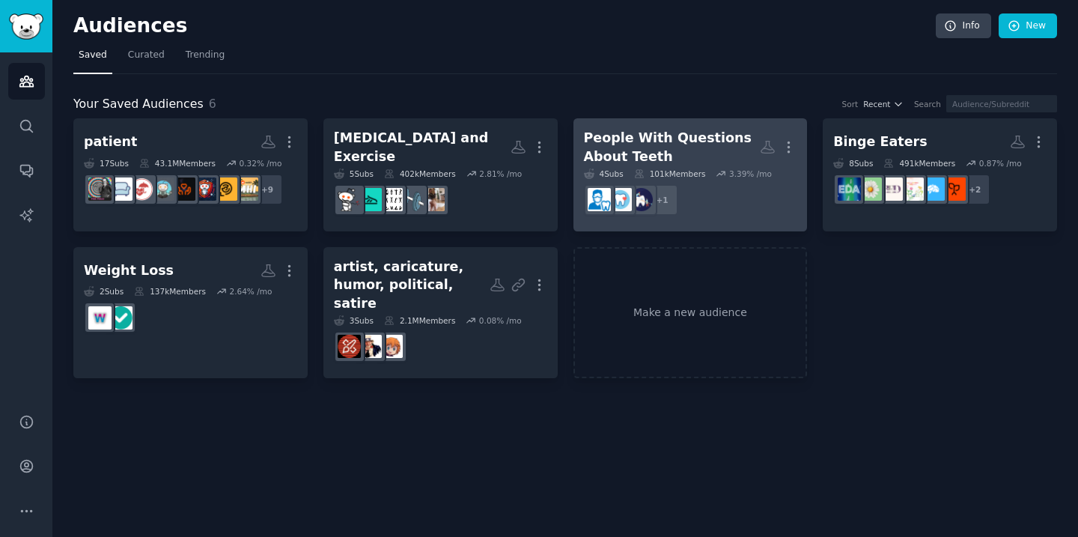
click at [739, 127] on link "People With Questions About Teeth More 4 Sub s 101k Members 3.39 % /mo + 1" at bounding box center [690, 174] width 234 height 113
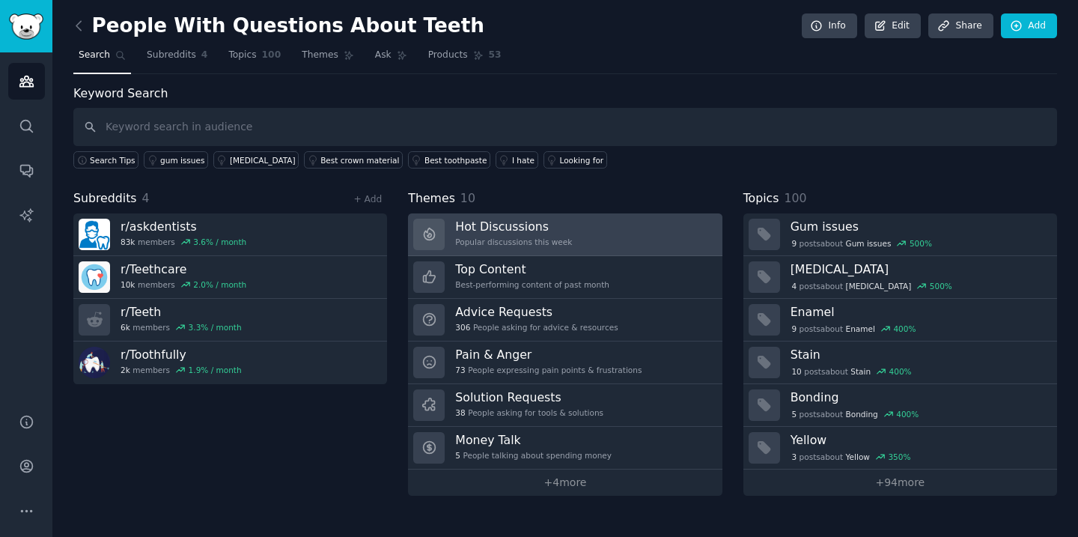
click at [656, 225] on link "Hot Discussions Popular discussions this week" at bounding box center [565, 234] width 314 height 43
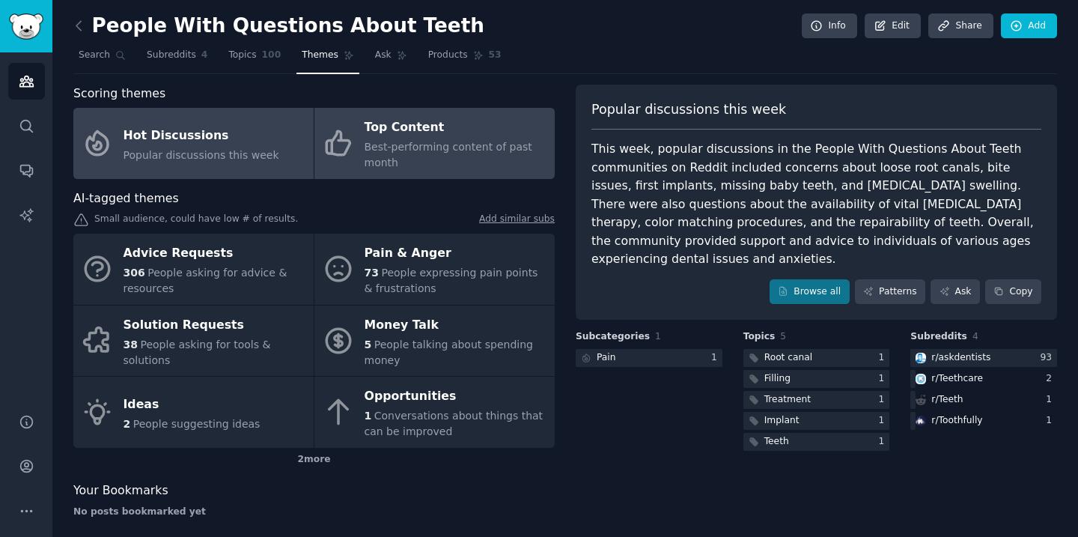
click at [433, 151] on span "Best-performing content of past month" at bounding box center [448, 155] width 168 height 28
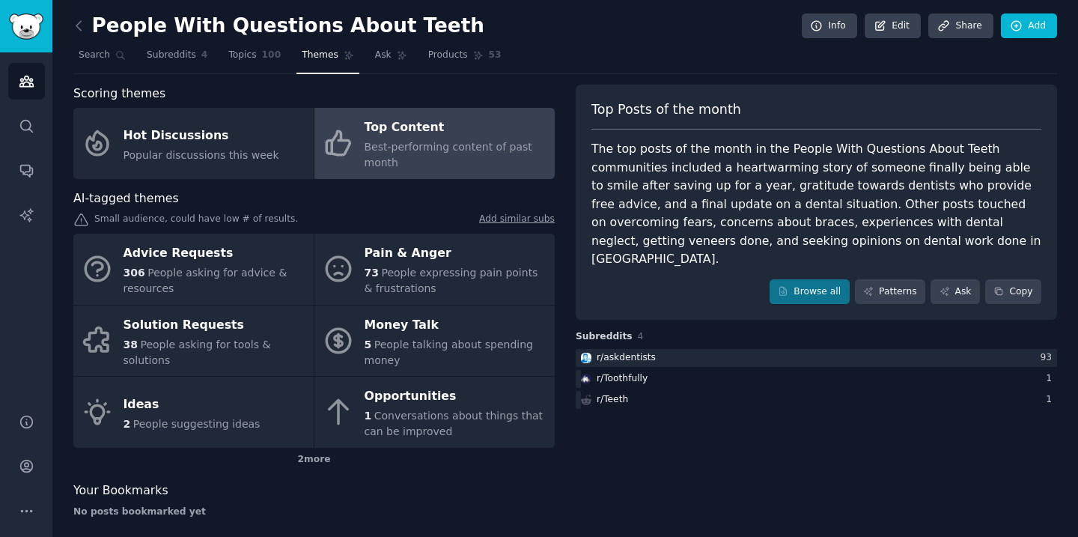
click at [519, 216] on link "Add similar subs" at bounding box center [517, 221] width 76 height 16
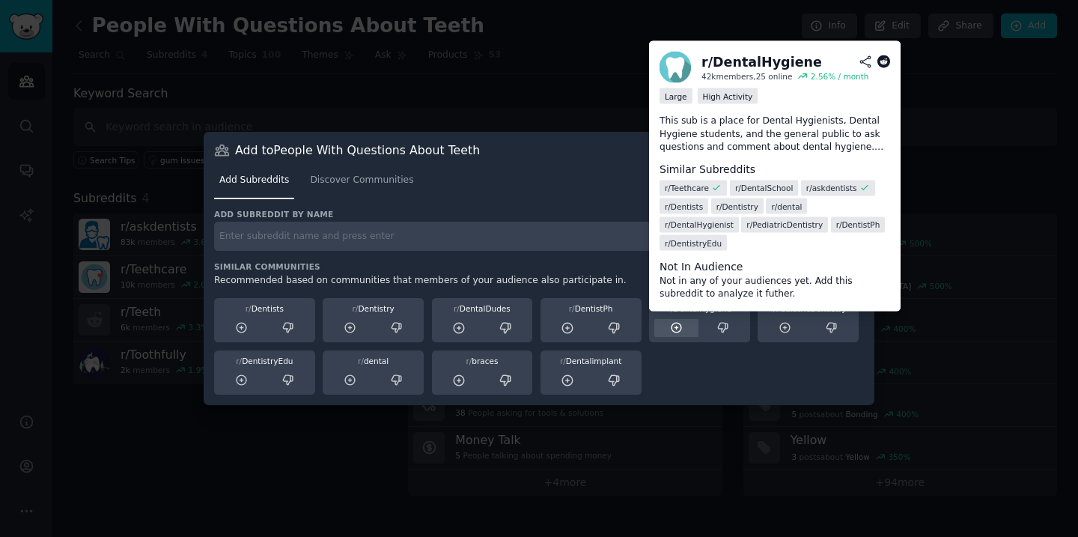
click at [678, 333] on icon at bounding box center [676, 327] width 13 height 13
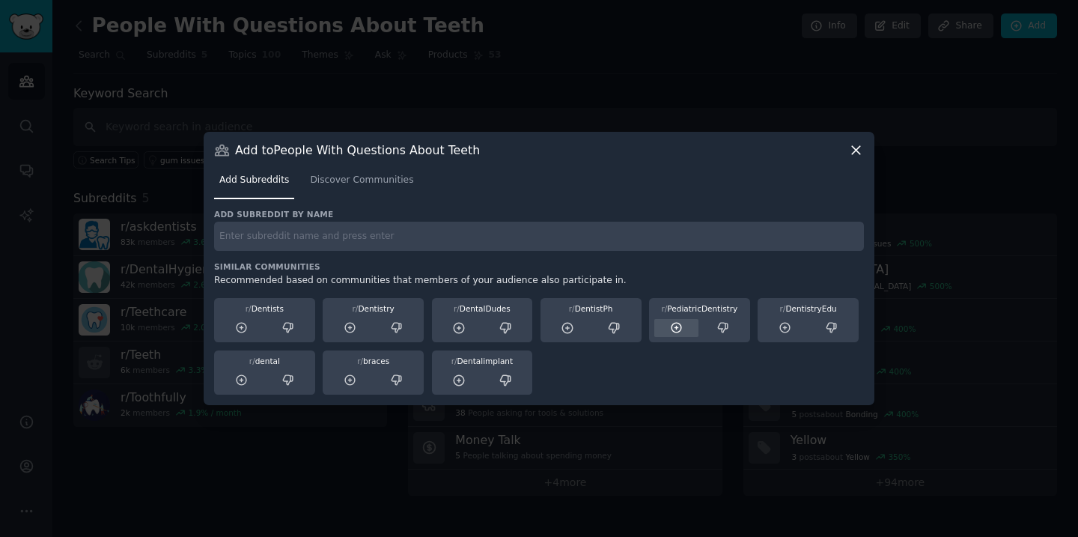
click at [677, 332] on icon at bounding box center [676, 328] width 10 height 10
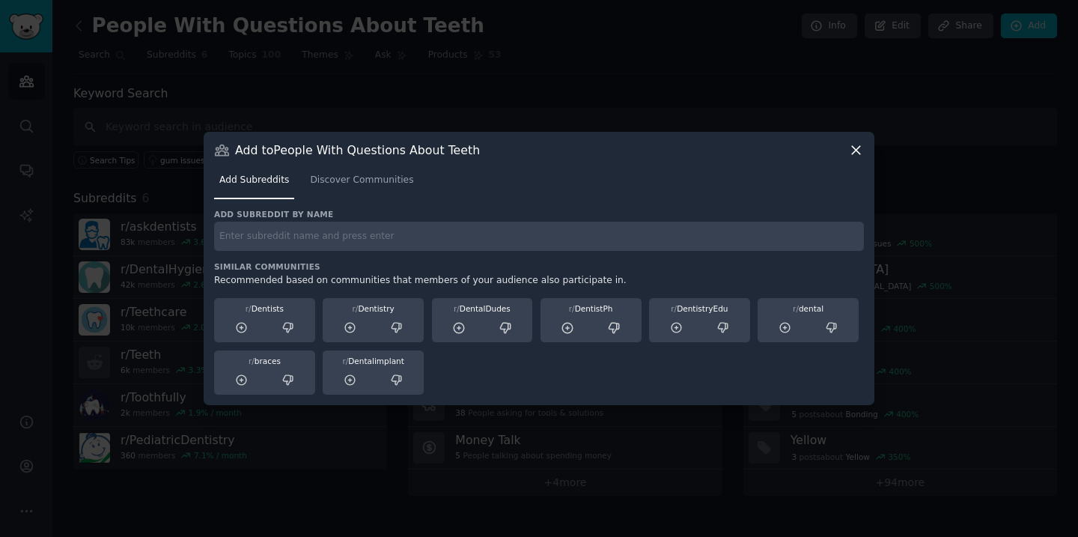
drag, startPoint x: 678, startPoint y: 324, endPoint x: 695, endPoint y: 361, distance: 40.5
click at [695, 361] on div "r/ Dentists r/ Dentistry r/ DentalDudes r/ DentistPh r/ DentistryEdu r/ dental …" at bounding box center [539, 344] width 650 height 103
click at [358, 178] on span "Discover Communities" at bounding box center [361, 180] width 103 height 13
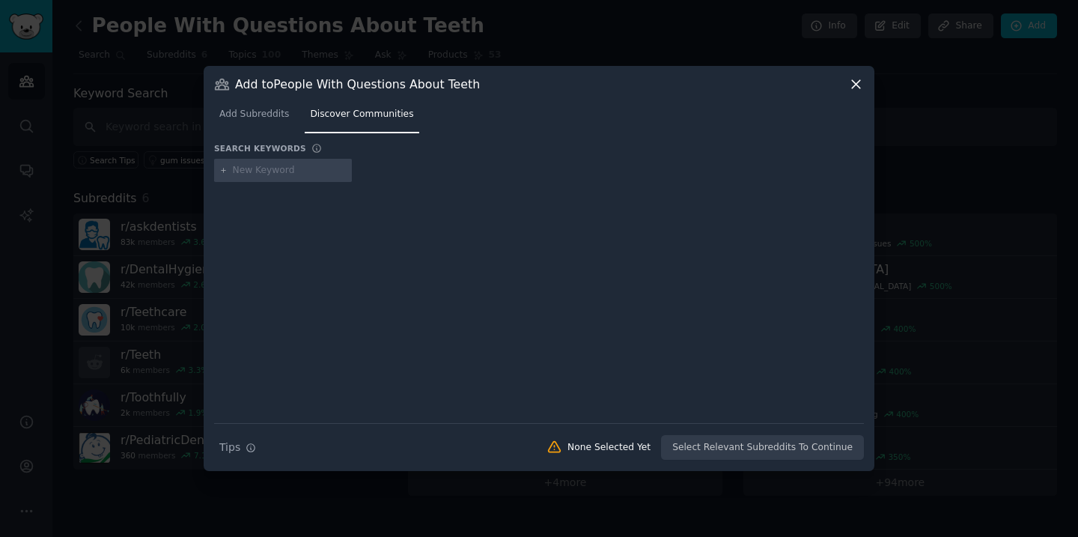
click at [852, 85] on icon at bounding box center [856, 84] width 16 height 16
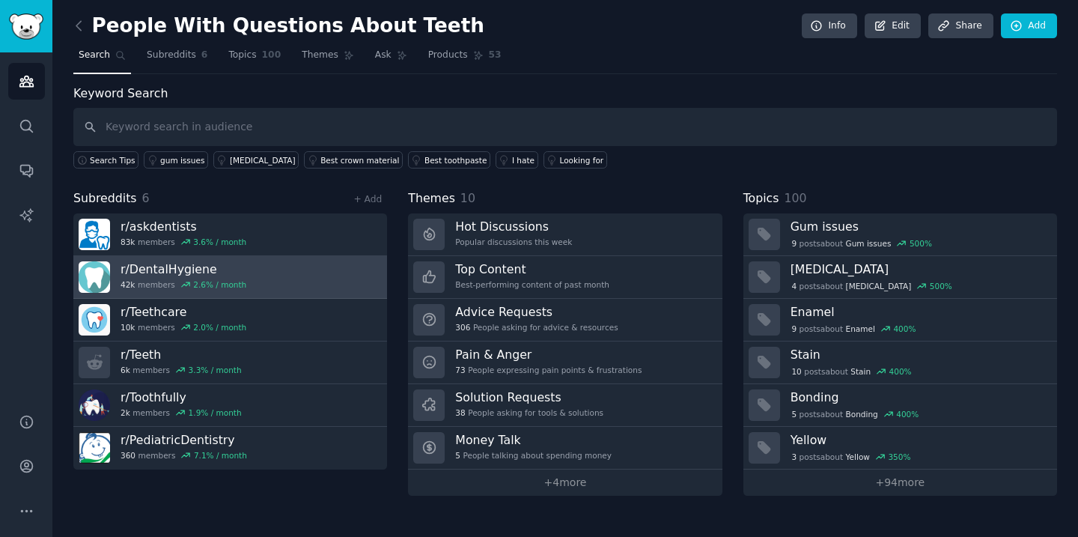
click at [280, 275] on link "r/ DentalHygiene 42k members 2.6 % / month" at bounding box center [230, 277] width 314 height 43
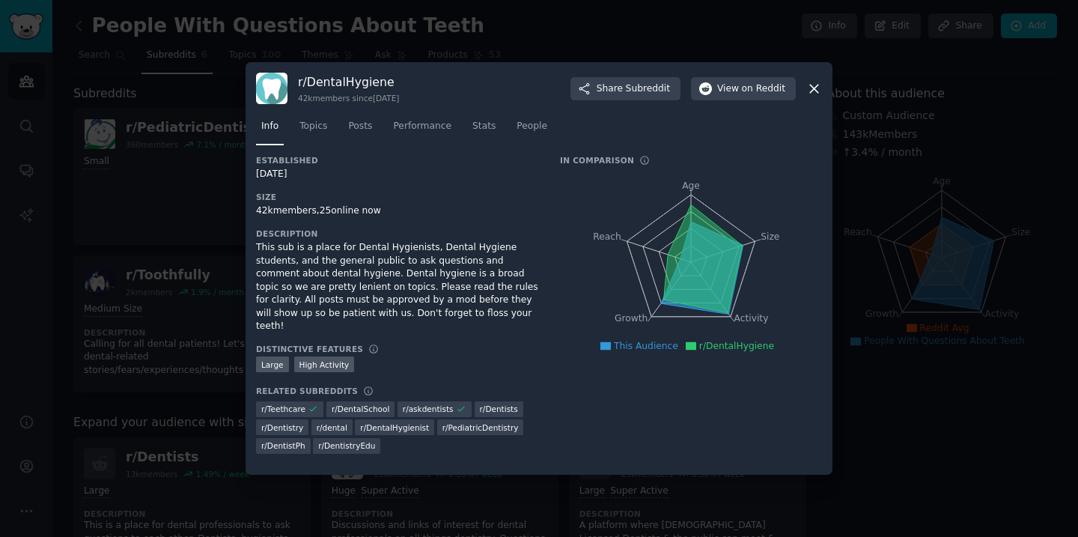
click at [817, 94] on icon at bounding box center [814, 89] width 16 height 16
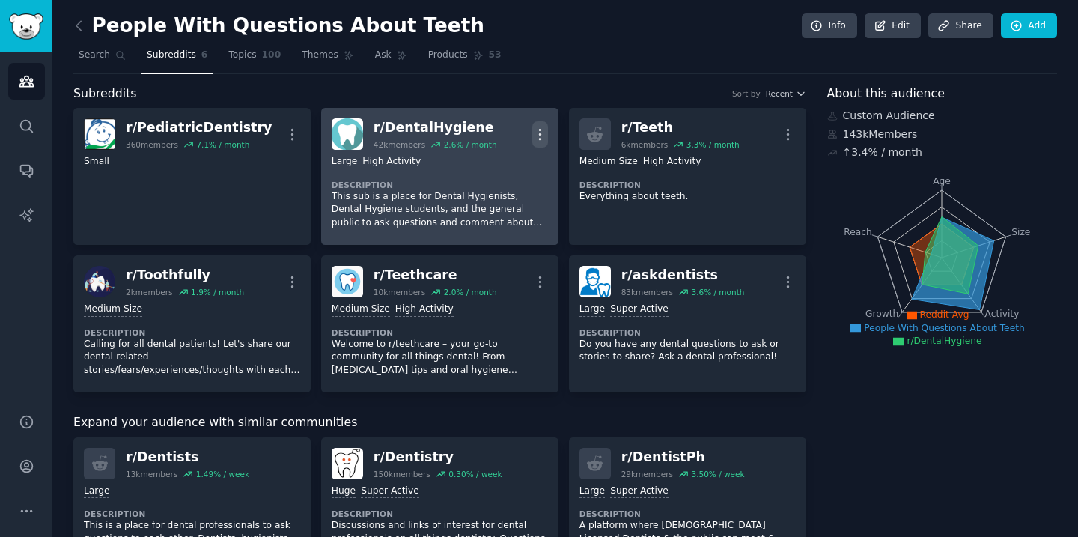
click at [540, 132] on icon "button" at bounding box center [540, 134] width 16 height 16
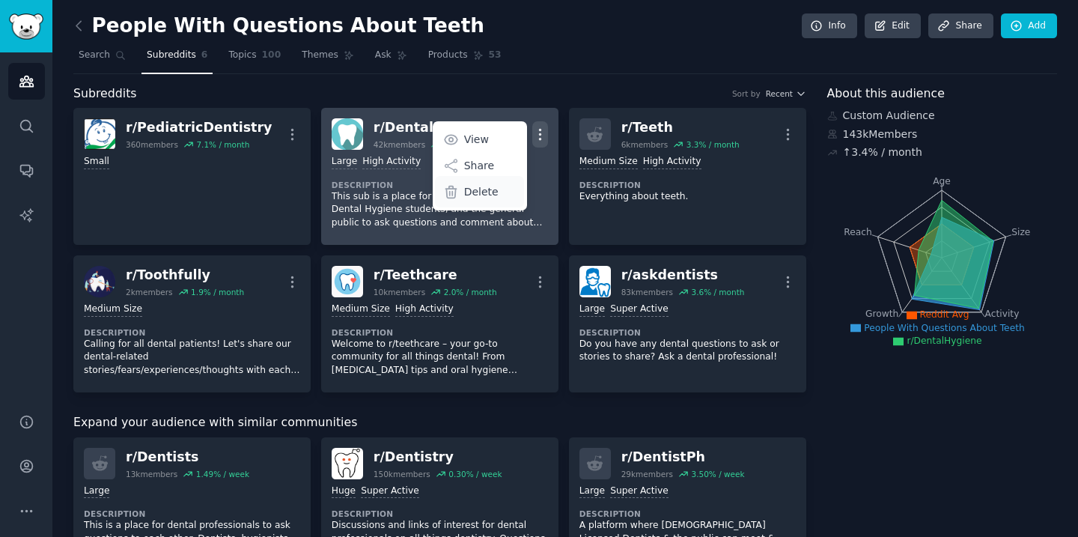
click at [494, 189] on div "Delete" at bounding box center [479, 191] width 89 height 31
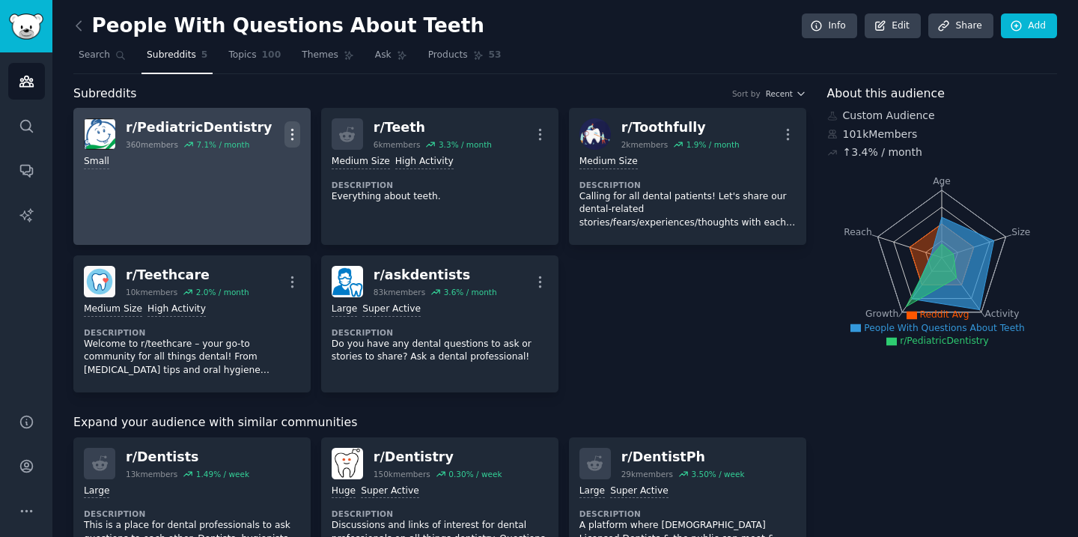
click at [288, 132] on icon "button" at bounding box center [292, 134] width 16 height 16
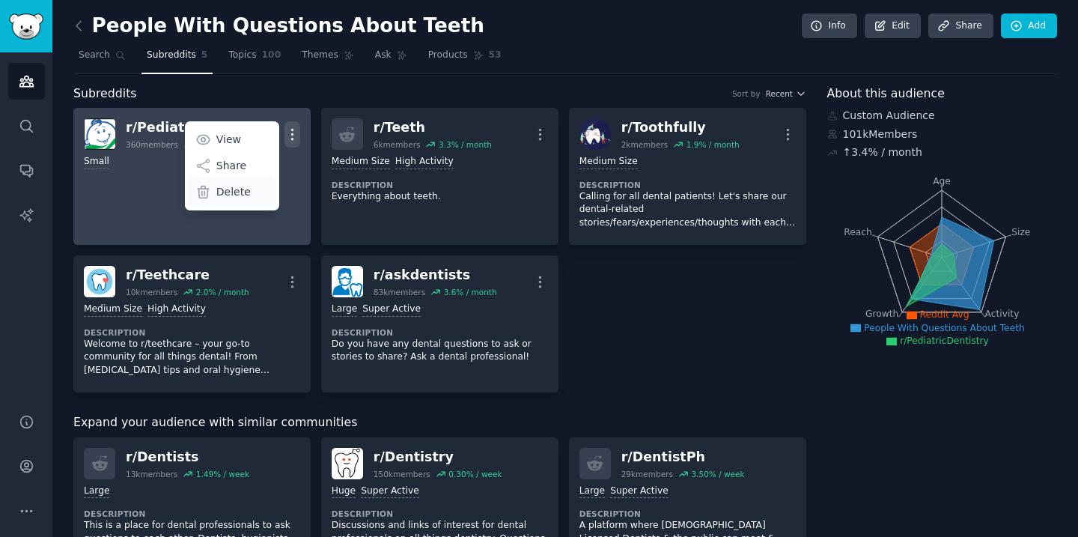
click at [249, 191] on div "Delete" at bounding box center [231, 191] width 89 height 31
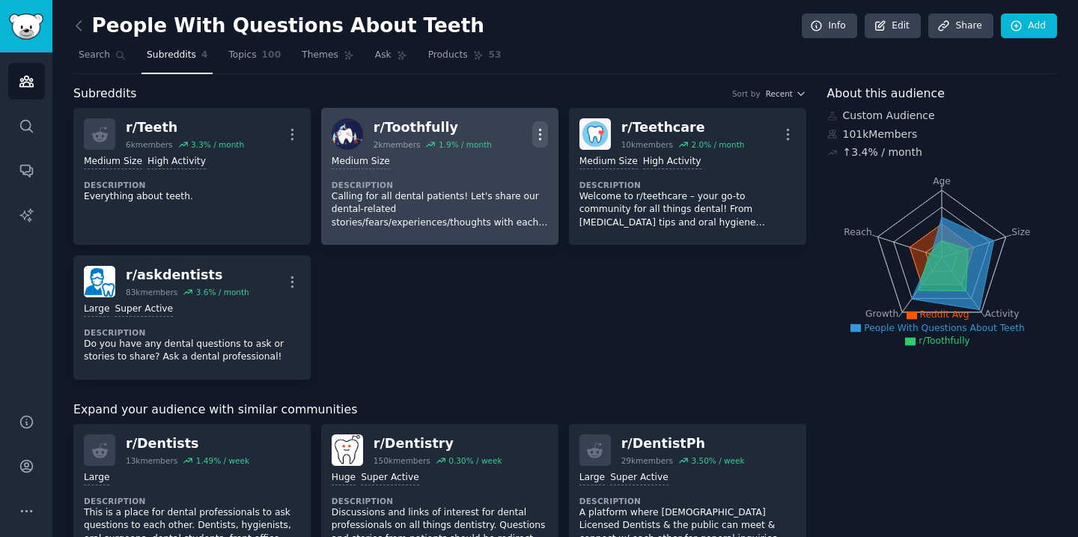
click at [543, 137] on icon "button" at bounding box center [540, 134] width 16 height 16
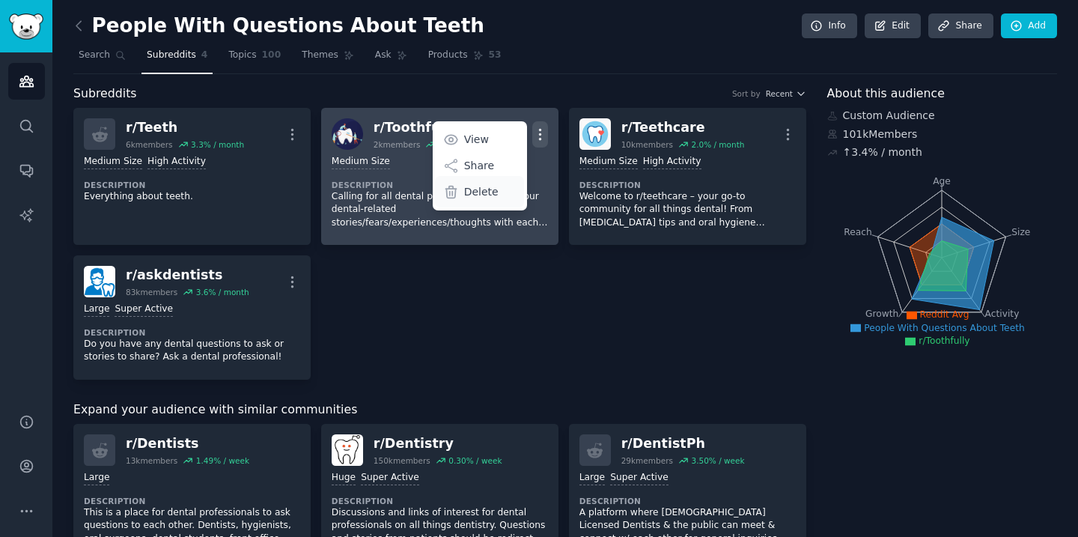
click at [493, 190] on div "Delete" at bounding box center [479, 191] width 89 height 31
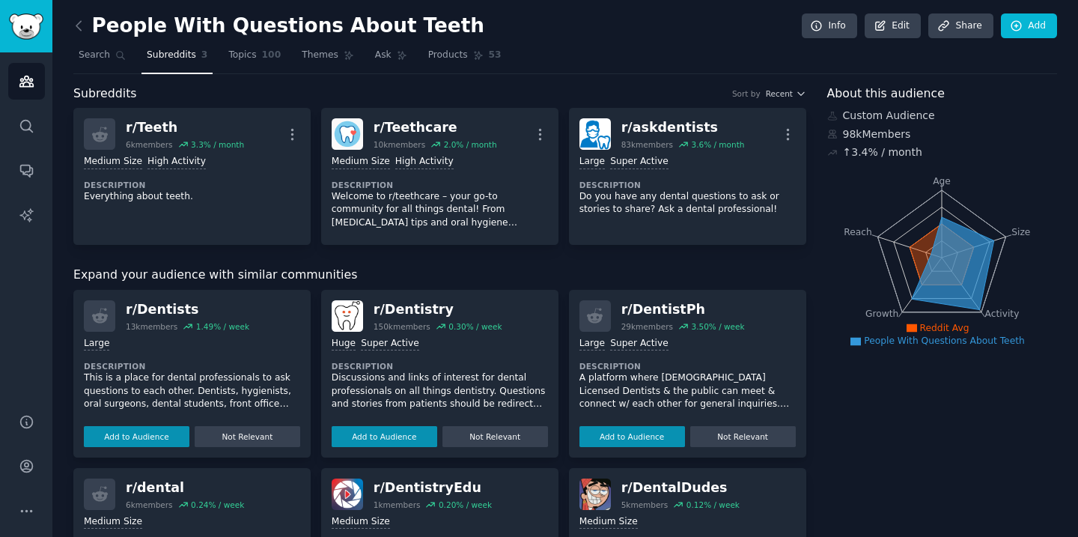
click at [513, 355] on div "Huge Super Active Description Discussions and links of interest for dental prof…" at bounding box center [440, 389] width 216 height 115
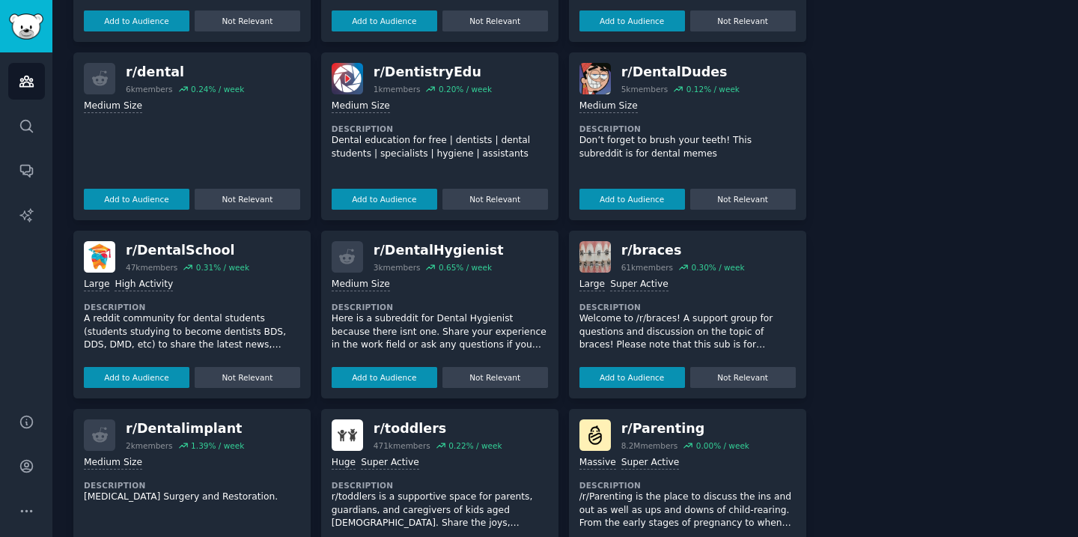
scroll to position [419, 0]
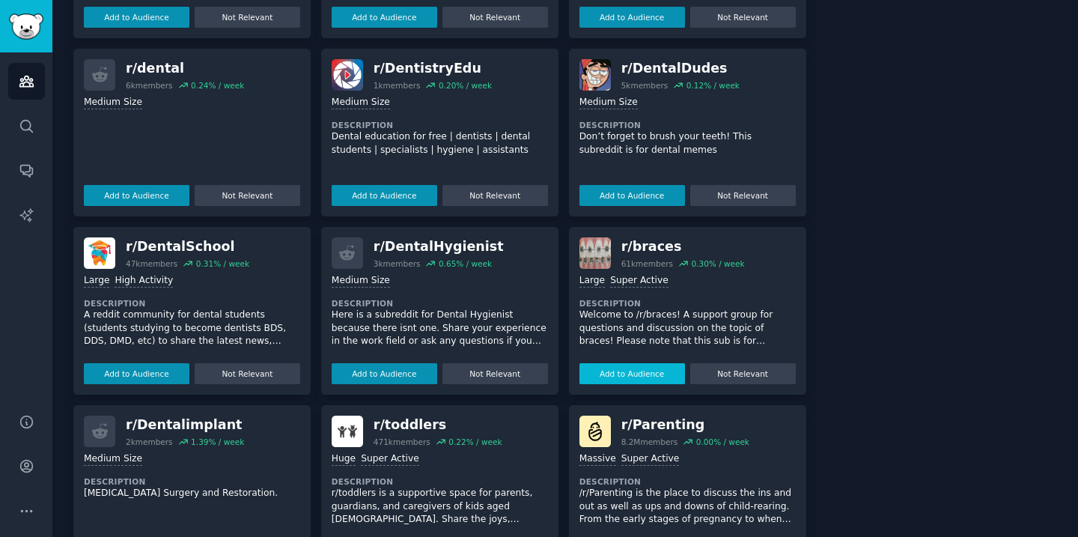
click at [641, 372] on button "Add to Audience" at bounding box center [632, 373] width 106 height 21
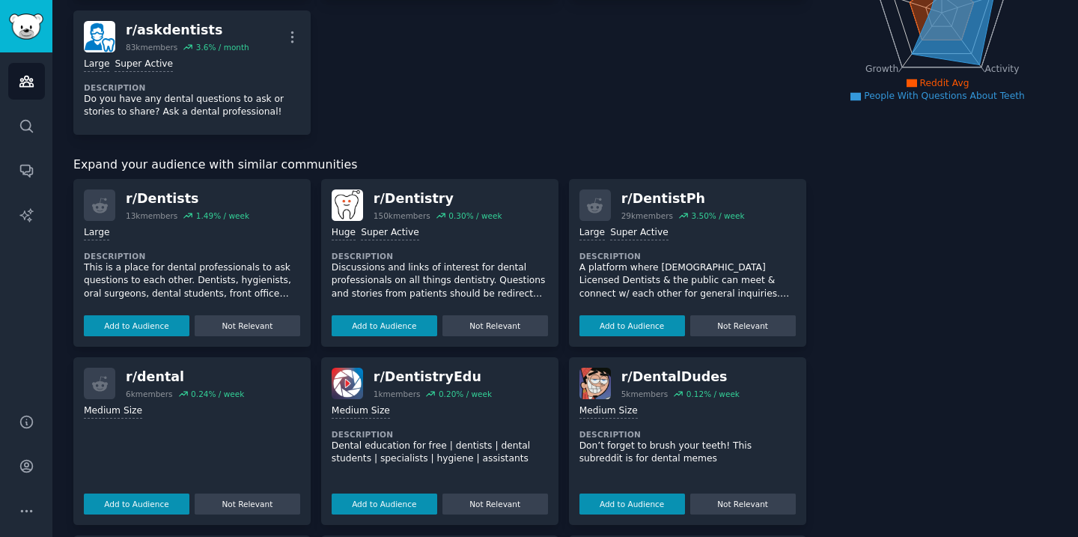
scroll to position [0, 0]
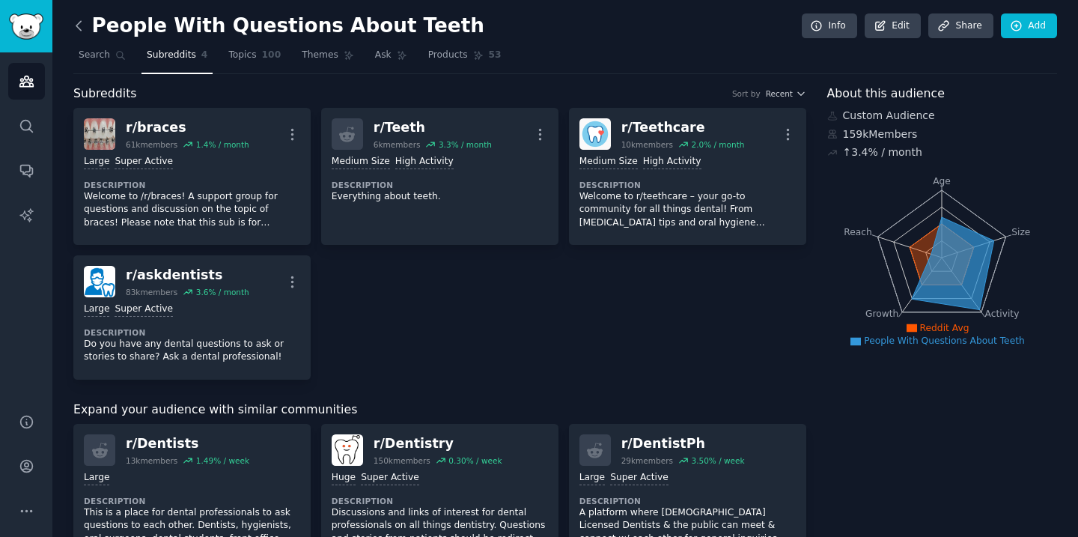
click at [79, 27] on icon at bounding box center [79, 26] width 16 height 16
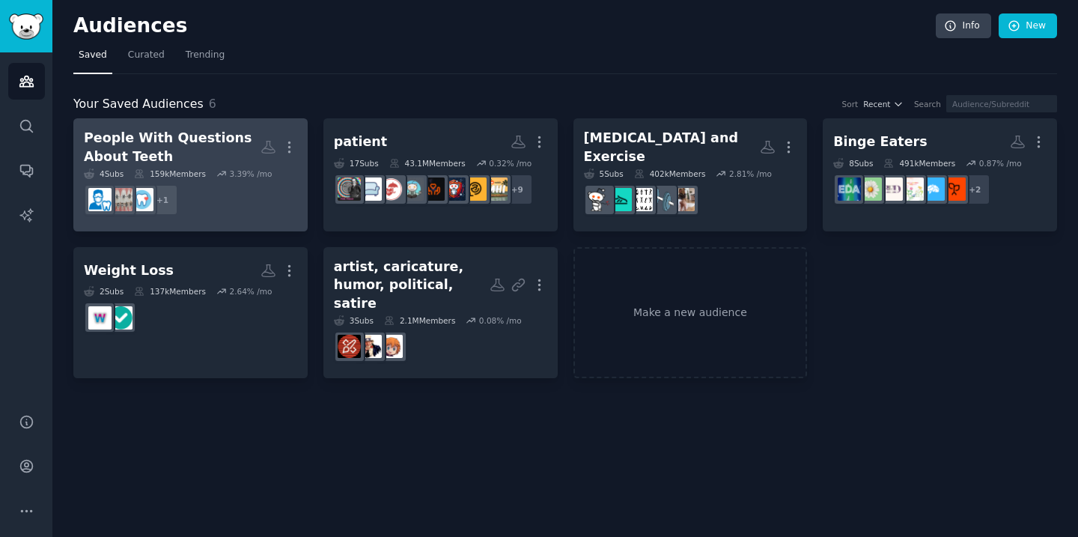
click at [222, 148] on div "People With Questions About Teeth" at bounding box center [172, 147] width 177 height 37
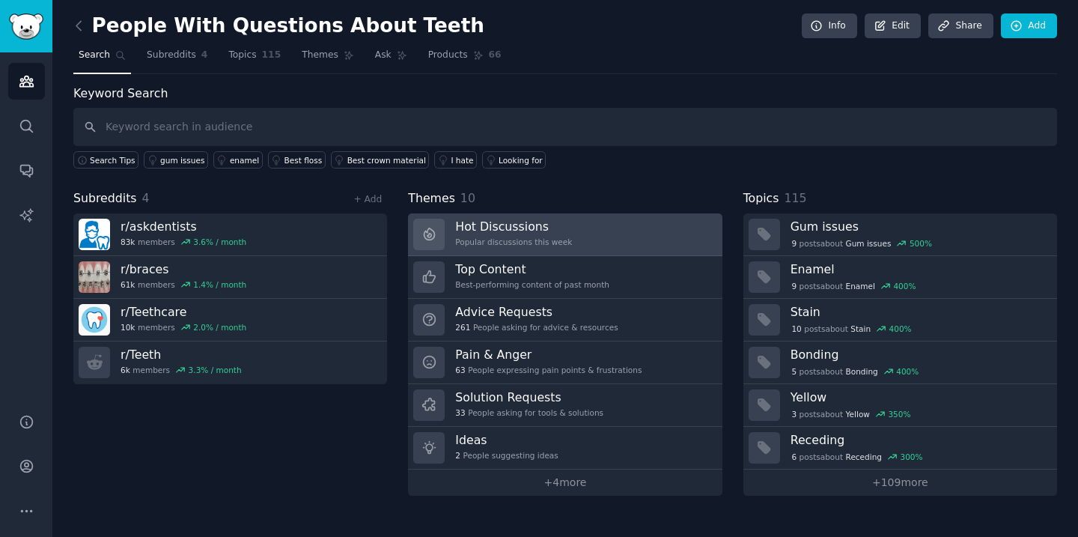
click at [522, 242] on div "Popular discussions this week" at bounding box center [513, 241] width 117 height 10
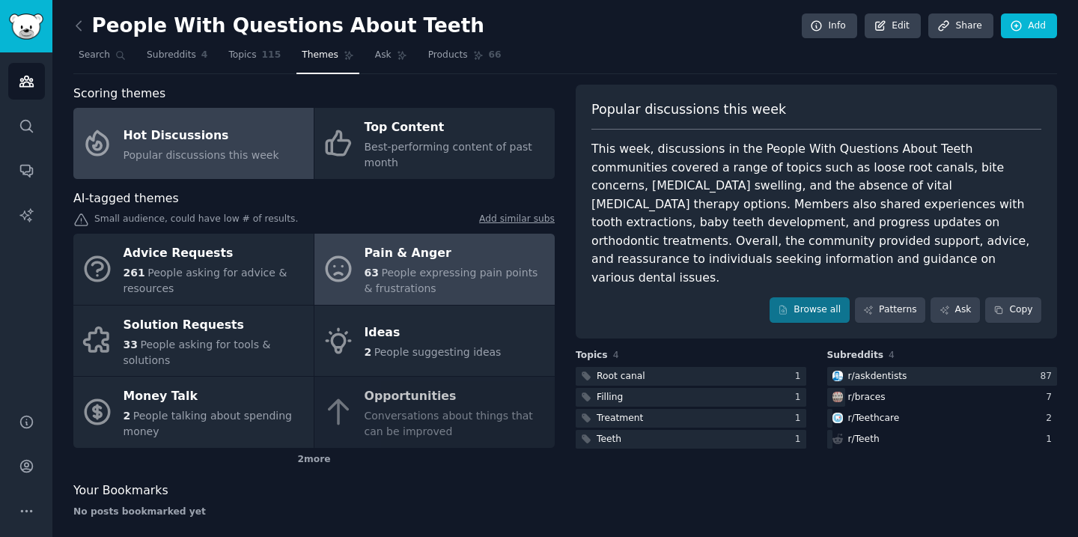
click at [439, 269] on span "People expressing pain points & frustrations" at bounding box center [451, 280] width 174 height 28
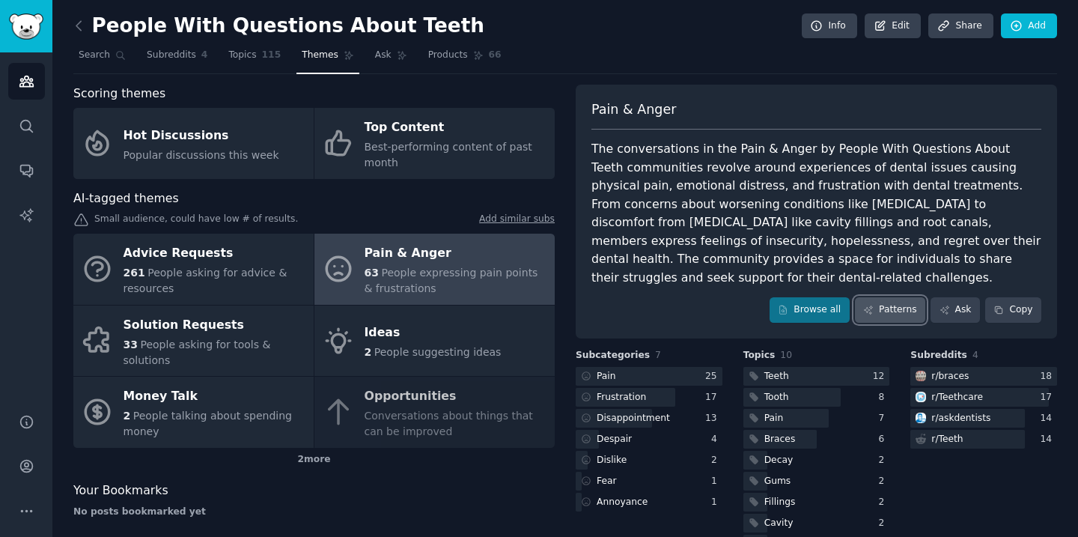
click at [882, 310] on link "Patterns" at bounding box center [890, 309] width 70 height 25
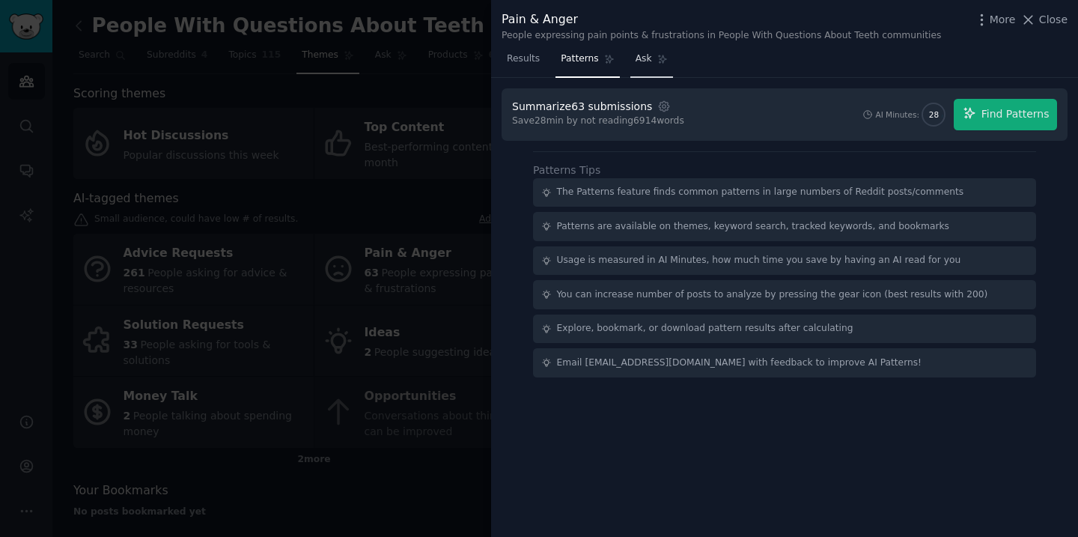
click at [650, 60] on span "Ask" at bounding box center [643, 58] width 16 height 13
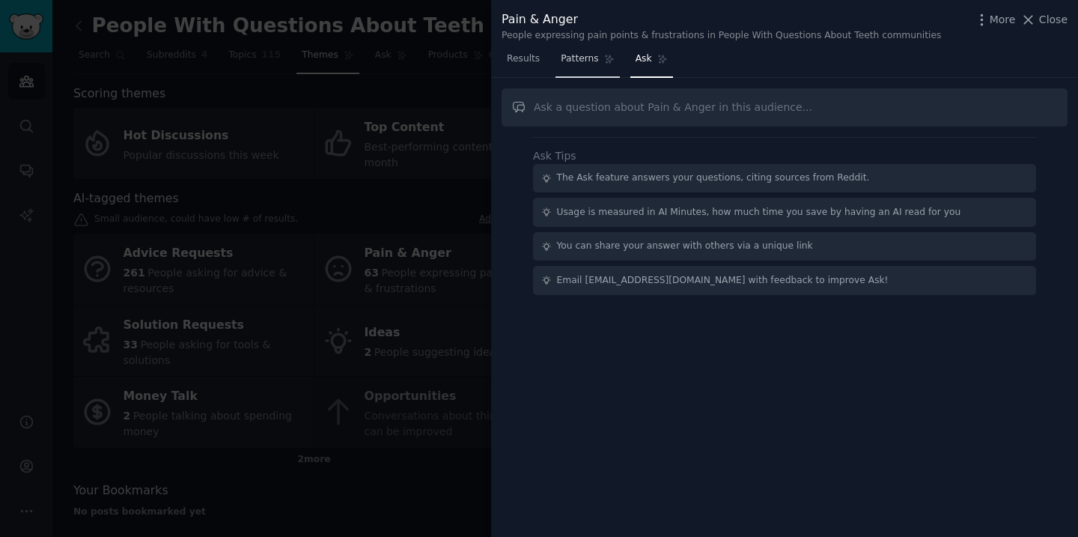
click at [590, 59] on span "Patterns" at bounding box center [579, 58] width 37 height 13
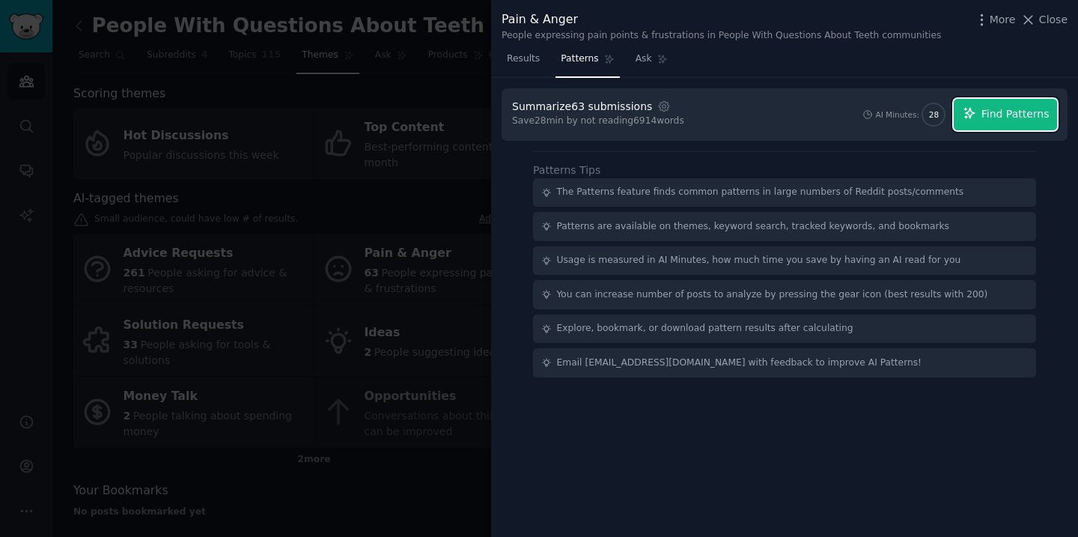
click at [1021, 111] on span "Find Patterns" at bounding box center [1015, 114] width 68 height 16
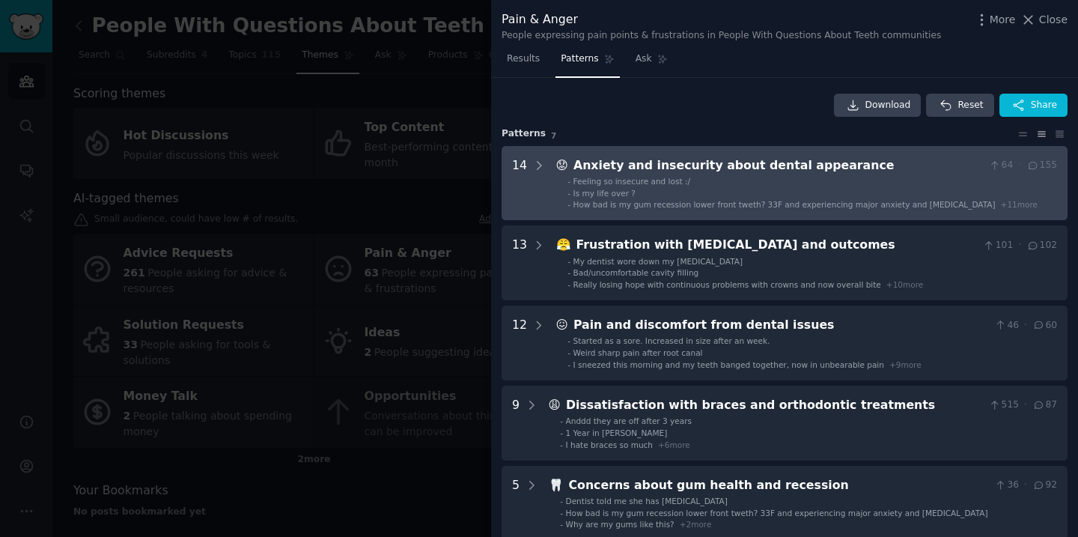
click at [952, 180] on li "- Feeling so insecure and lost :/" at bounding box center [811, 181] width 489 height 10
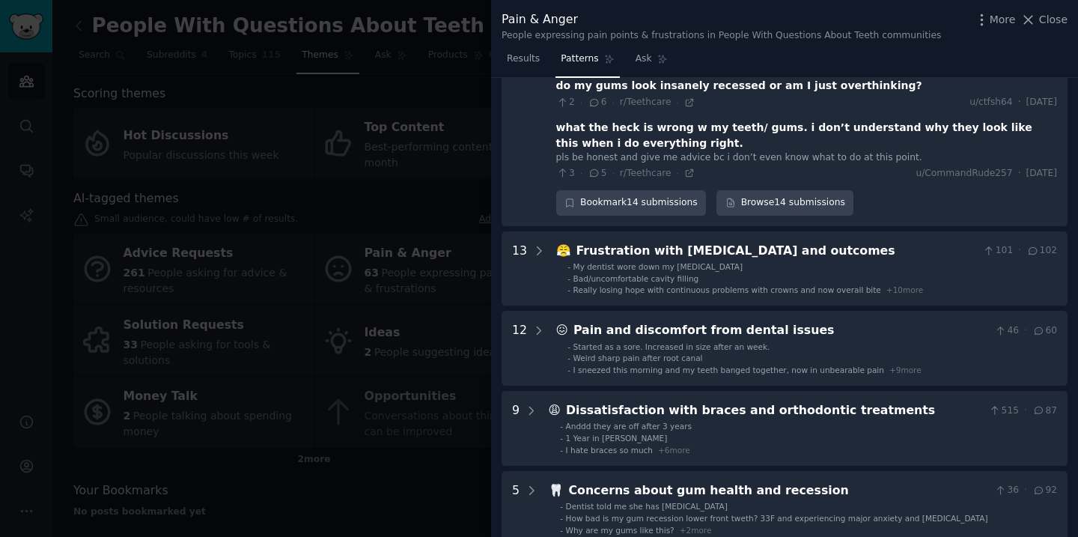
scroll to position [984, 0]
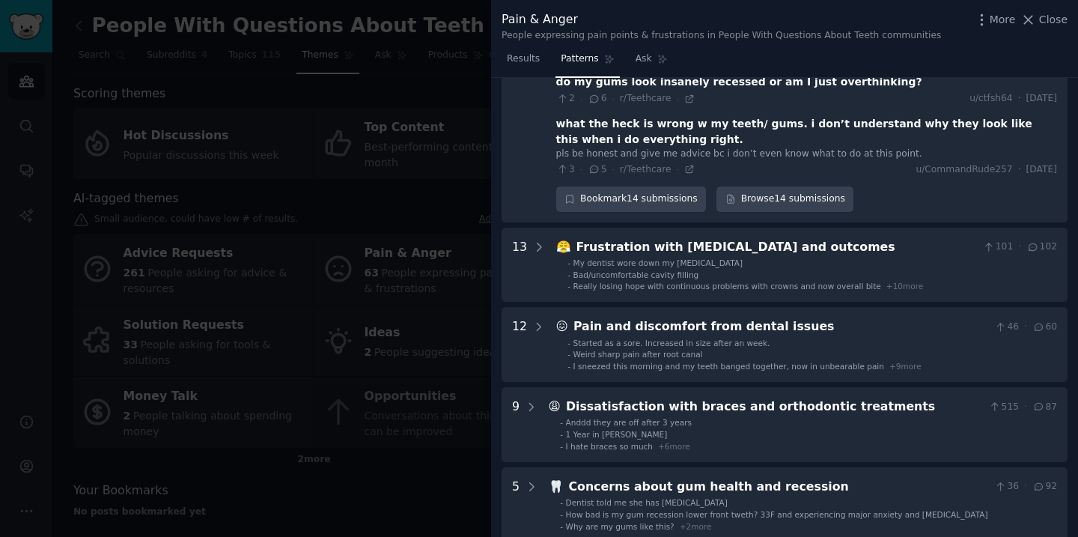
click at [858, 238] on div "😤 Frustration with [MEDICAL_DATA] and outcomes 101 · 102 - My dentist wore down…" at bounding box center [806, 265] width 501 height 54
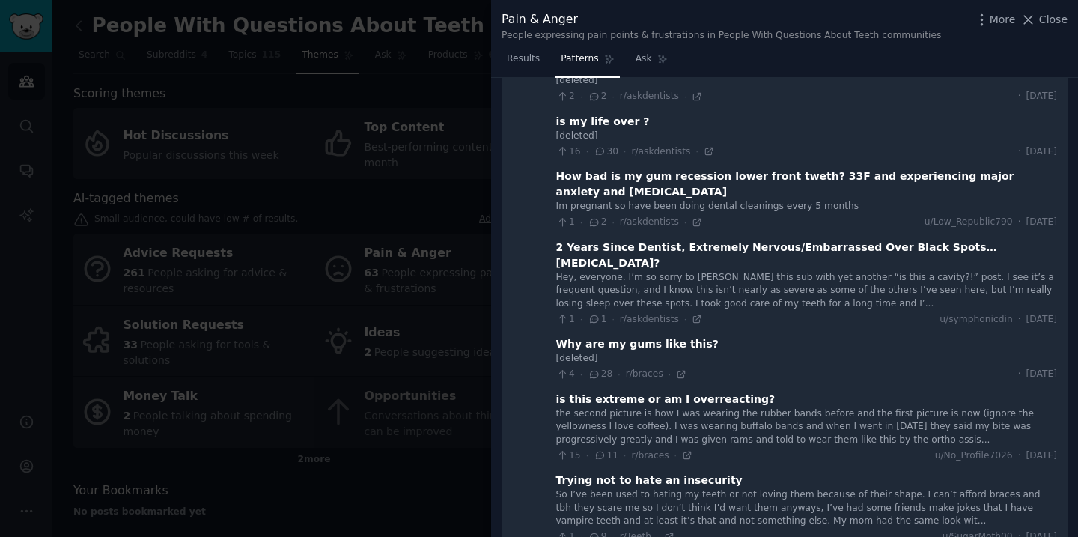
scroll to position [0, 0]
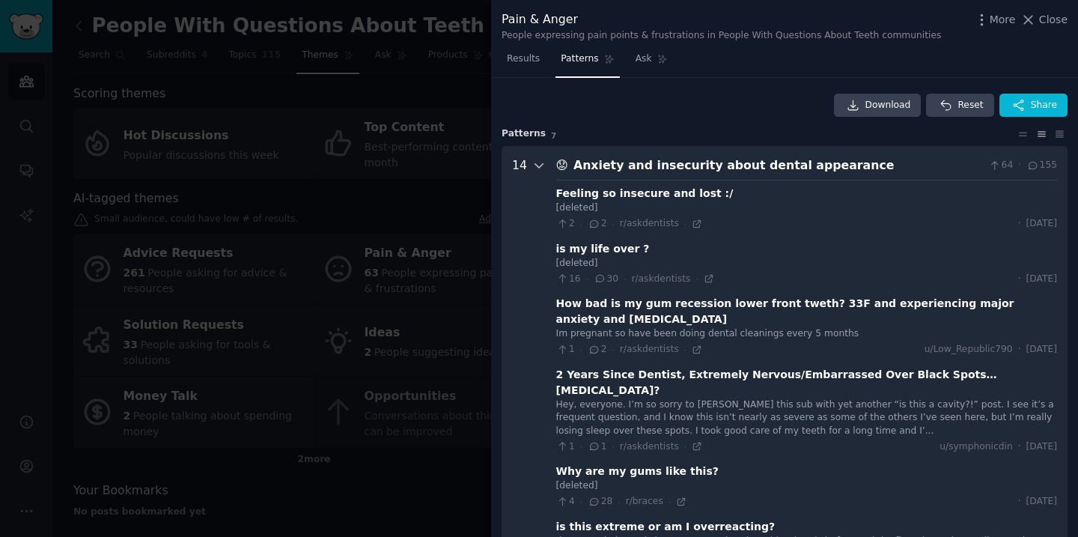
click at [535, 165] on icon at bounding box center [538, 165] width 13 height 13
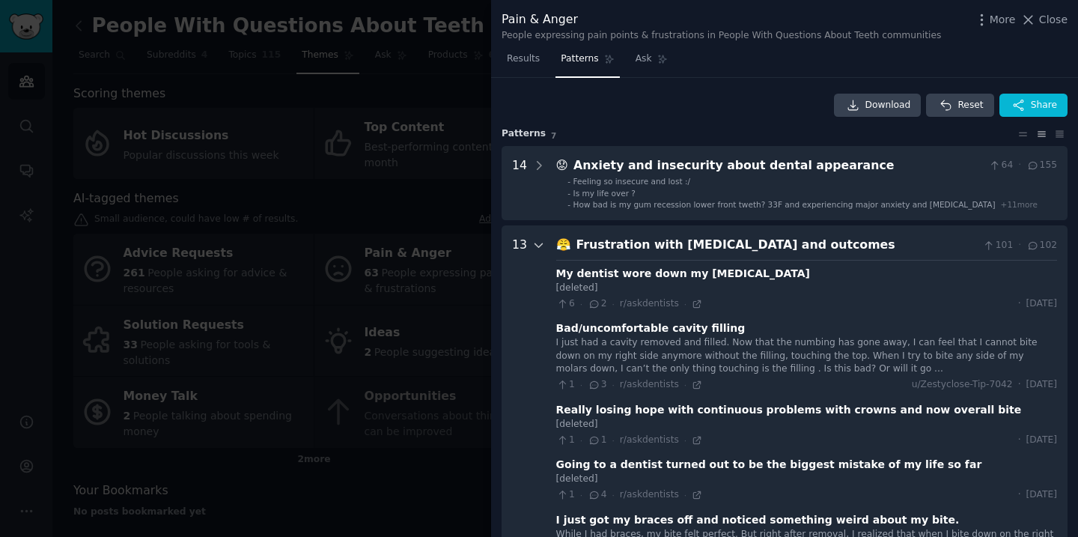
click at [532, 243] on icon at bounding box center [538, 245] width 13 height 13
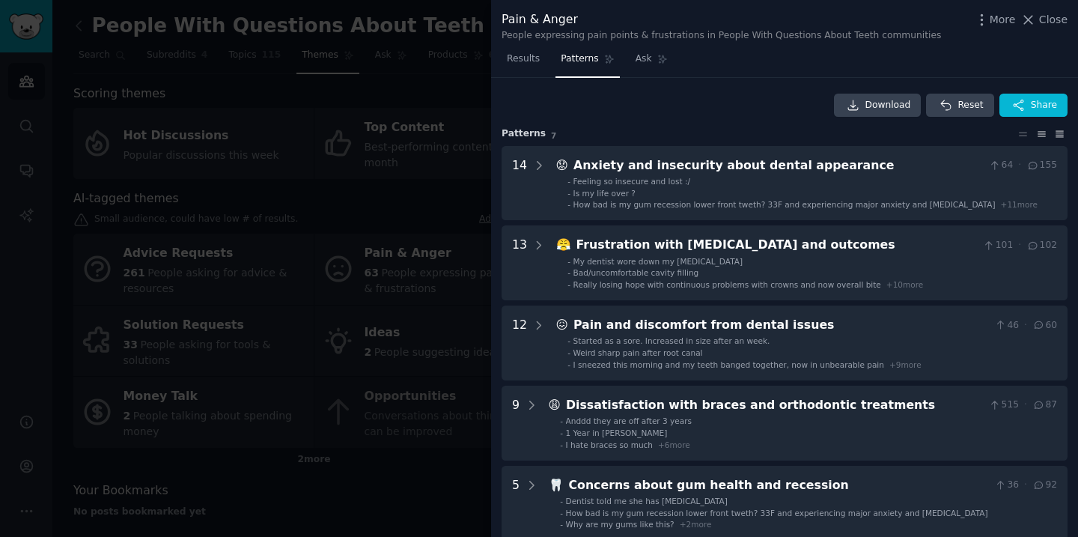
click at [1052, 131] on icon at bounding box center [1059, 134] width 16 height 10
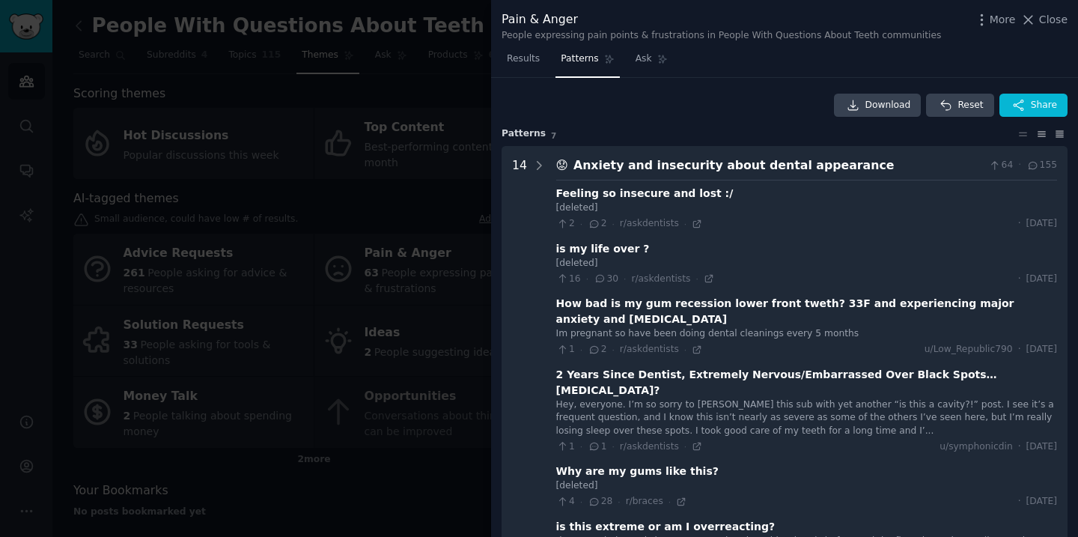
click at [1037, 132] on icon at bounding box center [1040, 134] width 7 height 4
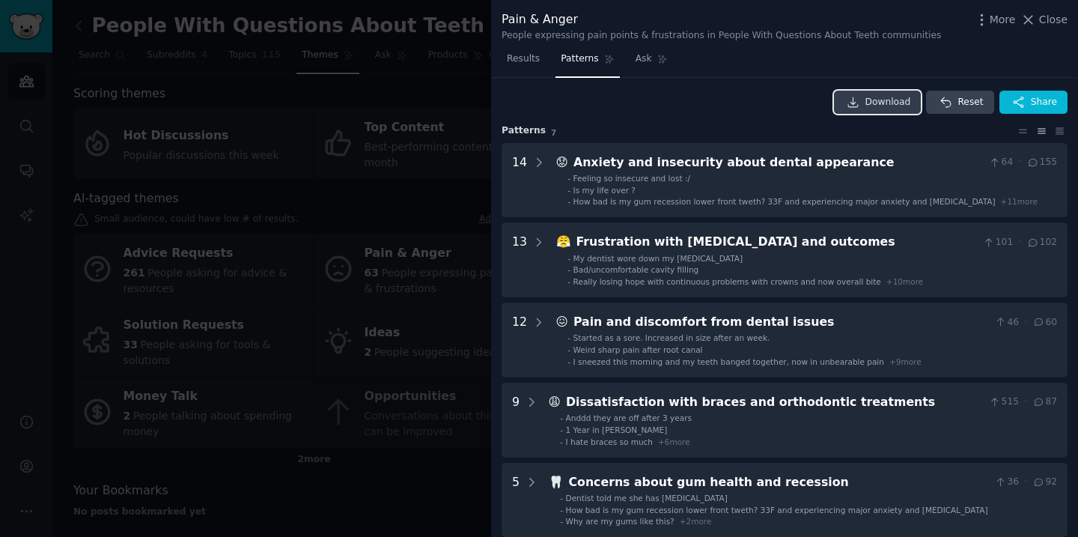
click at [878, 104] on span "Download" at bounding box center [888, 102] width 46 height 13
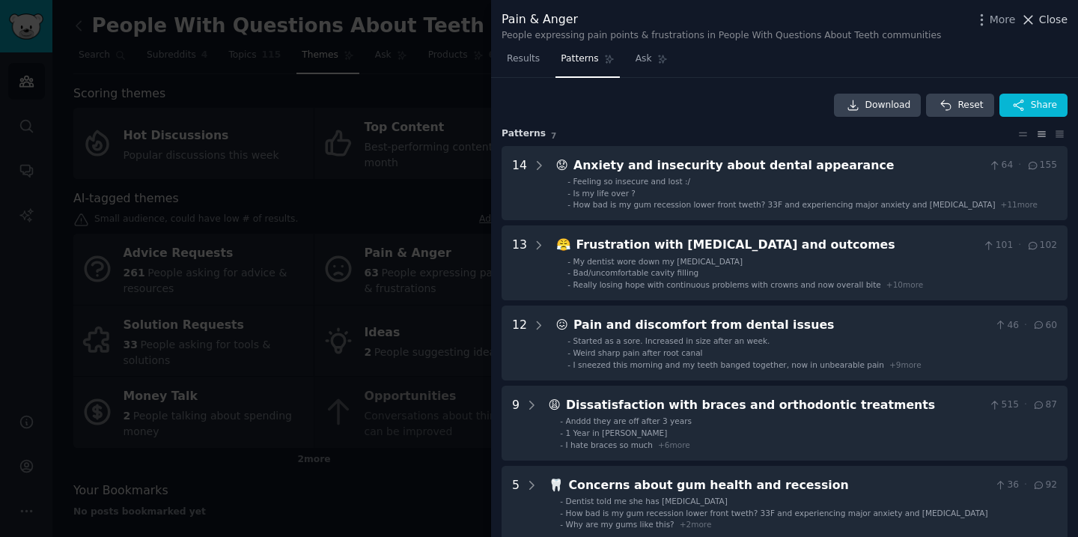
click at [1059, 18] on span "Close" at bounding box center [1053, 20] width 28 height 16
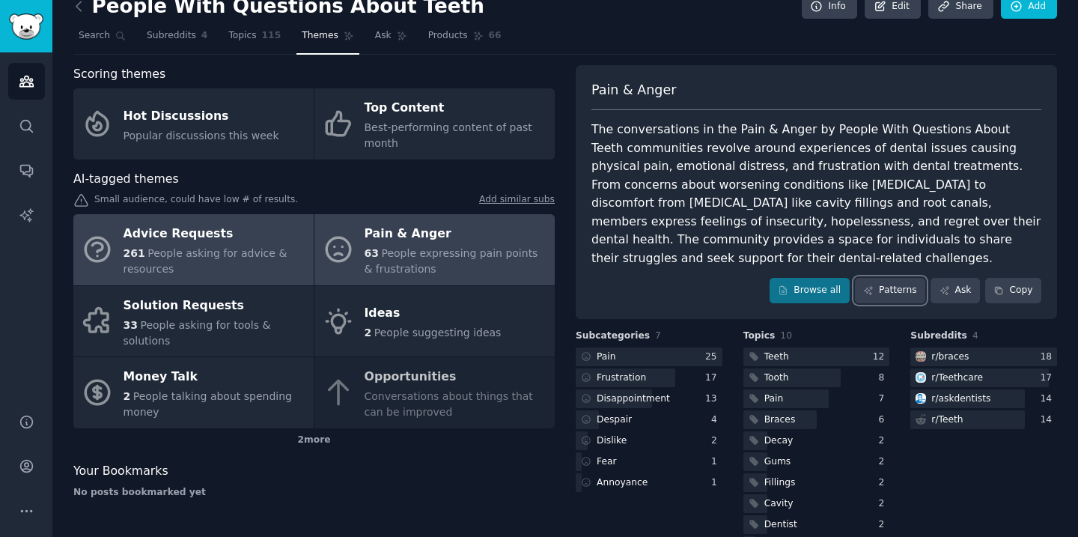
scroll to position [22, 0]
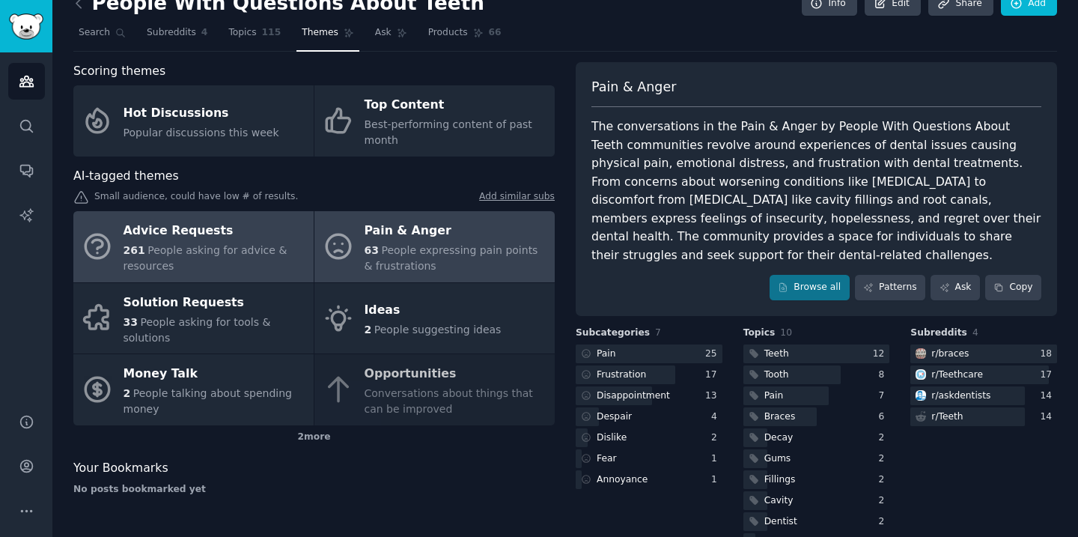
click at [235, 237] on div "Advice Requests" at bounding box center [214, 231] width 183 height 24
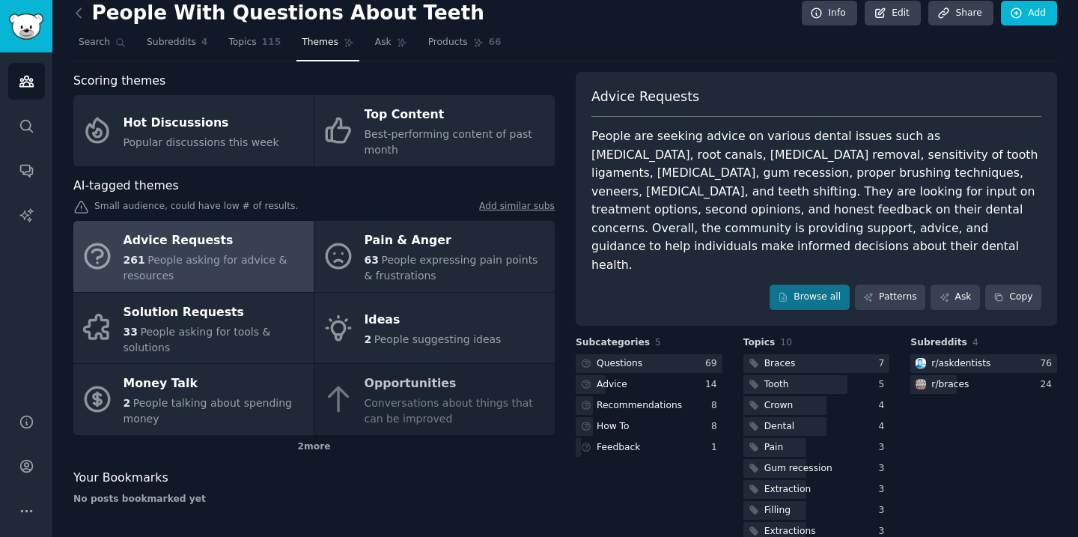
scroll to position [22, 0]
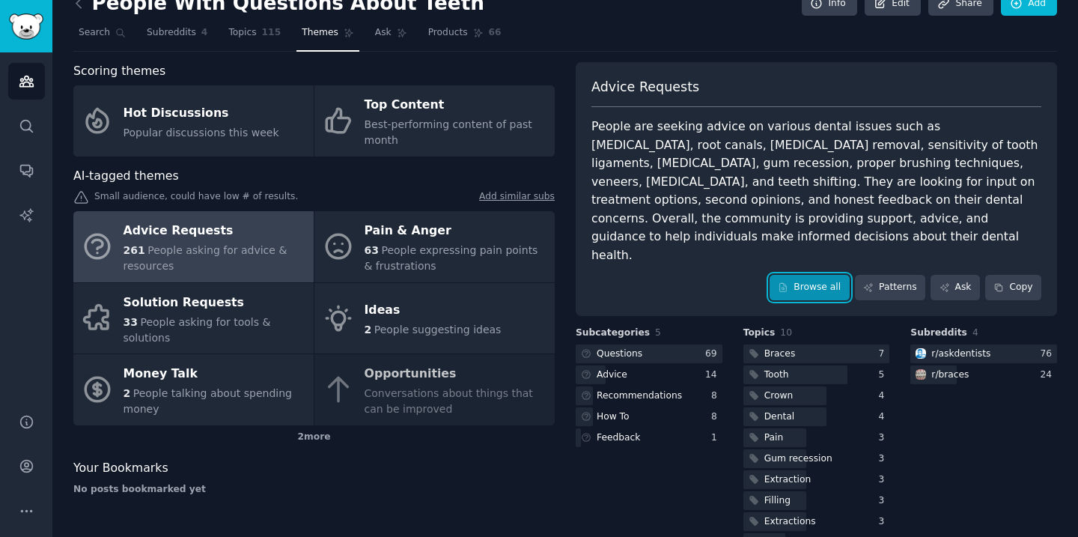
click at [825, 275] on link "Browse all" at bounding box center [809, 287] width 80 height 25
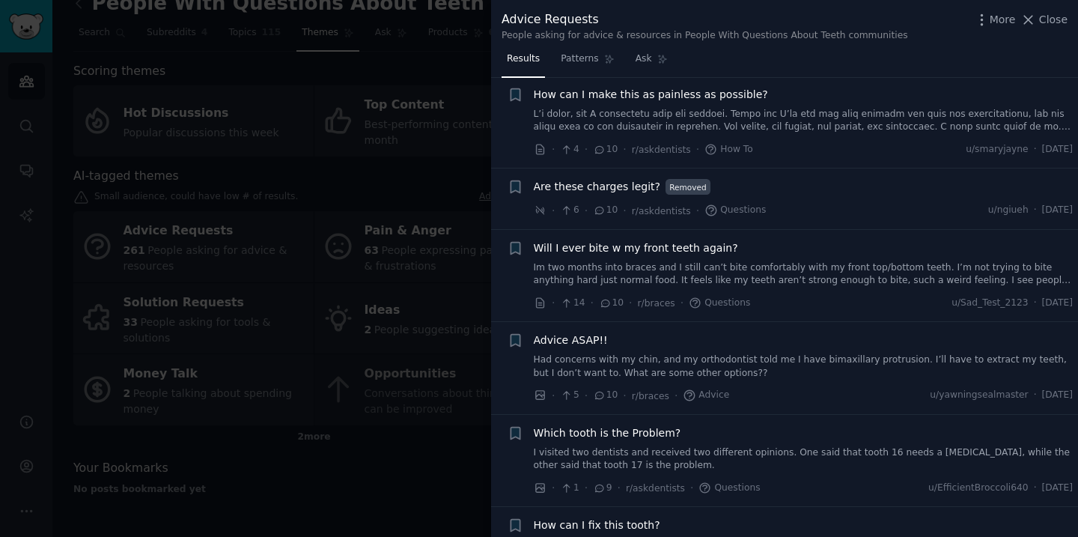
scroll to position [873, 0]
click at [587, 56] on span "Patterns" at bounding box center [579, 58] width 37 height 13
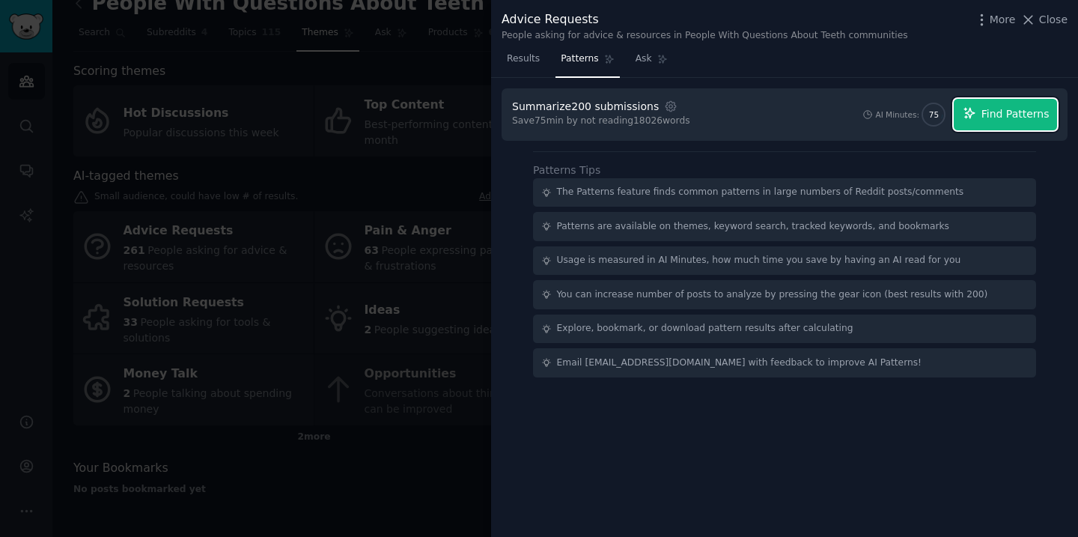
click at [1001, 116] on span "Find Patterns" at bounding box center [1015, 114] width 68 height 16
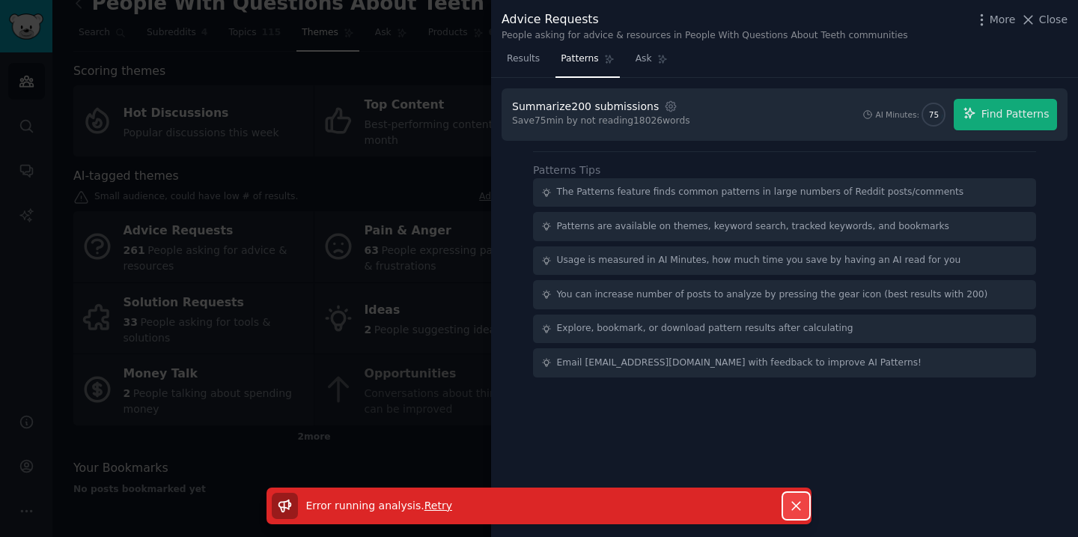
click at [795, 502] on icon "button" at bounding box center [796, 506] width 16 height 16
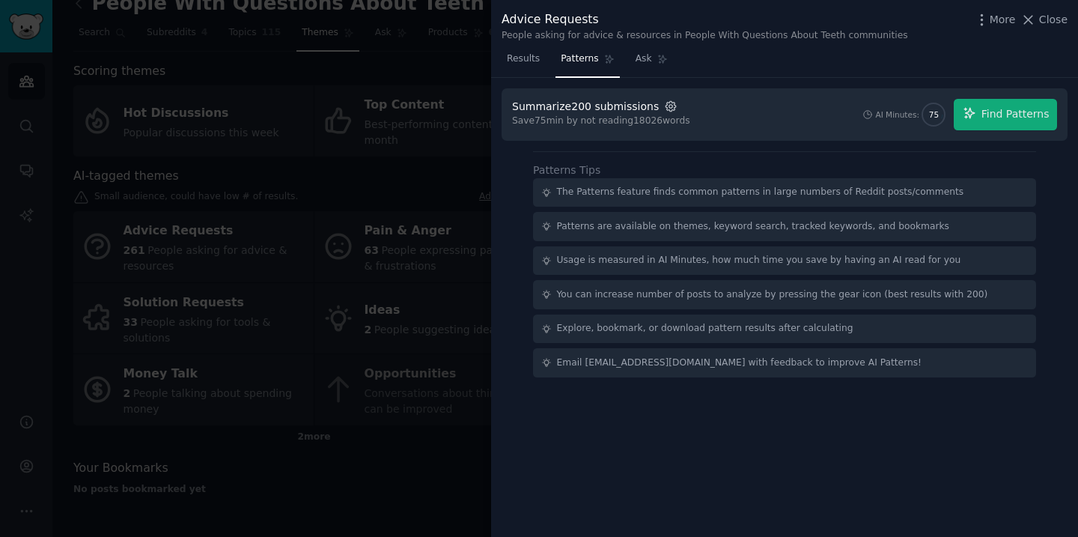
click at [665, 111] on icon "button" at bounding box center [670, 106] width 13 height 13
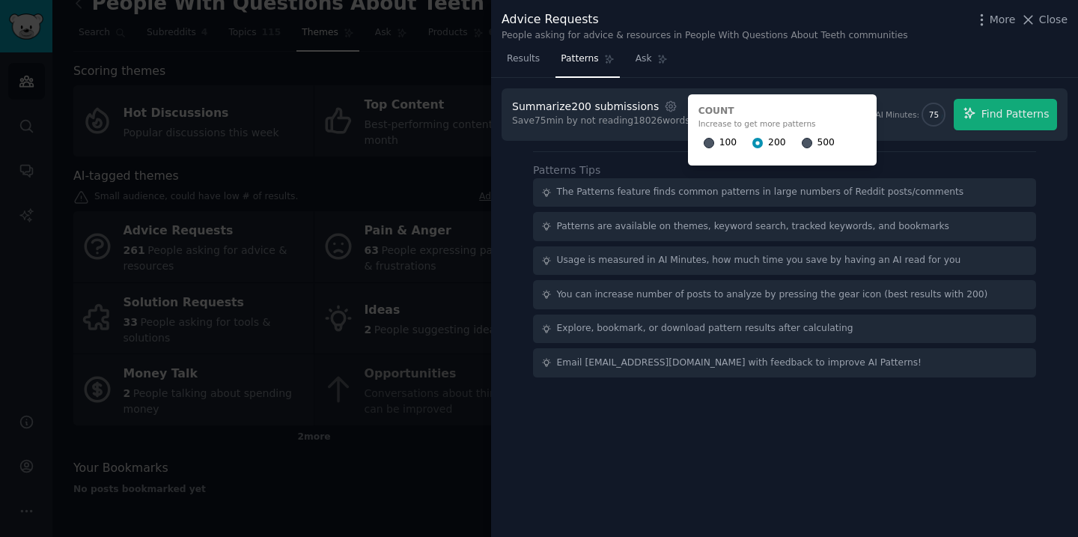
click at [756, 76] on div "Results Patterns Ask" at bounding box center [784, 62] width 587 height 31
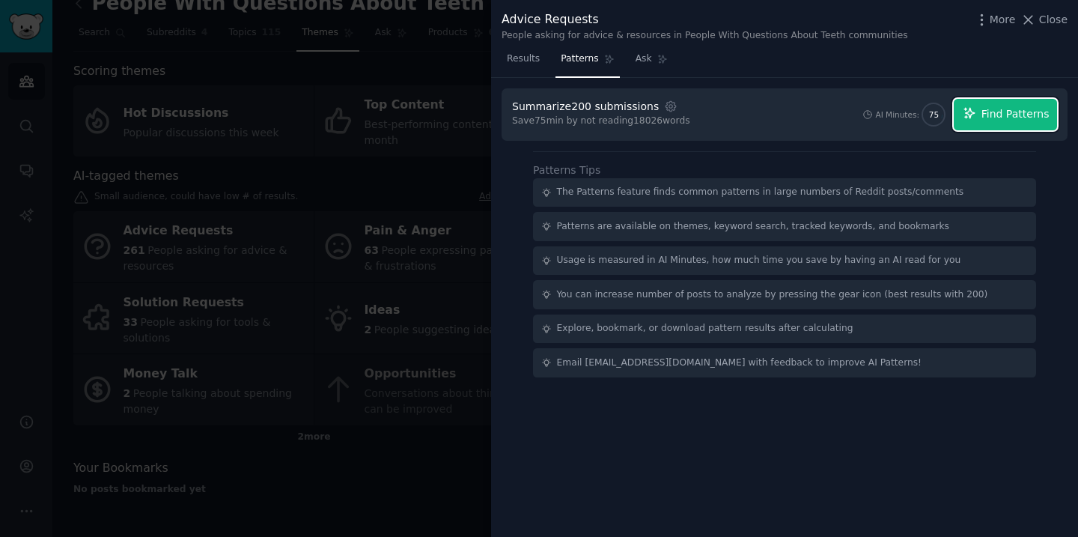
click at [1008, 114] on span "Find Patterns" at bounding box center [1015, 114] width 68 height 16
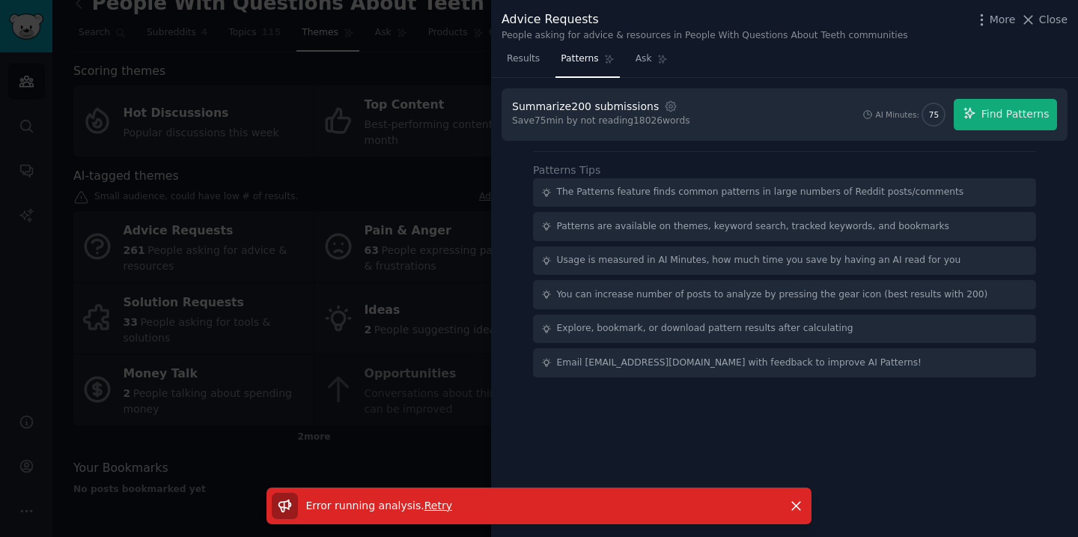
click at [435, 506] on span "Retry" at bounding box center [438, 505] width 28 height 12
click at [793, 504] on icon "button" at bounding box center [796, 505] width 8 height 8
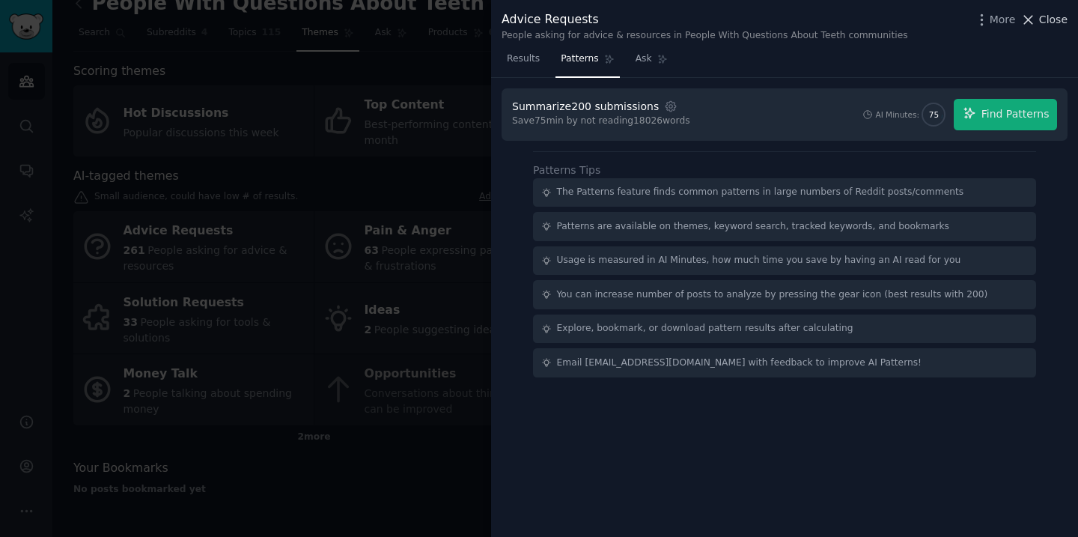
click at [1022, 13] on icon at bounding box center [1028, 20] width 16 height 16
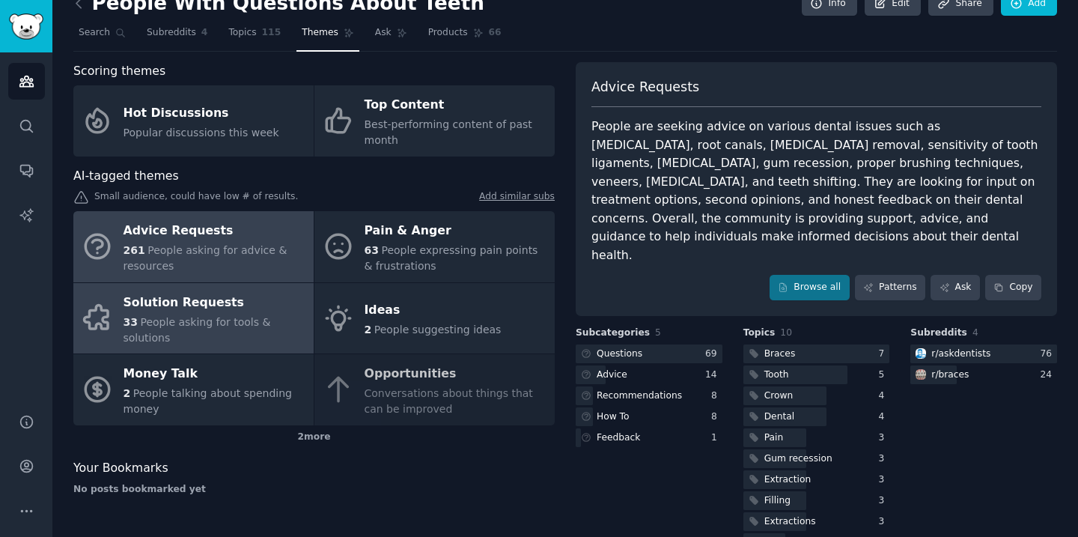
click at [219, 316] on span "People asking for tools & solutions" at bounding box center [196, 330] width 147 height 28
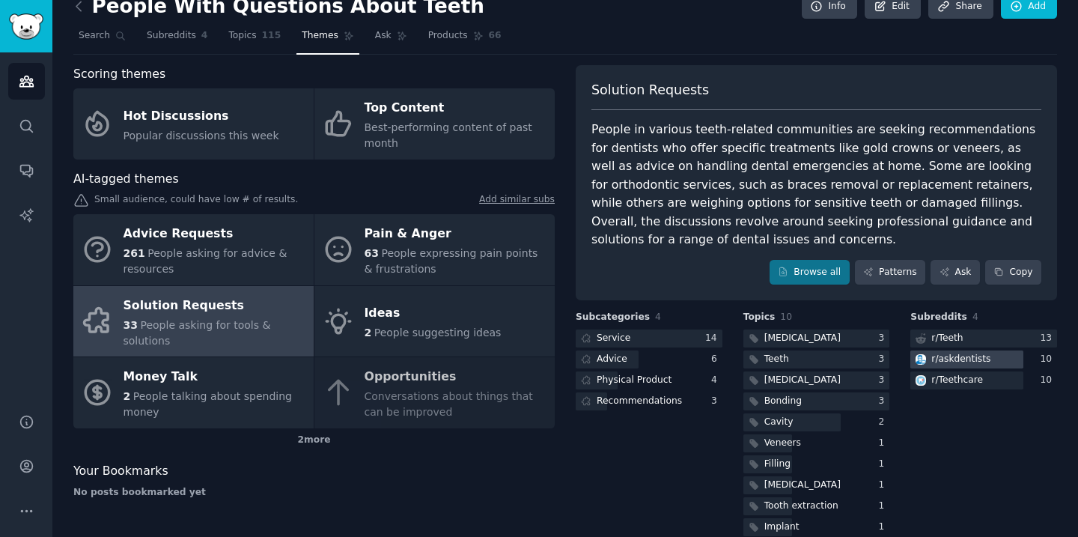
scroll to position [21, 0]
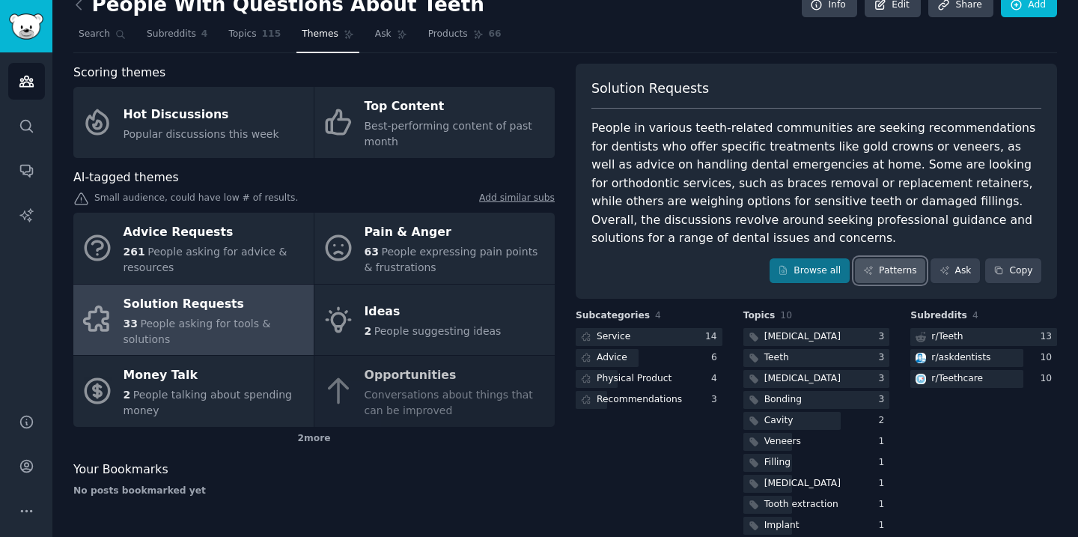
click at [894, 266] on link "Patterns" at bounding box center [890, 270] width 70 height 25
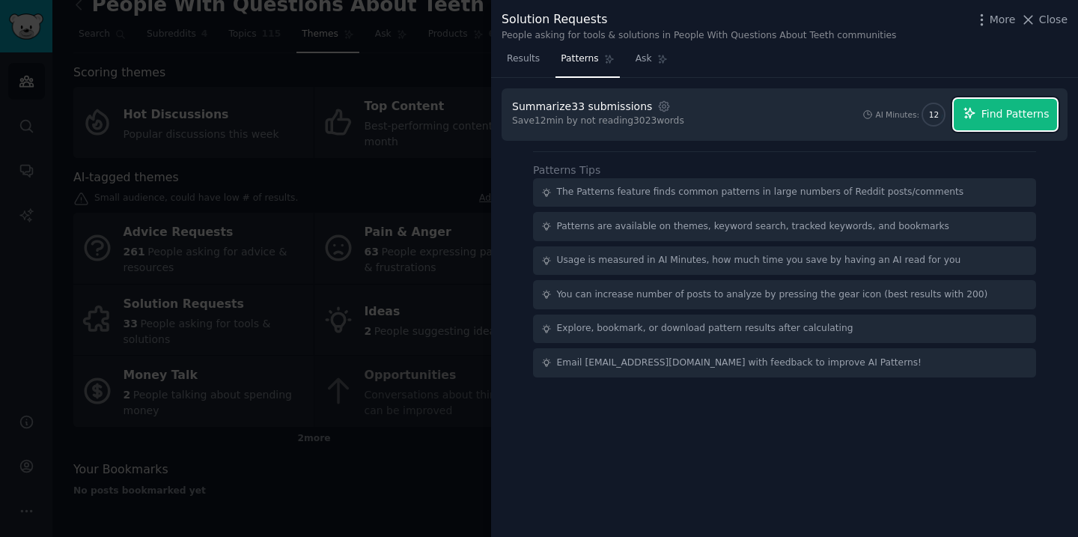
click at [993, 115] on span "Find Patterns" at bounding box center [1015, 114] width 68 height 16
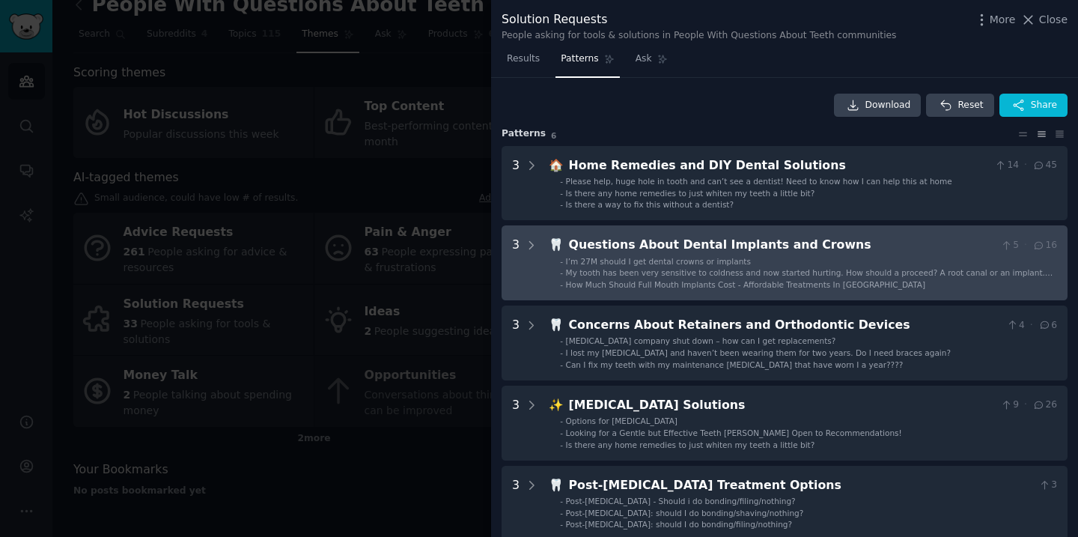
click at [848, 239] on div "Questions About Dental Implants and Crowns" at bounding box center [782, 245] width 426 height 19
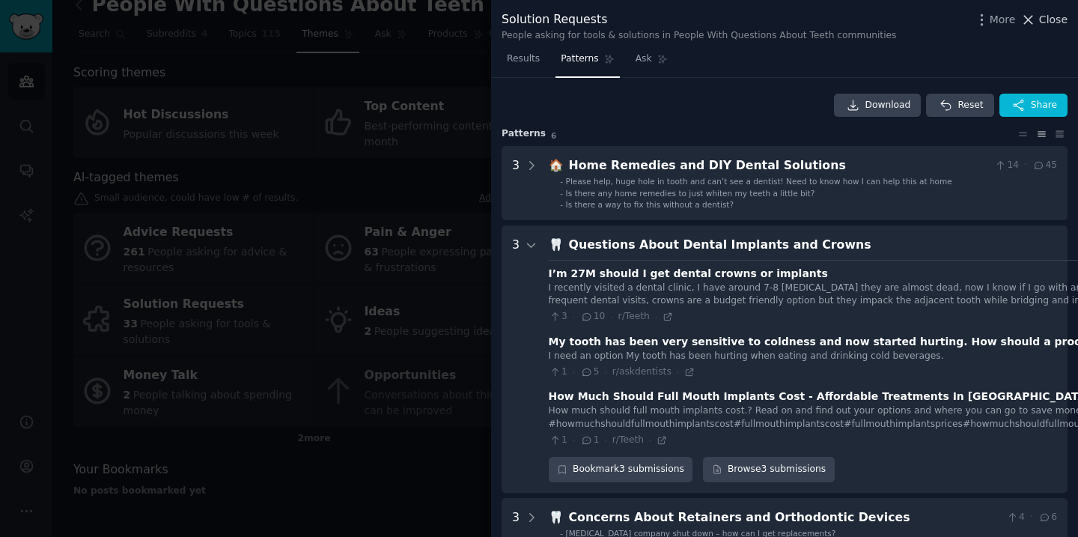
click at [1030, 17] on icon at bounding box center [1028, 20] width 8 height 8
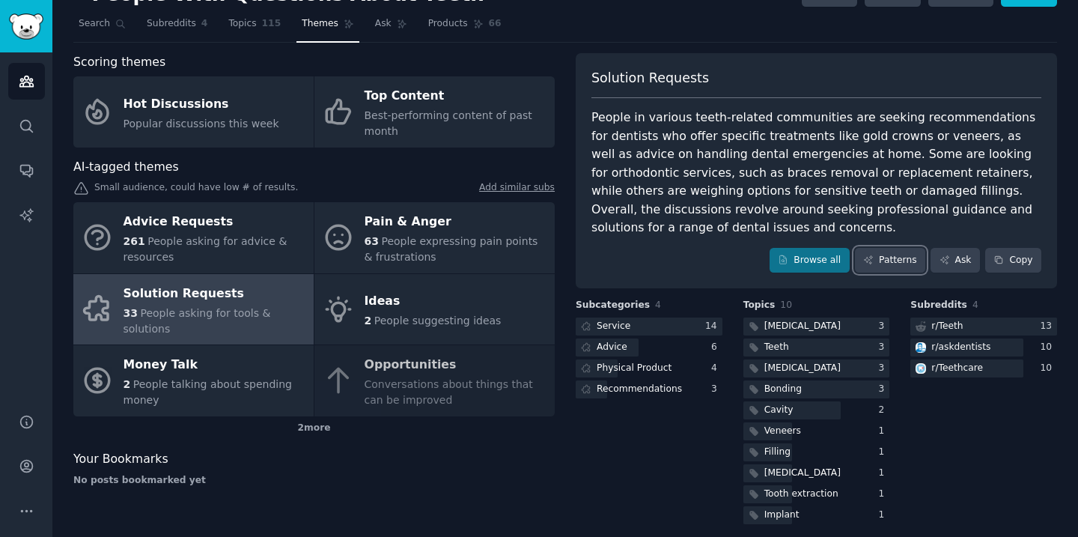
scroll to position [33, 0]
click at [318, 427] on div "2 more" at bounding box center [313, 427] width 481 height 24
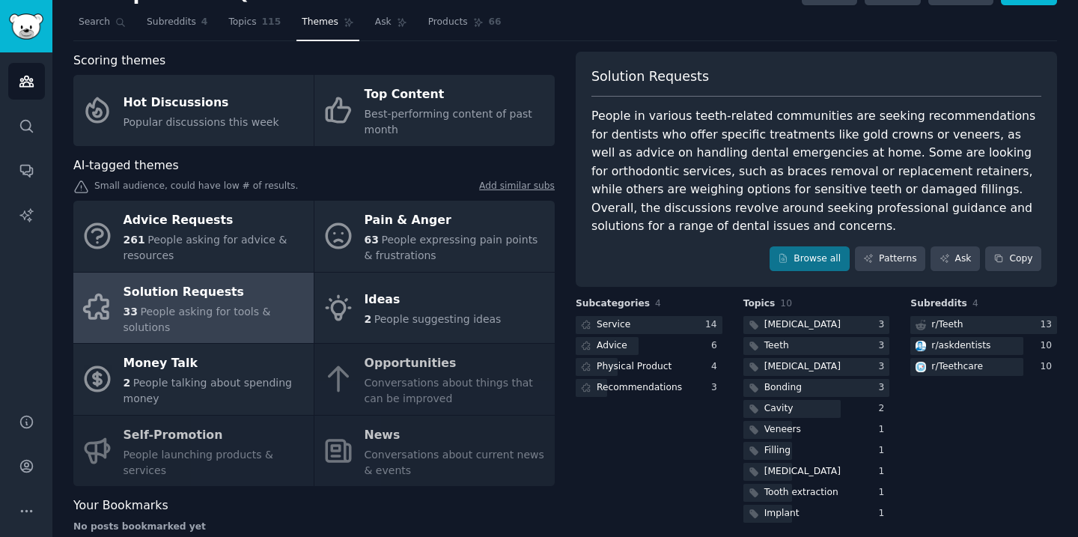
scroll to position [30, 0]
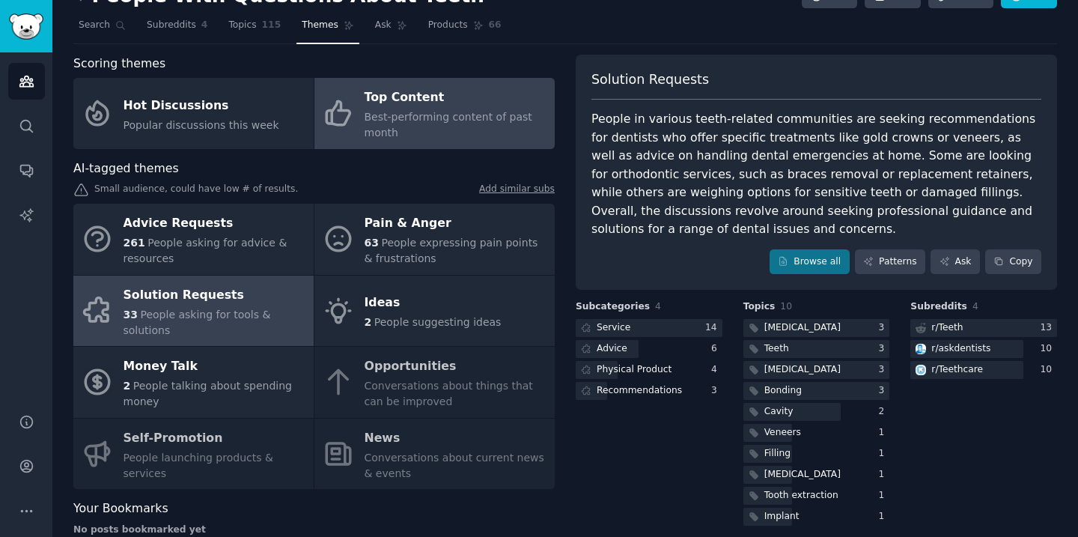
click at [409, 131] on div "Best-performing content of past month" at bounding box center [455, 124] width 183 height 31
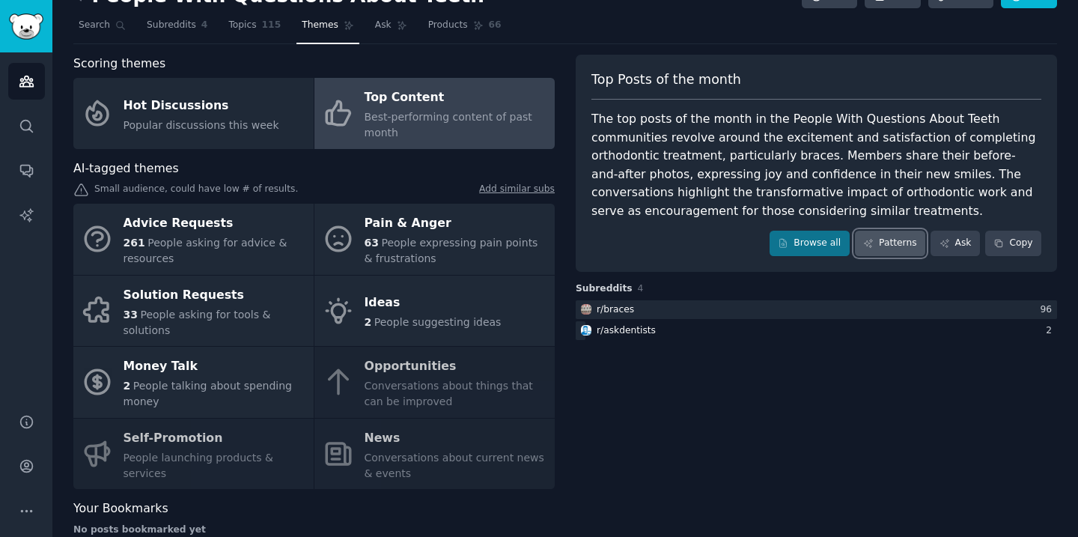
click at [882, 248] on link "Patterns" at bounding box center [890, 242] width 70 height 25
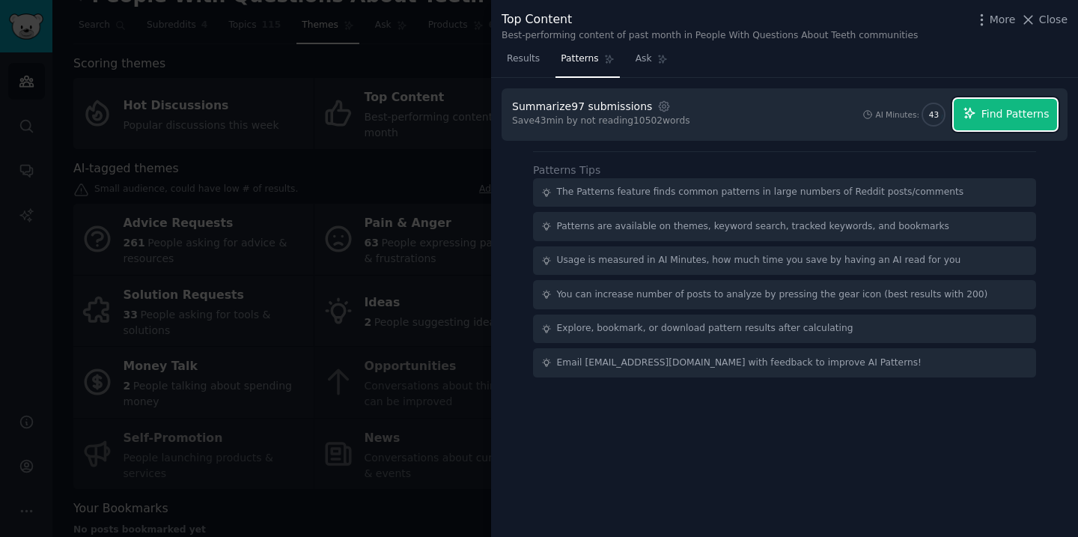
click at [1010, 123] on button "Find Patterns" at bounding box center [1004, 114] width 103 height 31
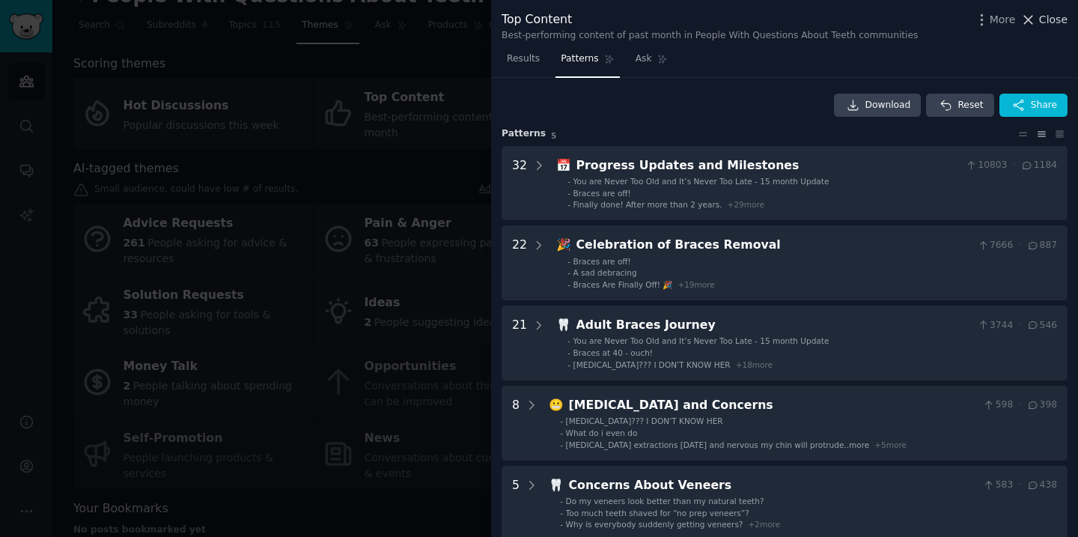
click at [1044, 19] on span "Close" at bounding box center [1053, 20] width 28 height 16
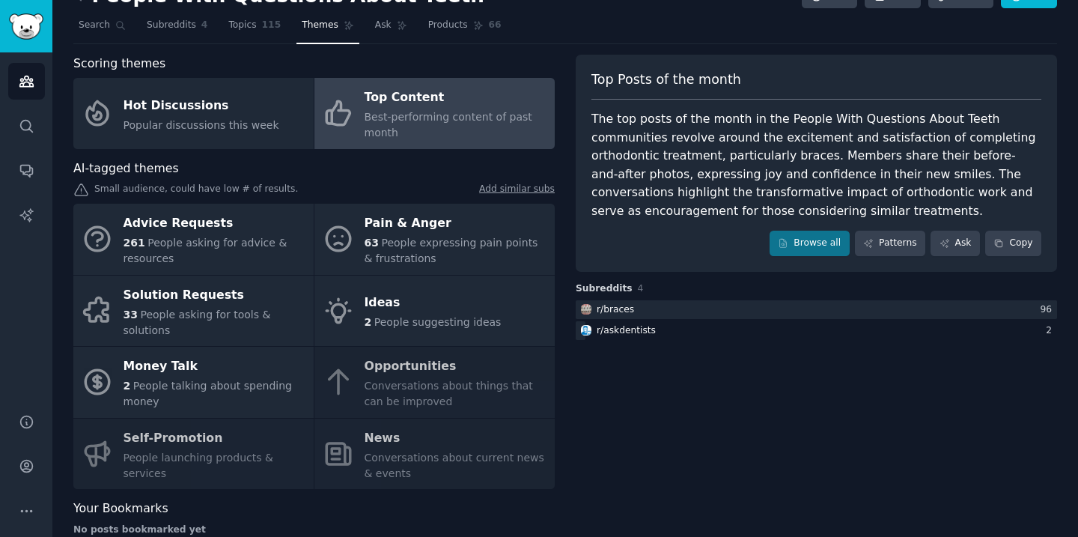
click at [962, 397] on div "Top Posts of the month The top posts of the month in the People With Questions …" at bounding box center [815, 301] width 481 height 492
click at [540, 189] on link "Add similar subs" at bounding box center [517, 191] width 76 height 16
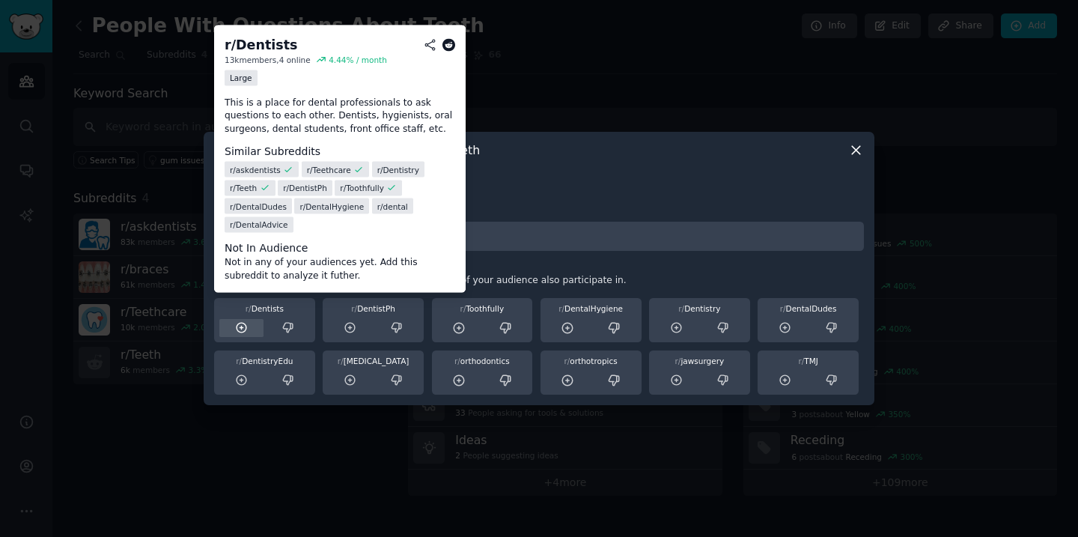
click at [242, 323] on icon at bounding box center [241, 328] width 10 height 10
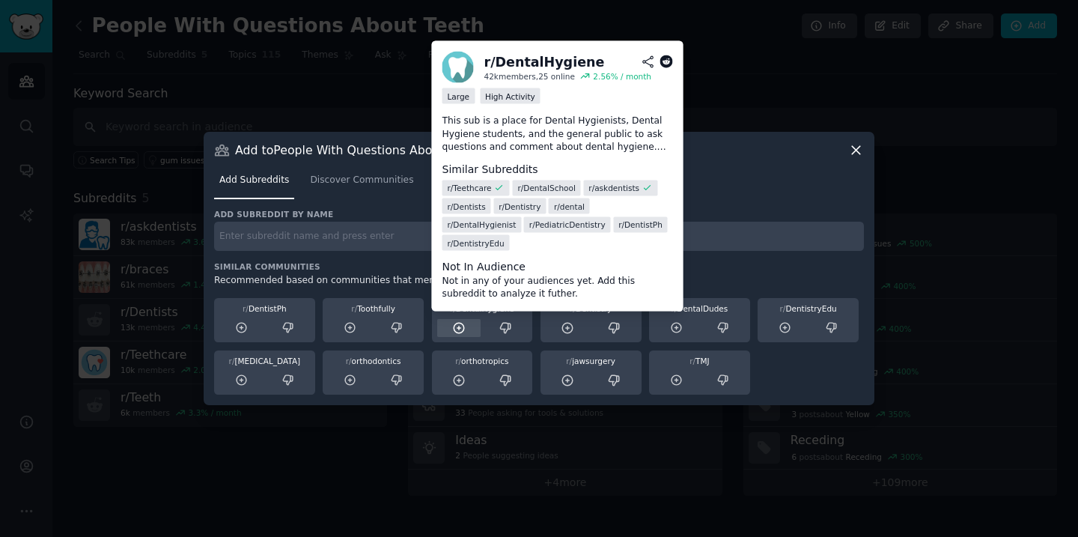
click at [465, 328] on icon at bounding box center [458, 327] width 13 height 13
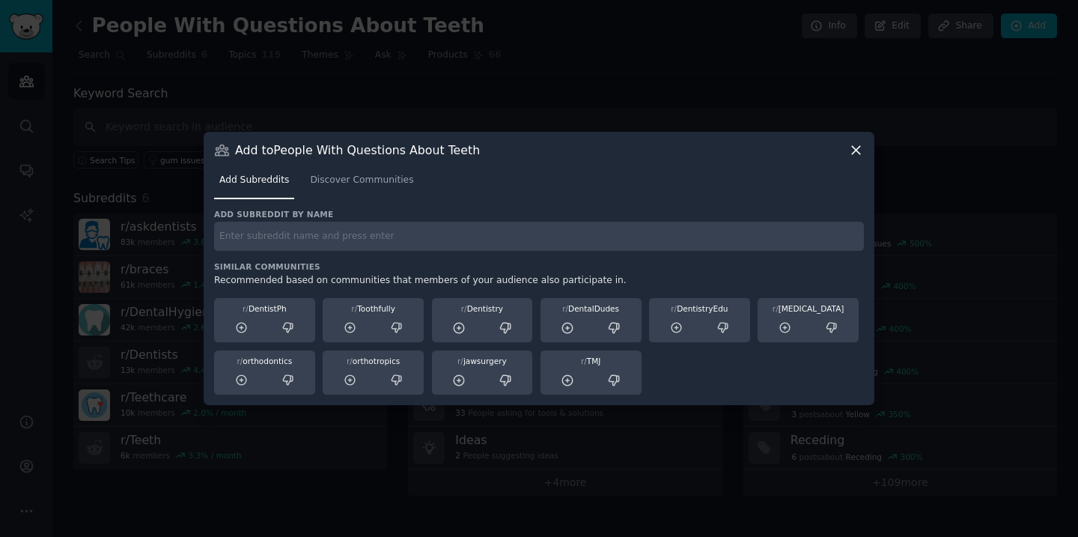
click at [856, 153] on icon at bounding box center [856, 150] width 16 height 16
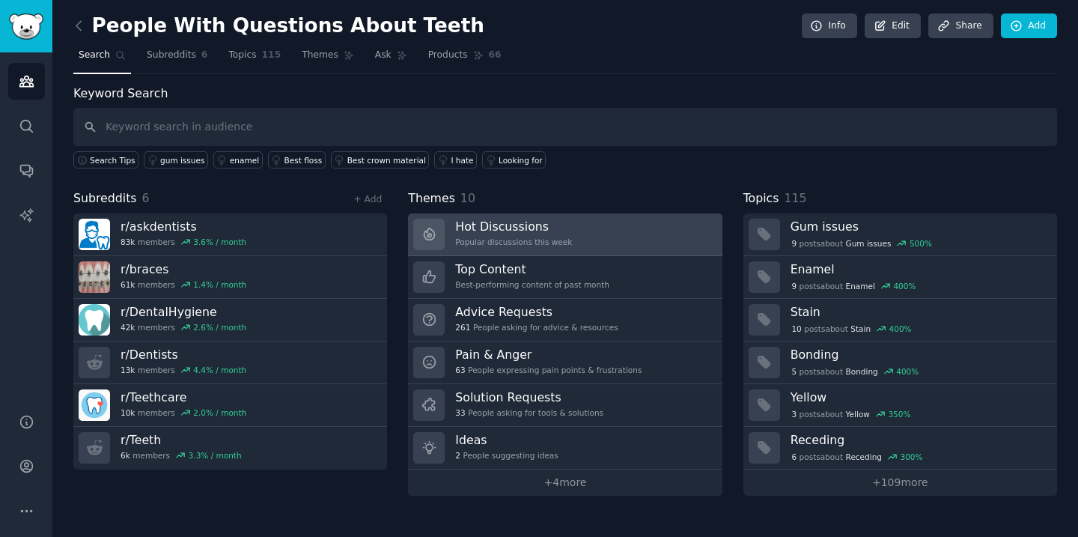
click at [590, 229] on link "Hot Discussions Popular discussions this week" at bounding box center [565, 234] width 314 height 43
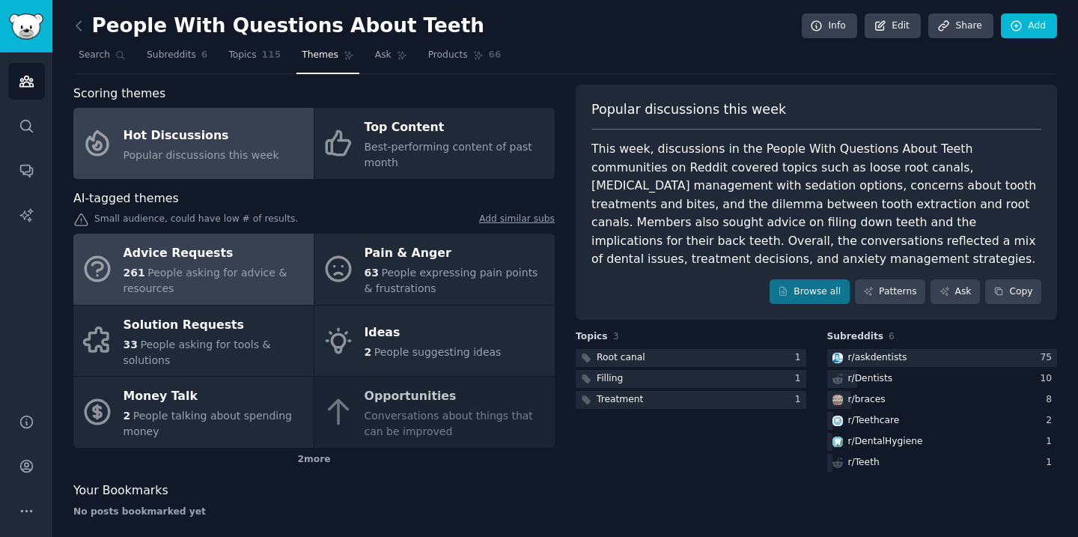
click at [246, 253] on div "Advice Requests" at bounding box center [214, 254] width 183 height 24
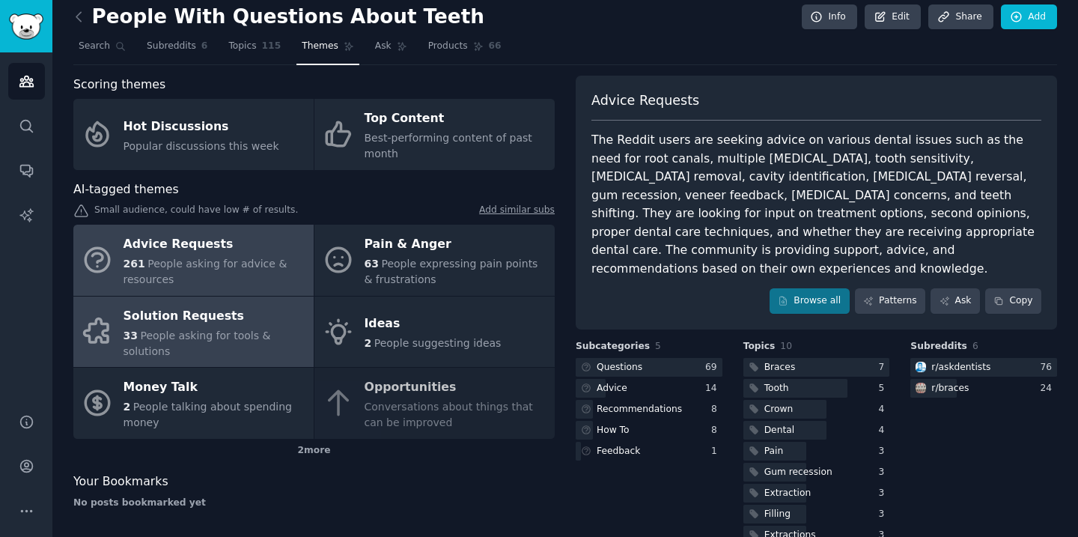
scroll to position [10, 0]
click at [213, 320] on div "Solution Requests" at bounding box center [214, 315] width 183 height 24
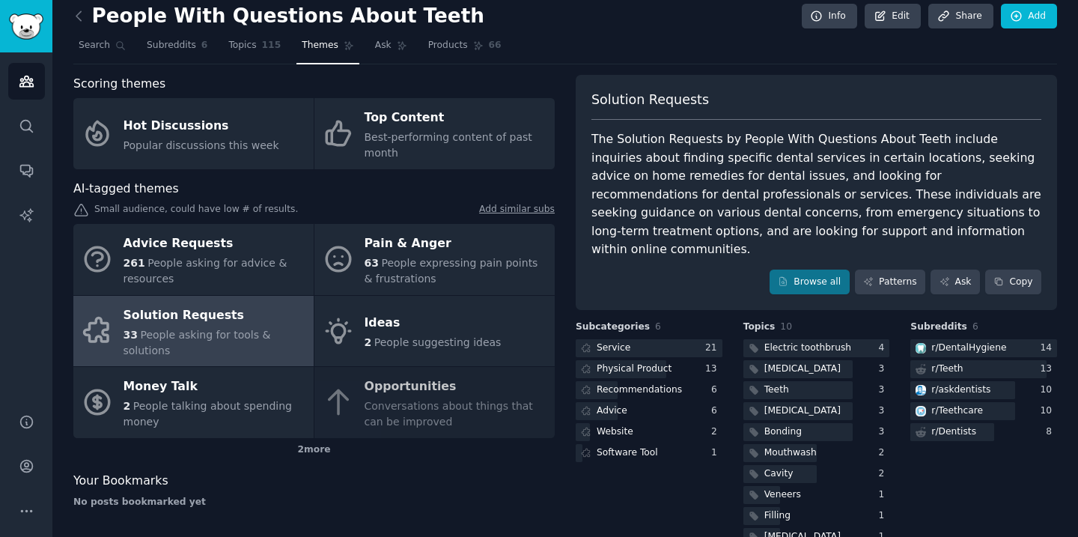
scroll to position [10, 0]
click at [893, 271] on link "Patterns" at bounding box center [890, 281] width 70 height 25
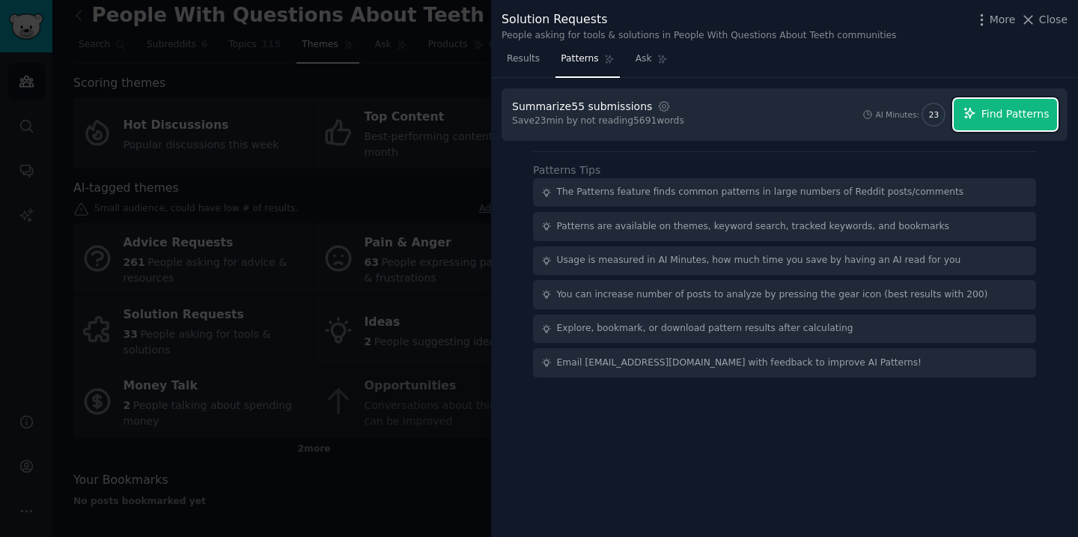
click at [1001, 124] on button "Find Patterns" at bounding box center [1004, 114] width 103 height 31
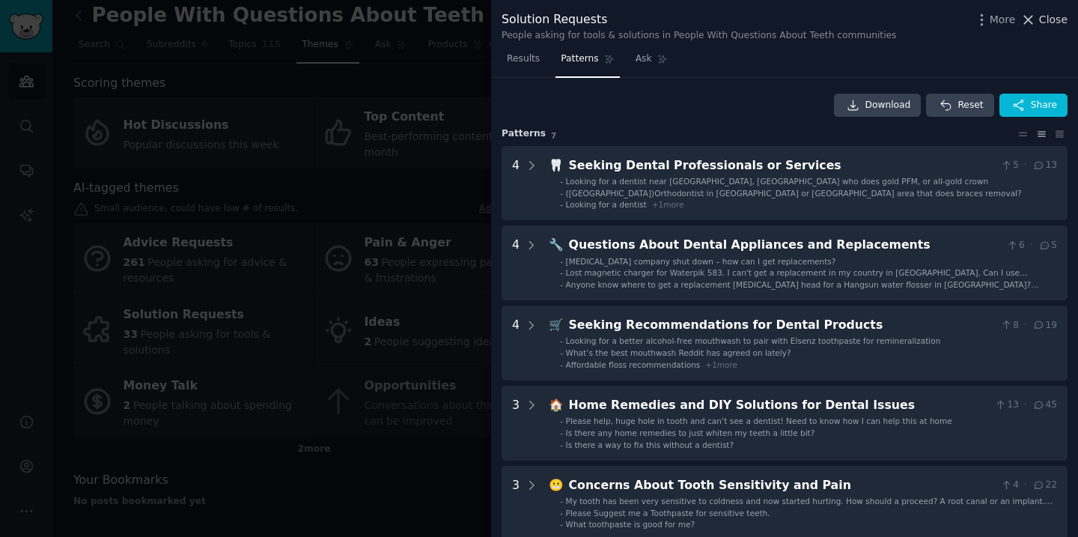
click at [1036, 23] on icon at bounding box center [1028, 20] width 16 height 16
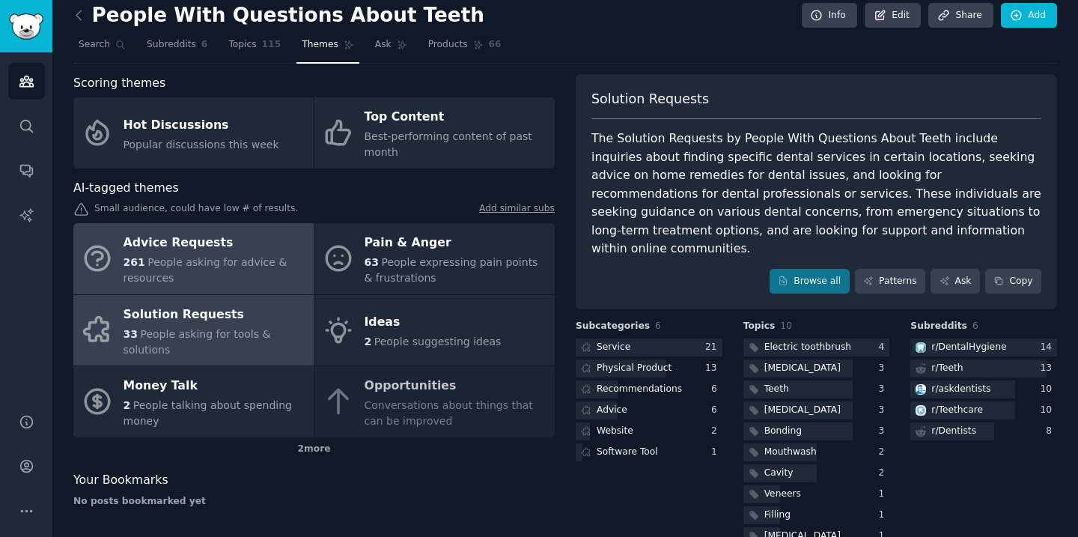
click at [193, 249] on div "Advice Requests" at bounding box center [214, 243] width 183 height 24
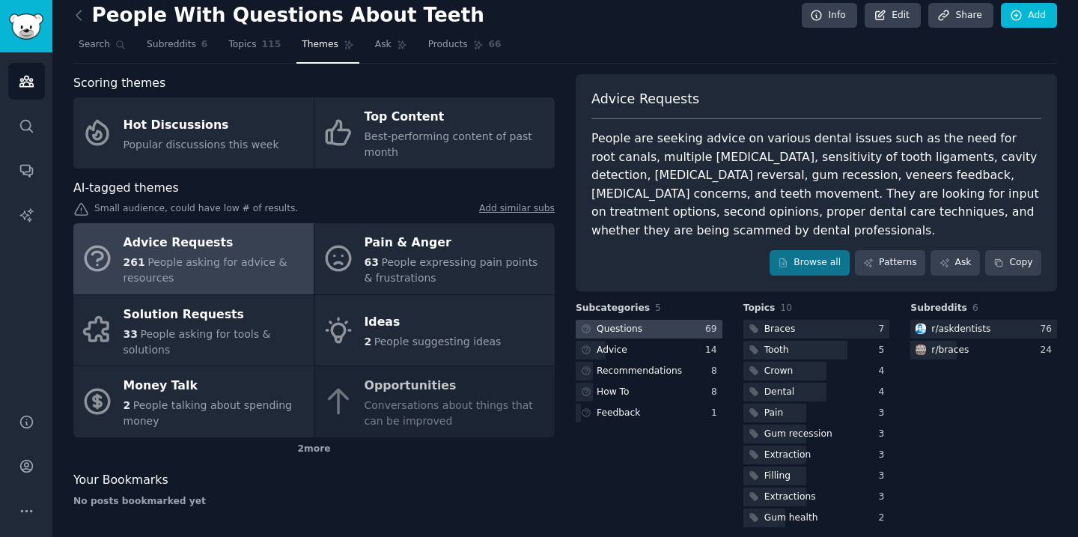
click at [587, 328] on icon at bounding box center [586, 328] width 10 height 10
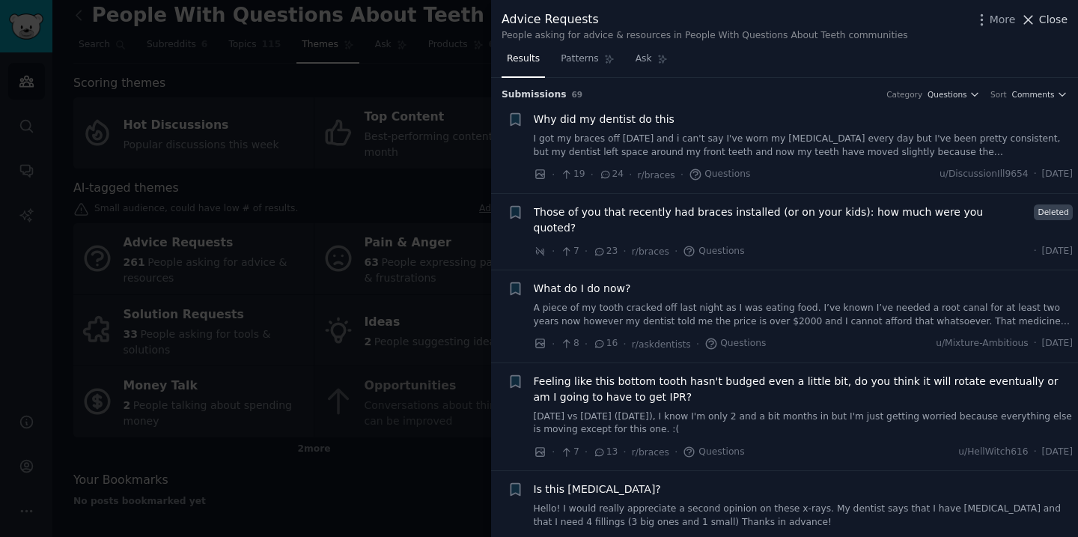
click at [1062, 23] on span "Close" at bounding box center [1053, 20] width 28 height 16
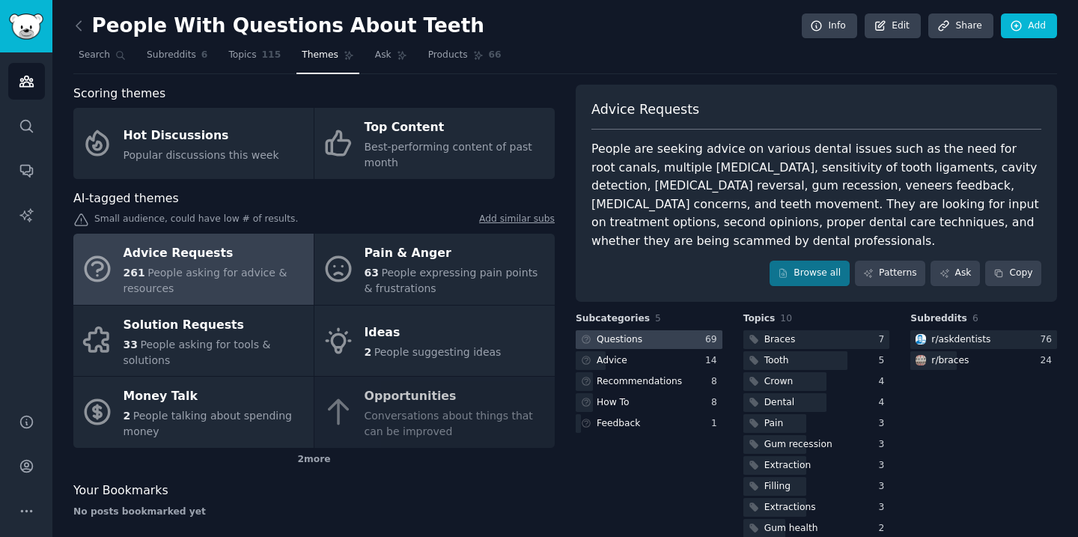
click at [698, 340] on div at bounding box center [648, 339] width 147 height 19
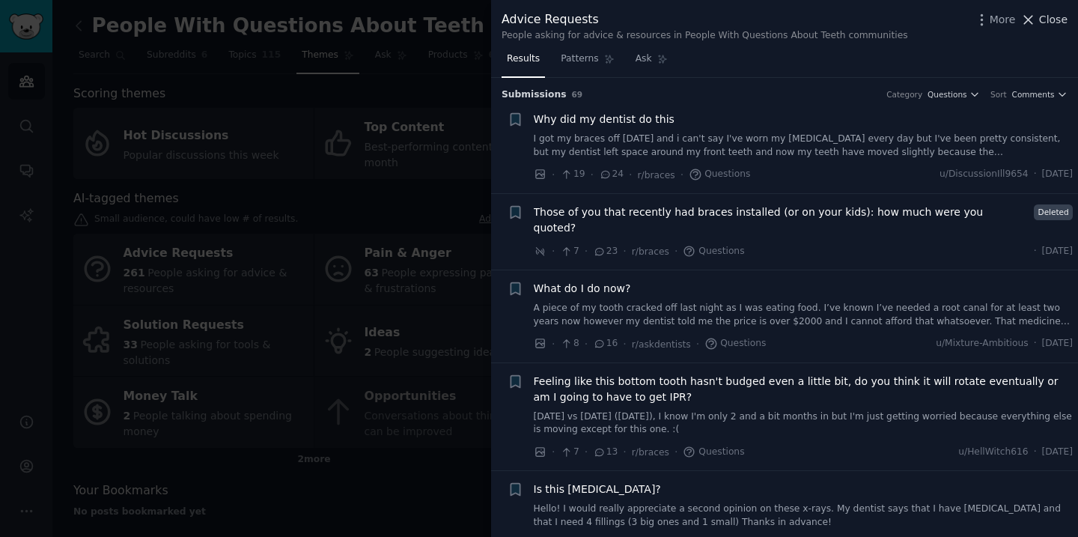
click at [1037, 25] on button "Close" at bounding box center [1043, 20] width 47 height 16
